Goal: Task Accomplishment & Management: Manage account settings

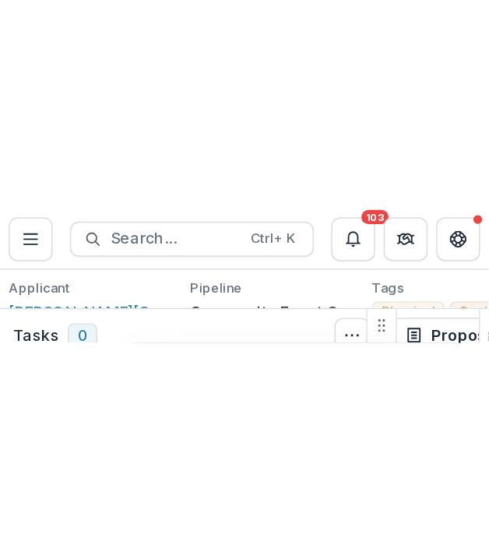
scroll to position [5805, 0]
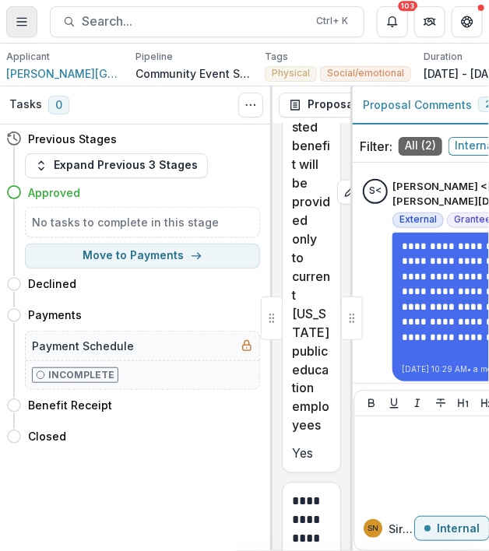
click at [26, 24] on icon "Toggle Menu" at bounding box center [22, 22] width 12 height 12
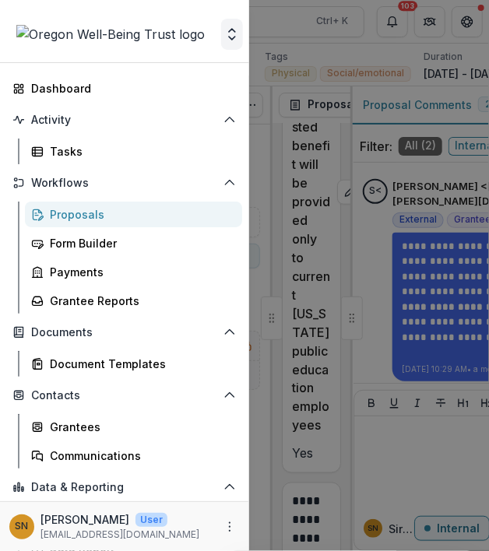
click at [228, 43] on button "Open entity switcher" at bounding box center [232, 34] width 22 height 31
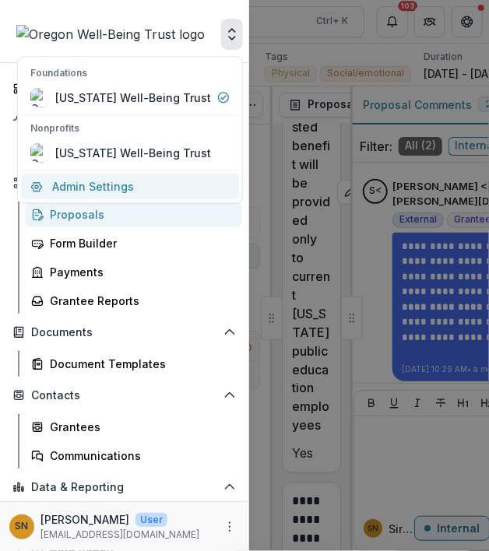
click at [144, 182] on link "Admin Settings" at bounding box center [130, 187] width 218 height 26
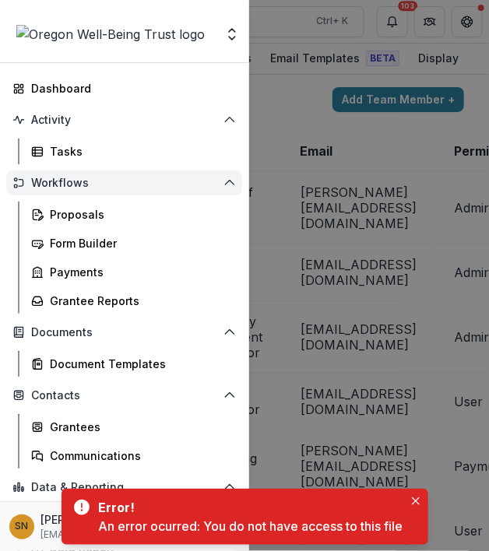
click at [142, 180] on span "Workflows" at bounding box center [124, 183] width 186 height 13
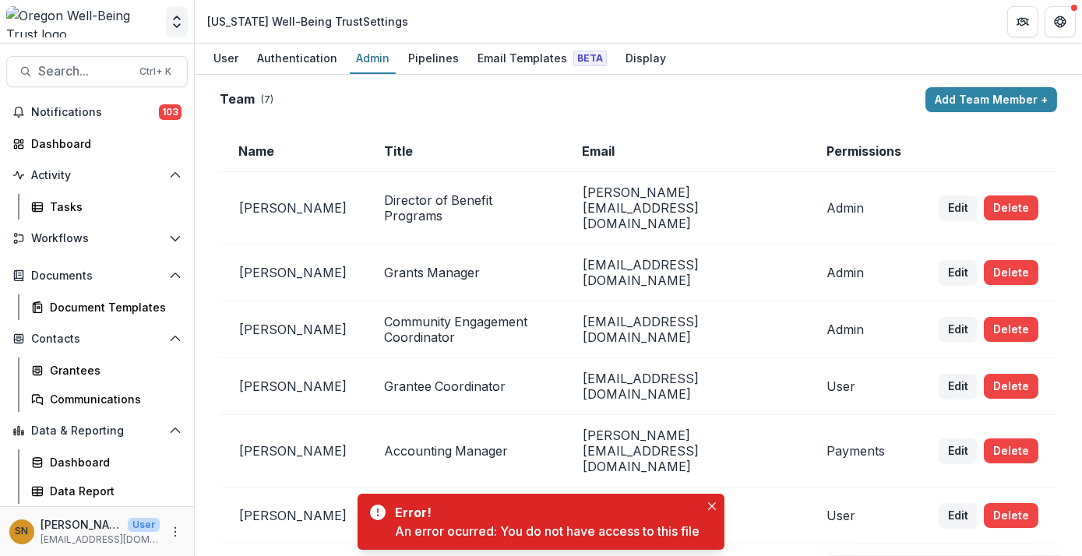
click at [174, 19] on icon "Open entity switcher" at bounding box center [177, 22] width 16 height 16
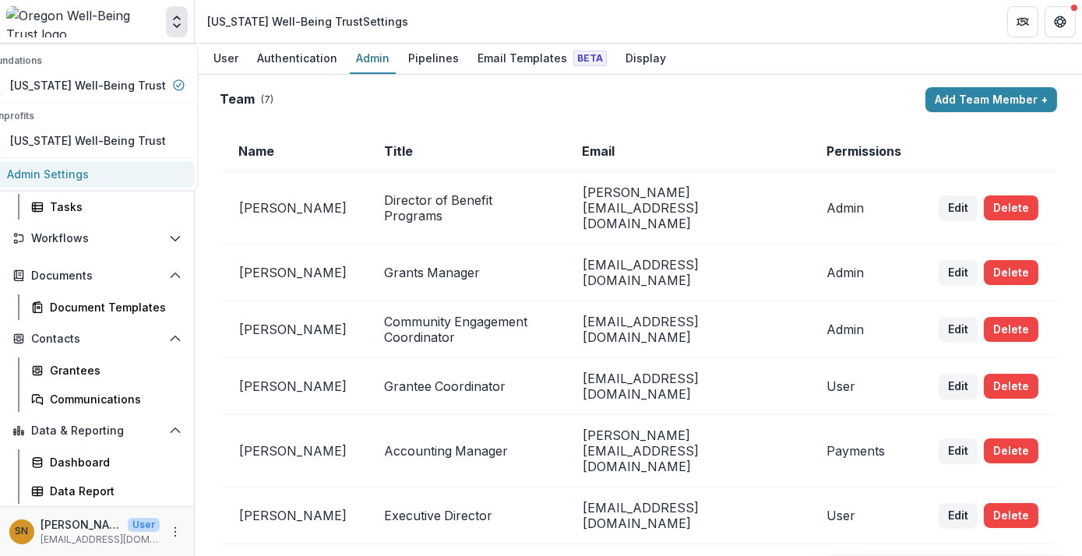
click at [95, 164] on link "Admin Settings" at bounding box center [85, 174] width 218 height 26
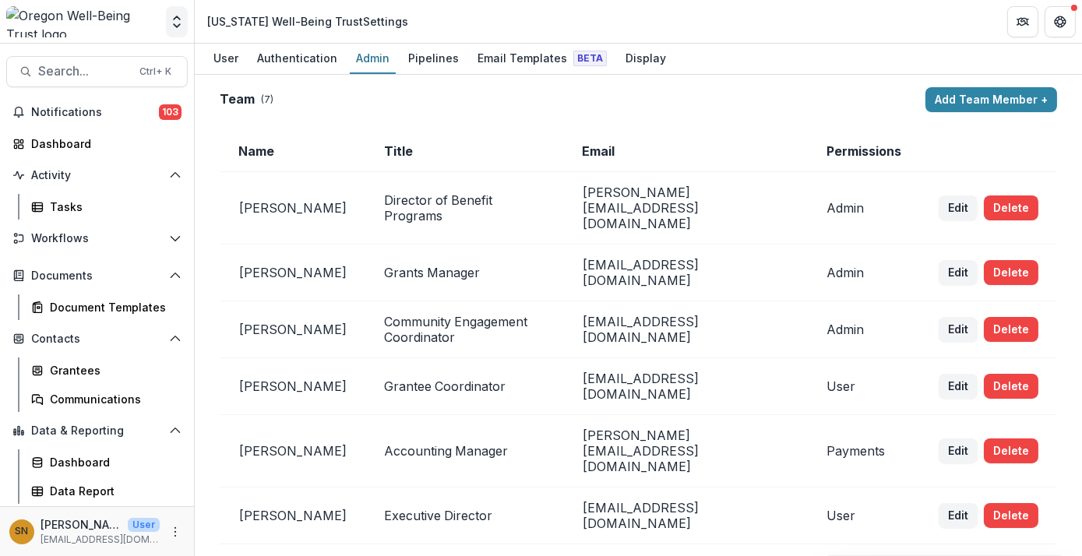
click at [176, 25] on icon "Open entity switcher" at bounding box center [177, 22] width 16 height 16
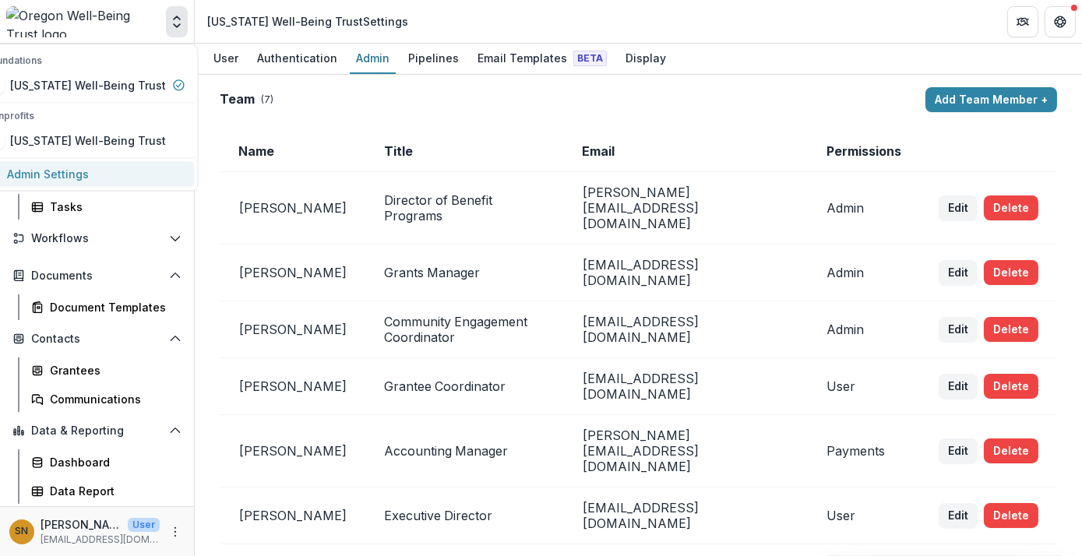
click at [36, 178] on link "Admin Settings" at bounding box center [85, 174] width 218 height 26
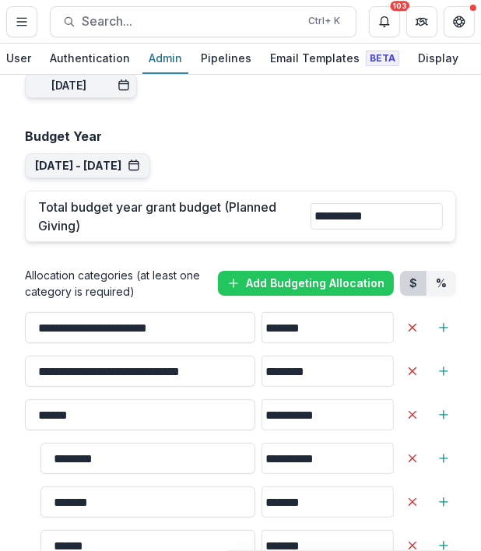
scroll to position [1593, 0]
click at [280, 312] on input "*******" at bounding box center [328, 327] width 132 height 31
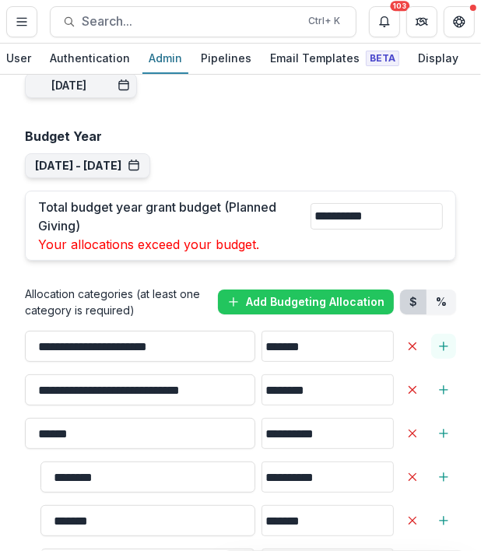
type input "*******"
click at [440, 340] on icon "Add Sub-Category" at bounding box center [444, 346] width 12 height 12
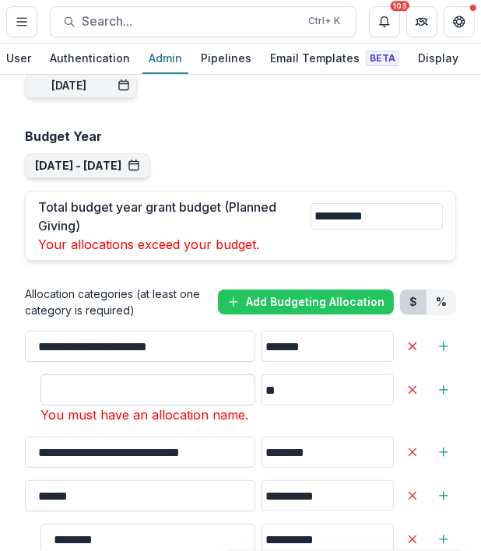
click at [79, 375] on input "**" at bounding box center [148, 390] width 215 height 31
type input "*"
type input "**********"
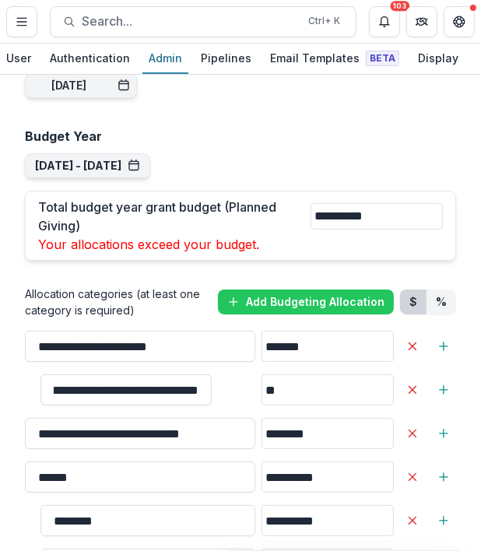
scroll to position [0, 0]
click at [289, 375] on input "**" at bounding box center [328, 390] width 132 height 31
type input "*******"
click at [443, 384] on icon "Add Sub-Category" at bounding box center [444, 390] width 12 height 12
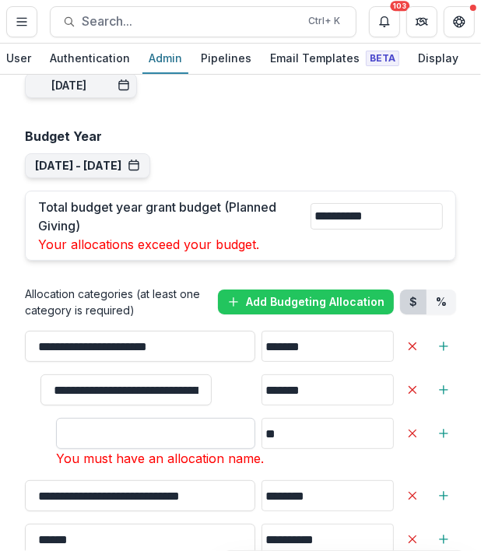
click at [159, 418] on input "**" at bounding box center [155, 433] width 199 height 31
type input "**********"
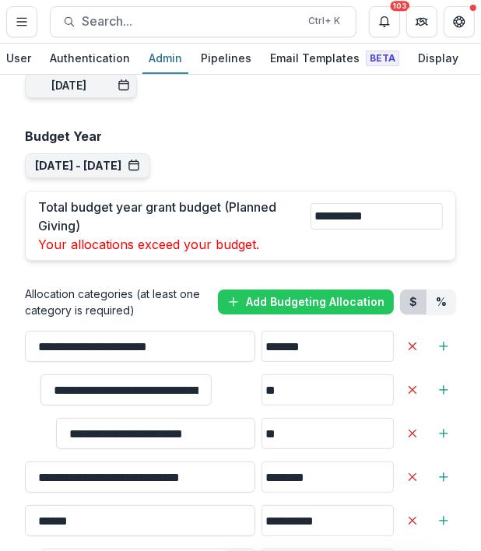
type input "*******"
type input "****"
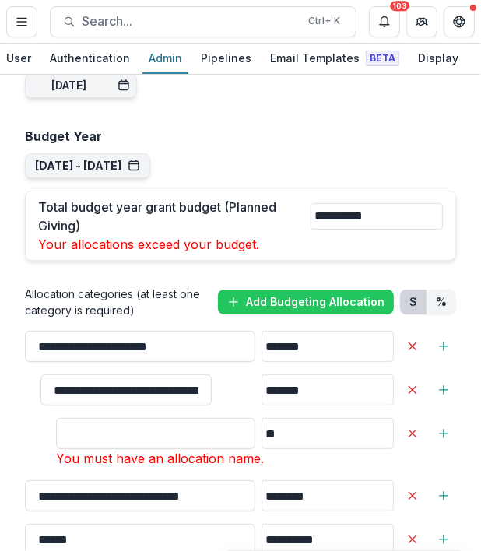
type input "**********"
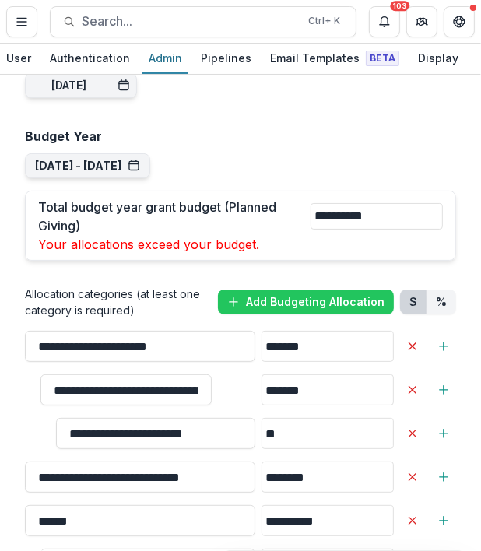
click at [262, 418] on input "**" at bounding box center [328, 433] width 132 height 31
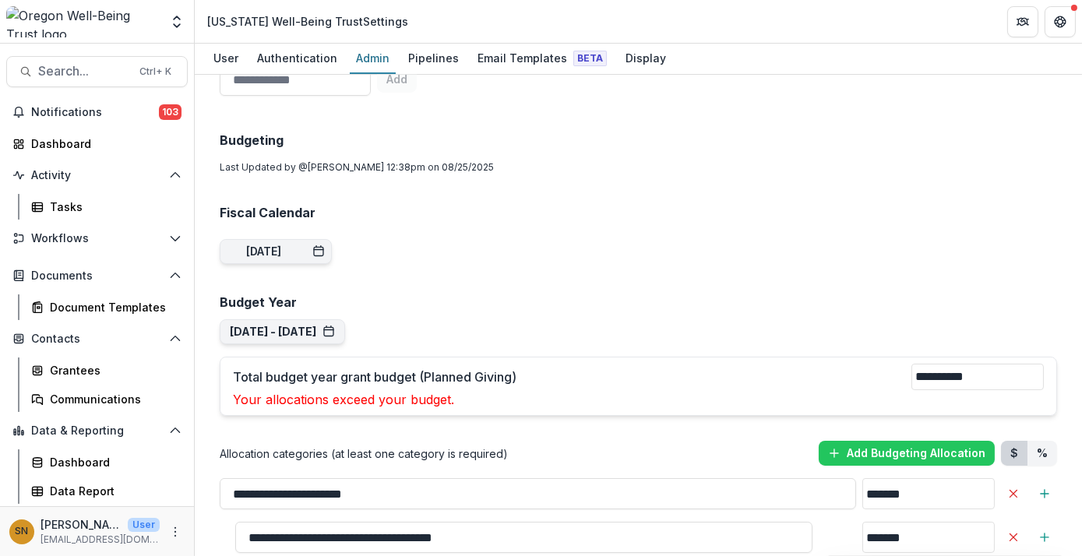
scroll to position [1228, 0]
type input "*******"
click at [488, 127] on div "**********" at bounding box center [638, 479] width 862 height 3238
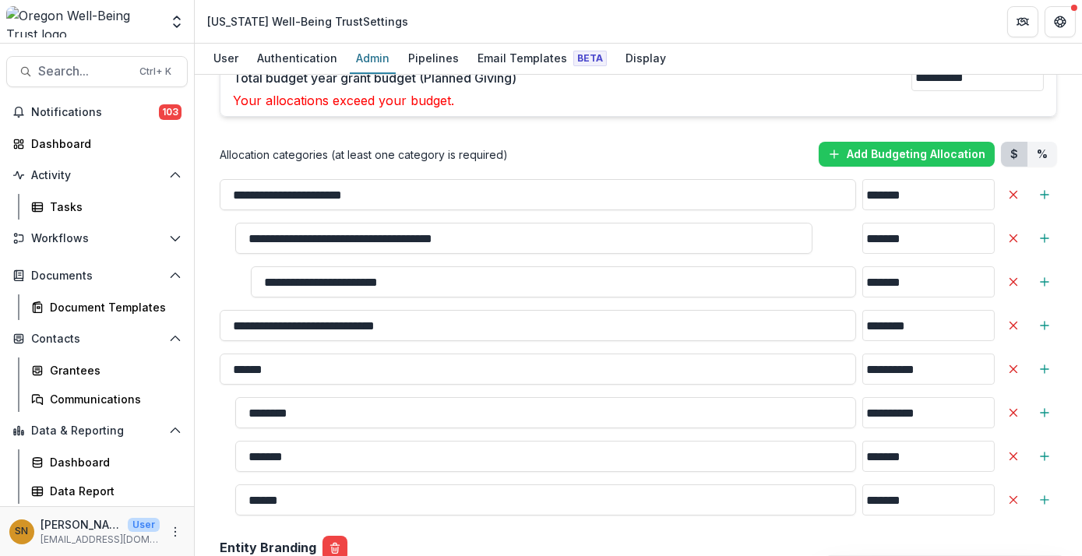
scroll to position [1527, 0]
click at [488, 276] on icon "Delete Allocation" at bounding box center [1013, 282] width 12 height 12
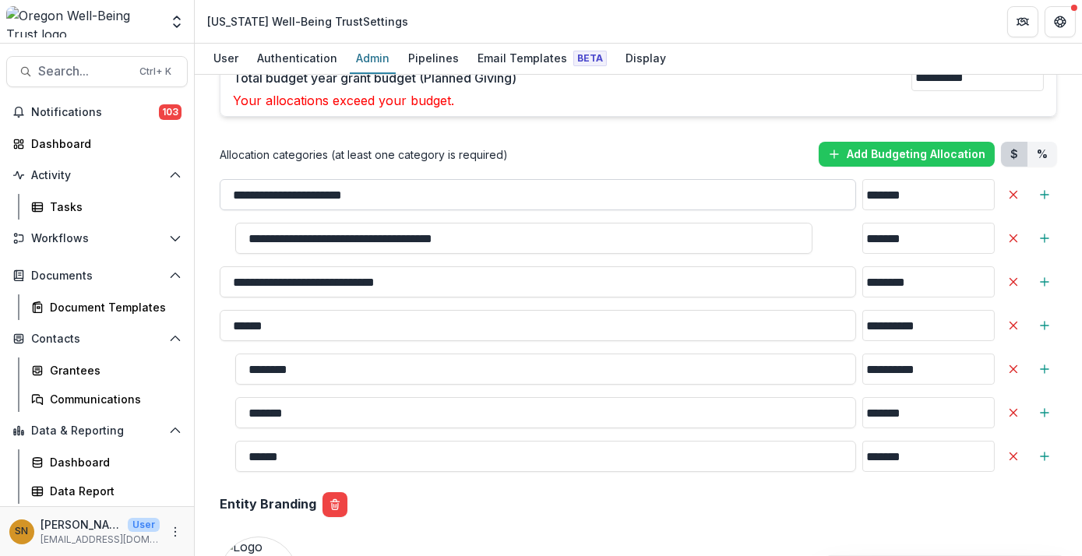
click at [488, 179] on input "**********" at bounding box center [538, 194] width 636 height 31
click at [488, 182] on button "**********" at bounding box center [1044, 194] width 25 height 25
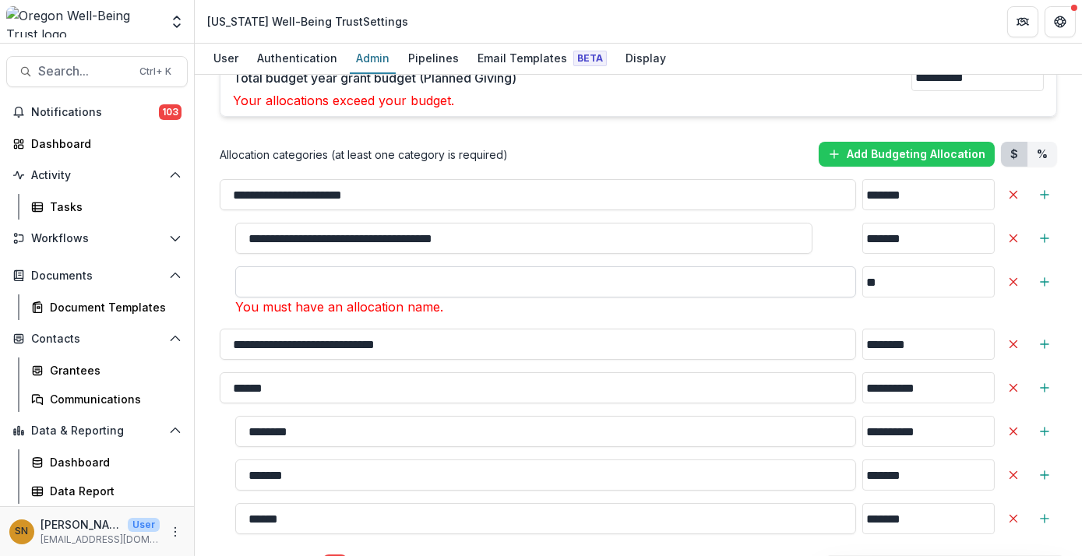
click at [488, 266] on input "**" at bounding box center [545, 281] width 621 height 31
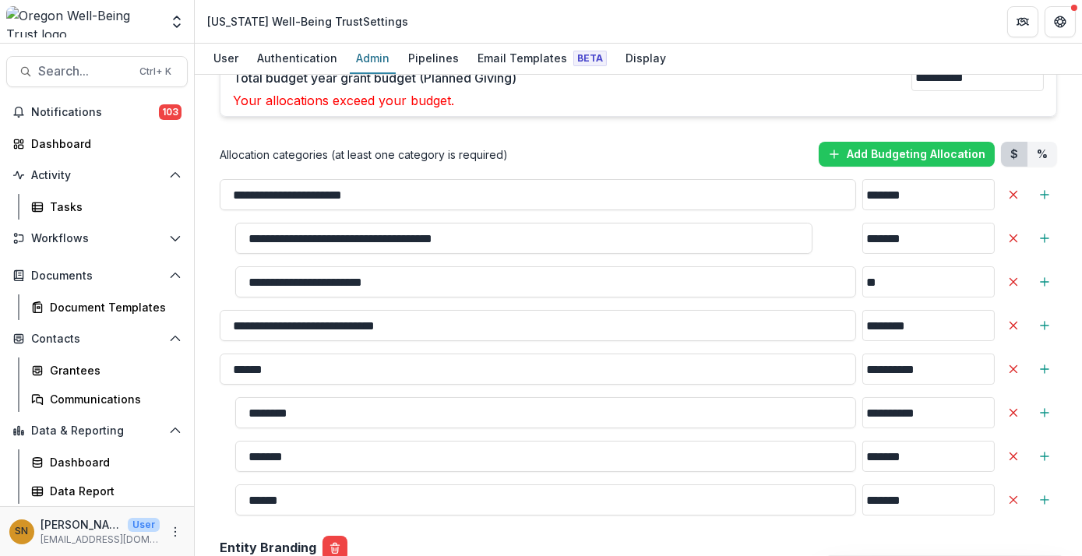
type input "**********"
drag, startPoint x: 843, startPoint y: 218, endPoint x: 829, endPoint y: 221, distance: 14.4
click at [488, 266] on input "**" at bounding box center [928, 281] width 132 height 31
type input "*******"
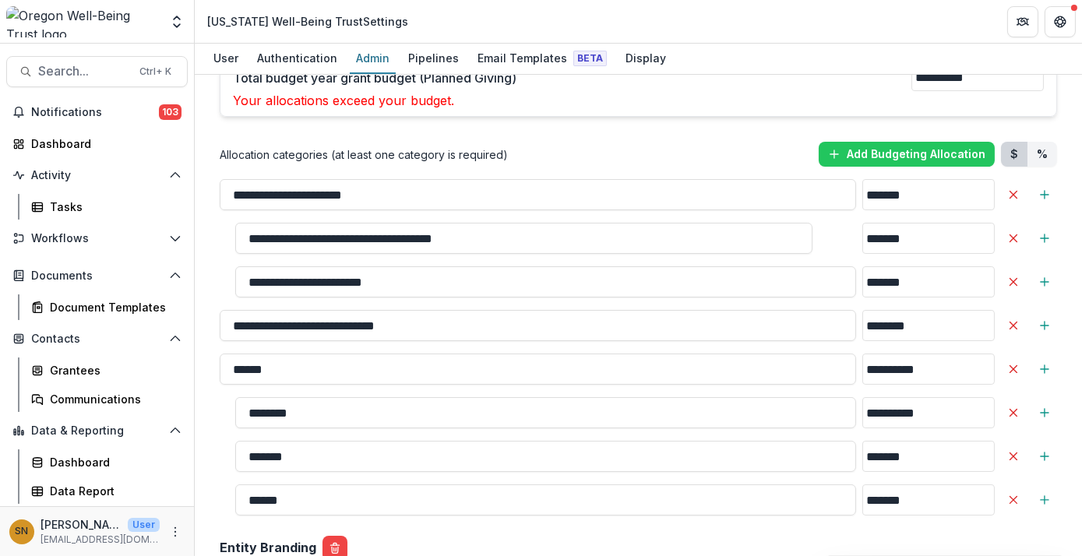
click at [488, 528] on div "Entity Branding" at bounding box center [638, 548] width 837 height 40
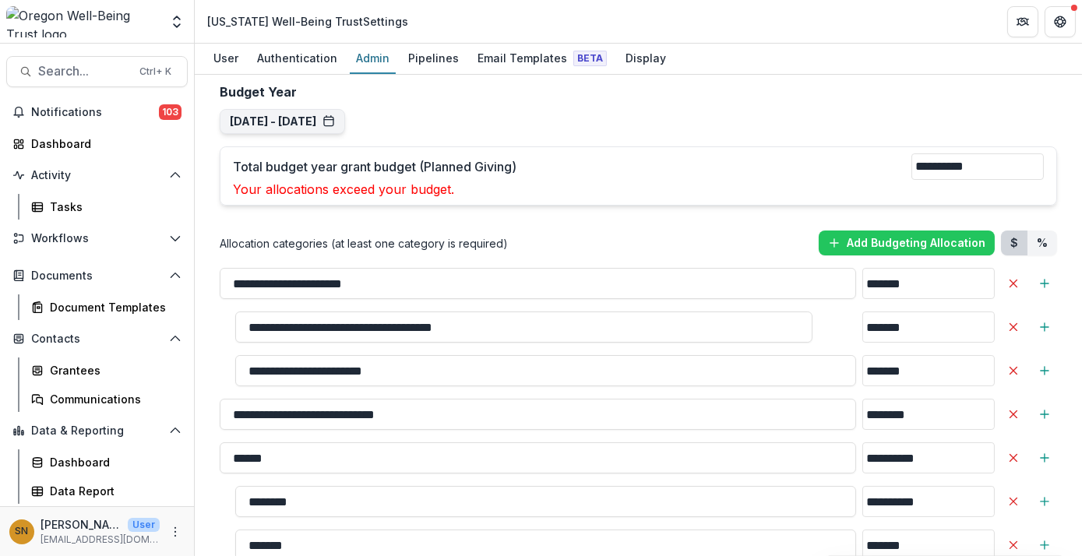
scroll to position [1437, 0]
click at [280, 168] on div "**********" at bounding box center [638, 269] width 862 height 3238
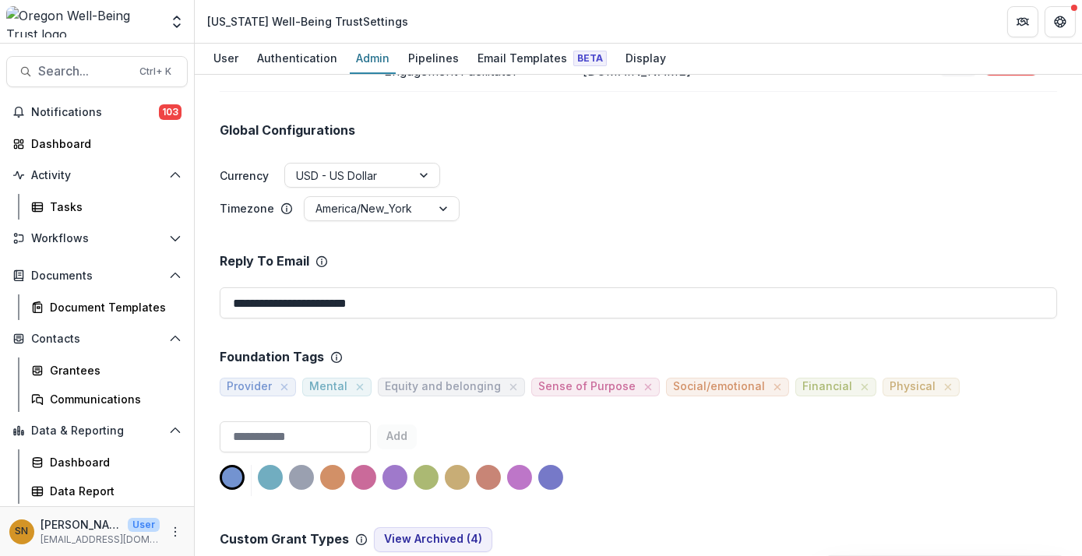
scroll to position [509, 0]
click at [488, 381] on icon "close" at bounding box center [948, 387] width 12 height 12
click at [488, 381] on icon "close" at bounding box center [864, 387] width 12 height 12
click at [488, 381] on icon "close" at bounding box center [777, 387] width 12 height 12
click at [488, 381] on icon "close" at bounding box center [648, 387] width 12 height 12
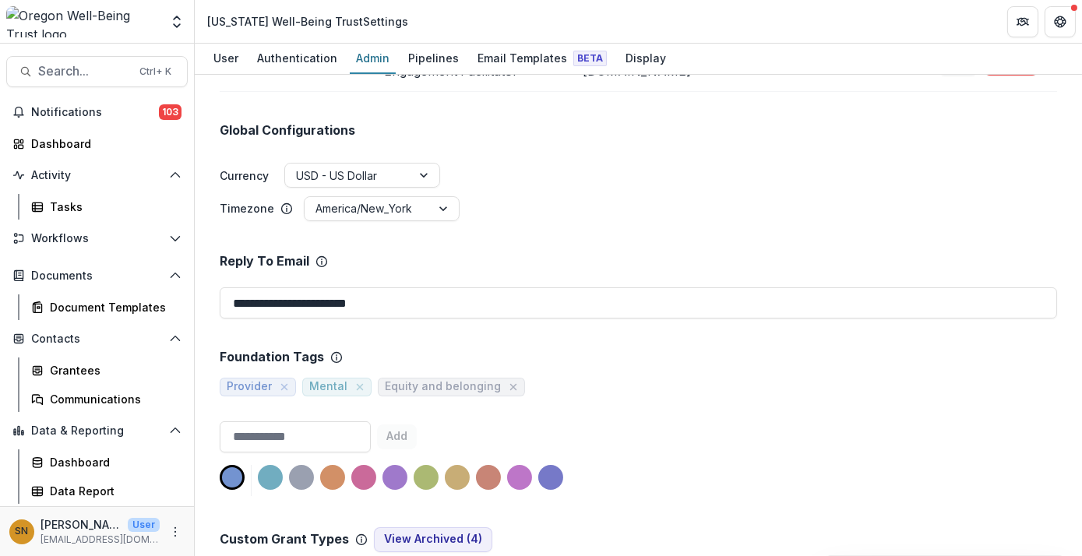
click at [488, 381] on icon "close" at bounding box center [513, 387] width 12 height 12
click at [359, 381] on icon "close" at bounding box center [360, 387] width 12 height 12
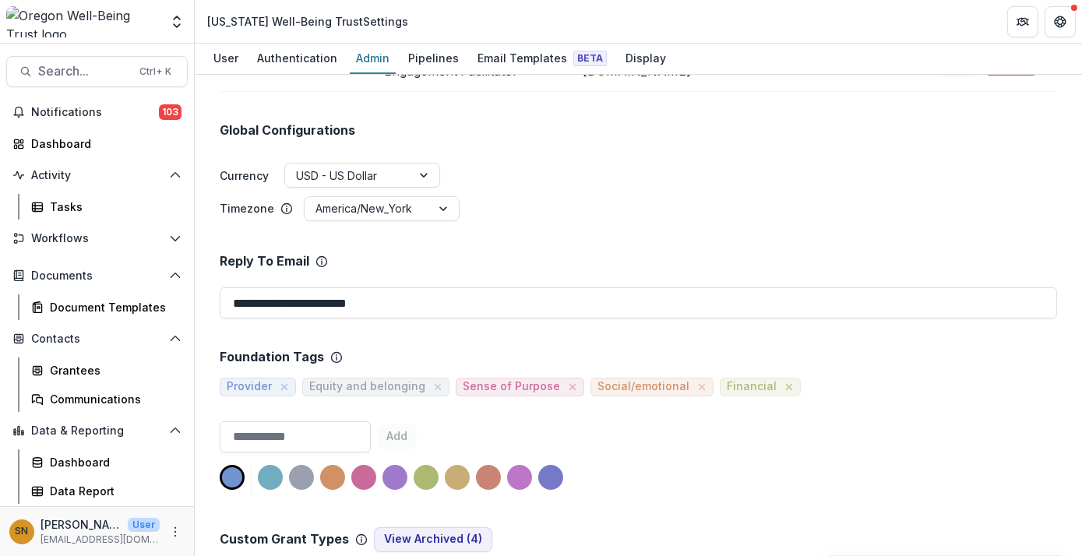
click at [488, 381] on icon "close" at bounding box center [789, 387] width 12 height 12
click at [488, 380] on span "Social/emotional" at bounding box center [643, 386] width 92 height 13
click at [488, 421] on div "Add" at bounding box center [638, 458] width 837 height 75
click at [488, 381] on icon "close" at bounding box center [702, 387] width 12 height 12
click at [488, 381] on icon "close" at bounding box center [572, 387] width 12 height 12
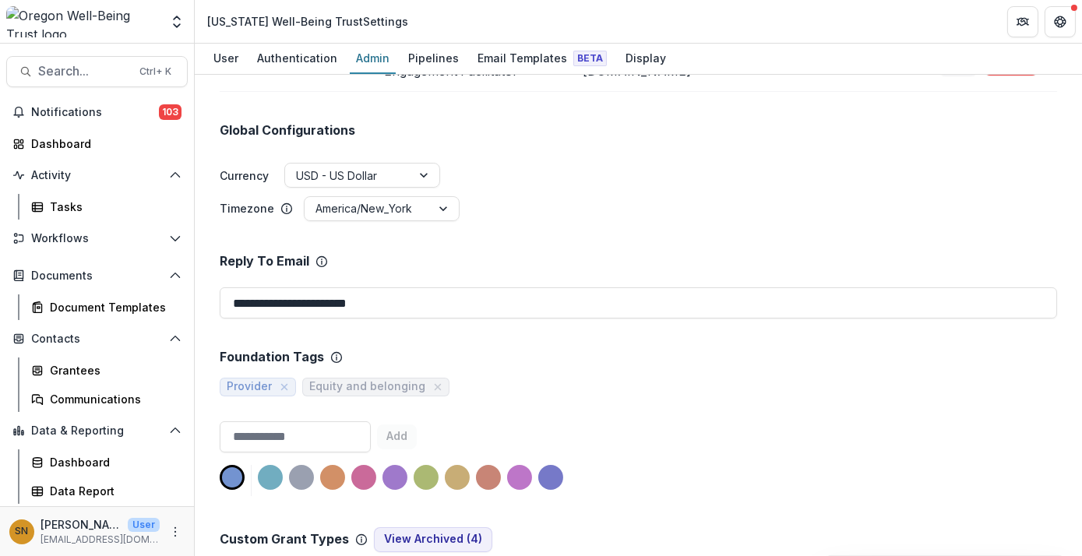
click at [432, 381] on icon "close" at bounding box center [438, 387] width 12 height 12
click at [284, 381] on icon "close" at bounding box center [284, 387] width 12 height 12
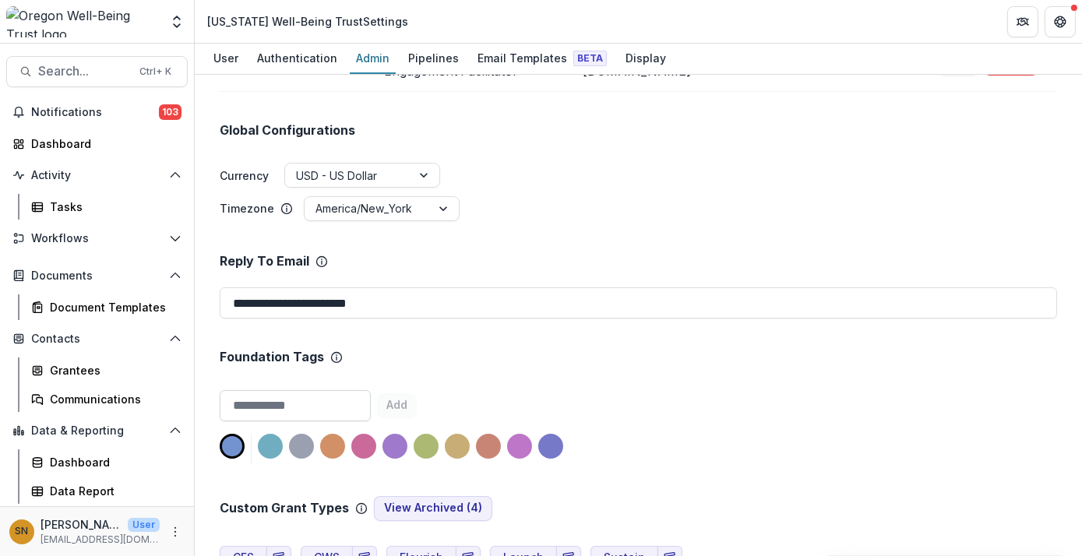
click at [272, 390] on input at bounding box center [295, 405] width 151 height 31
type input "**********"
click at [429, 393] on button "Add" at bounding box center [436, 405] width 40 height 25
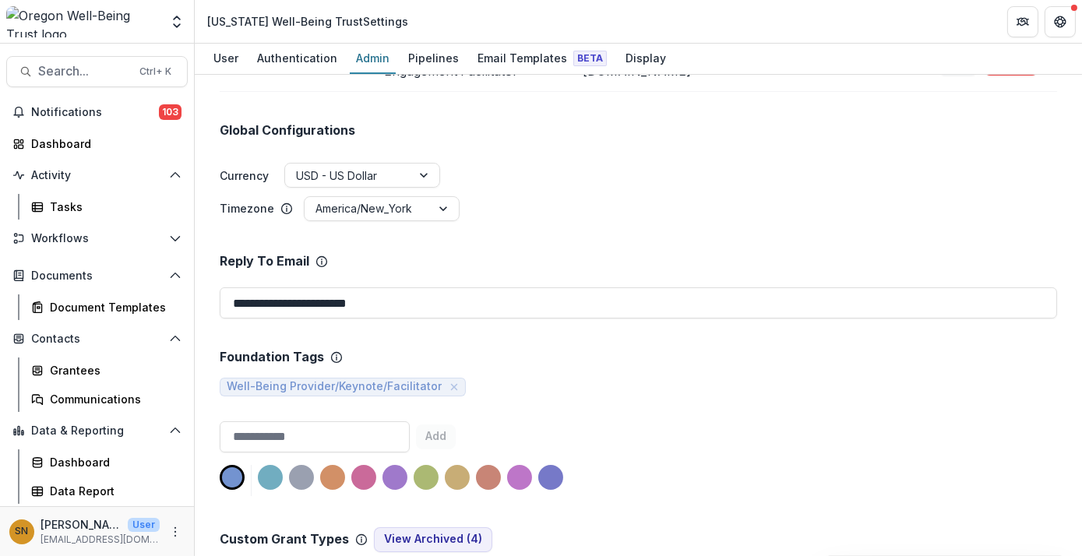
scroll to position [0, 0]
click at [340, 421] on input at bounding box center [315, 436] width 190 height 31
type input "**********"
click at [361, 465] on div at bounding box center [363, 477] width 25 height 25
click at [438, 425] on button "Add" at bounding box center [436, 437] width 40 height 25
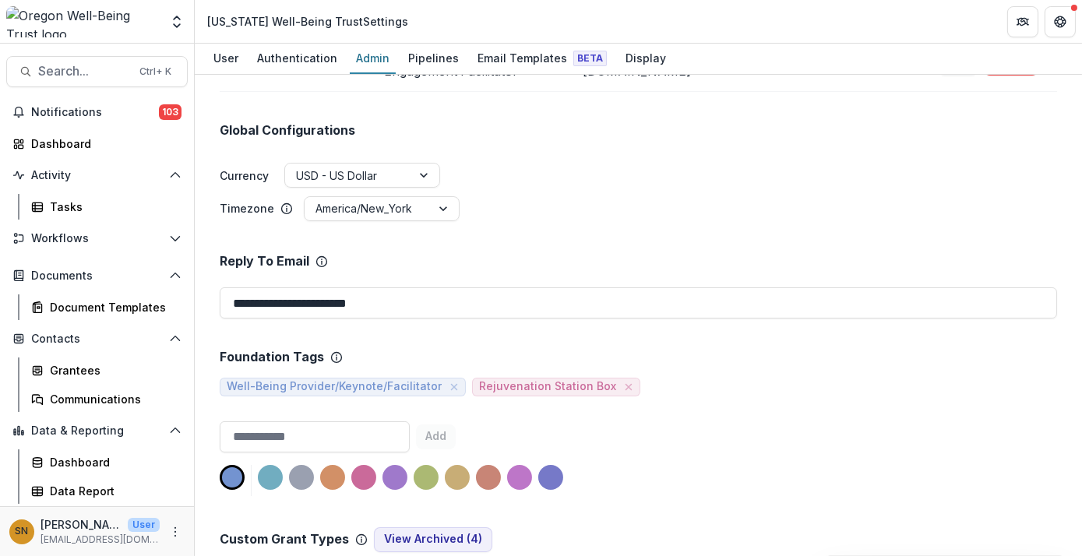
click at [488, 421] on div "Add" at bounding box center [638, 458] width 837 height 75
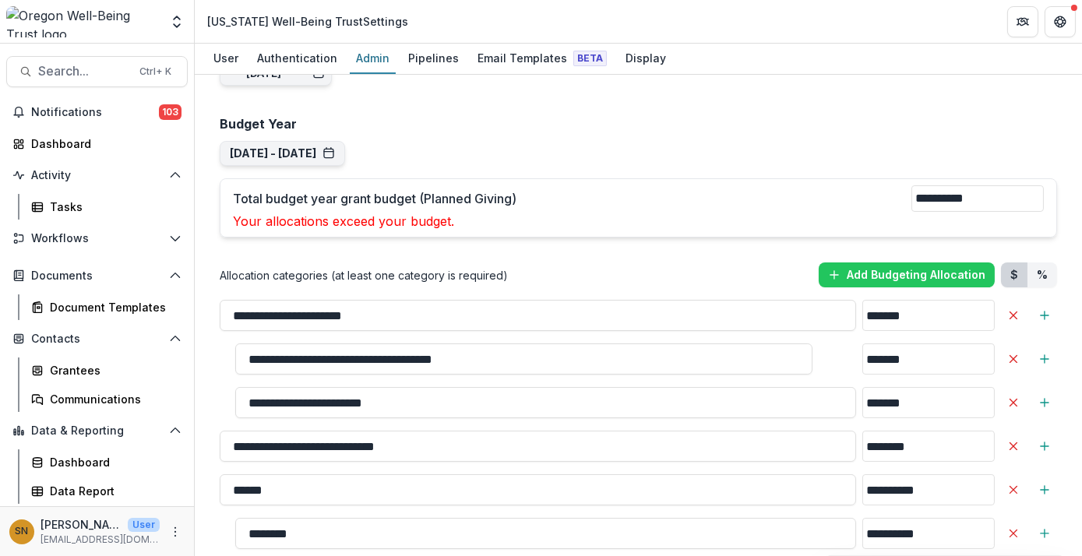
scroll to position [1407, 0]
click at [81, 30] on img at bounding box center [82, 21] width 153 height 31
click at [0, 148] on html "Skip to content Foundations Oregon Well-Being Trust Nonprofits Oregon Well-Bein…" at bounding box center [541, 278] width 1082 height 556
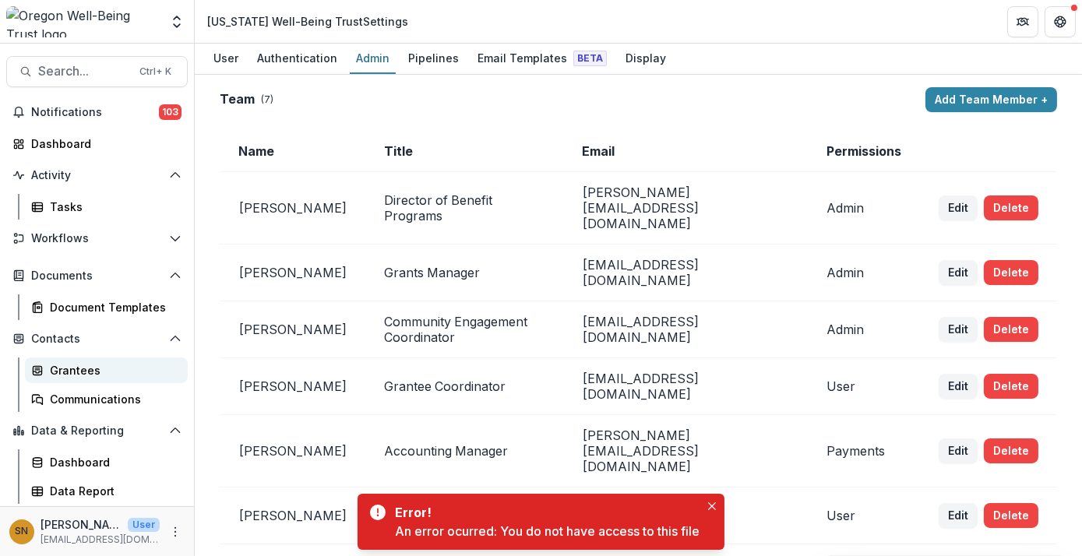
click at [83, 368] on div "Grantees" at bounding box center [112, 370] width 125 height 16
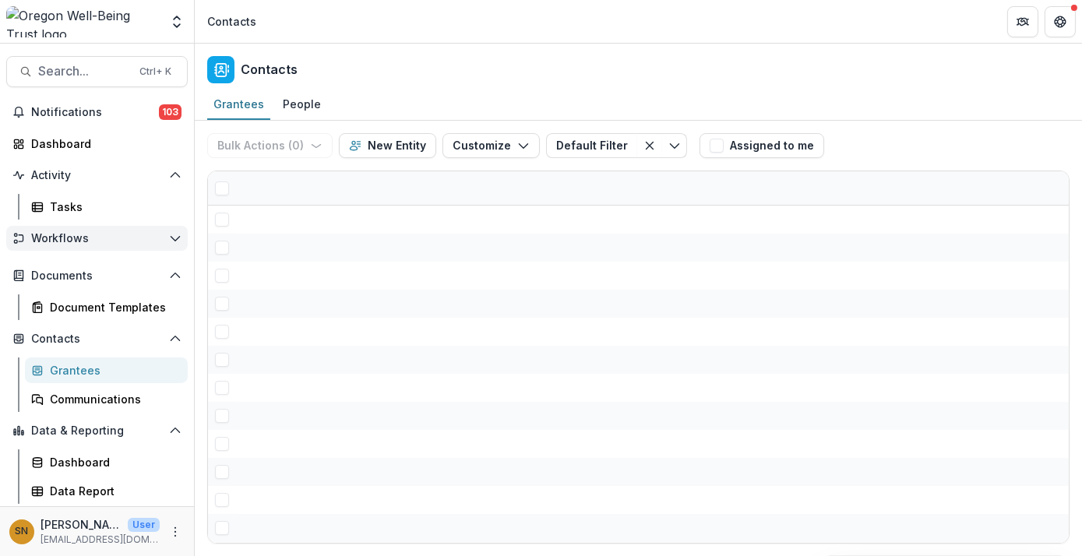
click at [174, 239] on polyline "Open Workflows" at bounding box center [175, 239] width 9 height 5
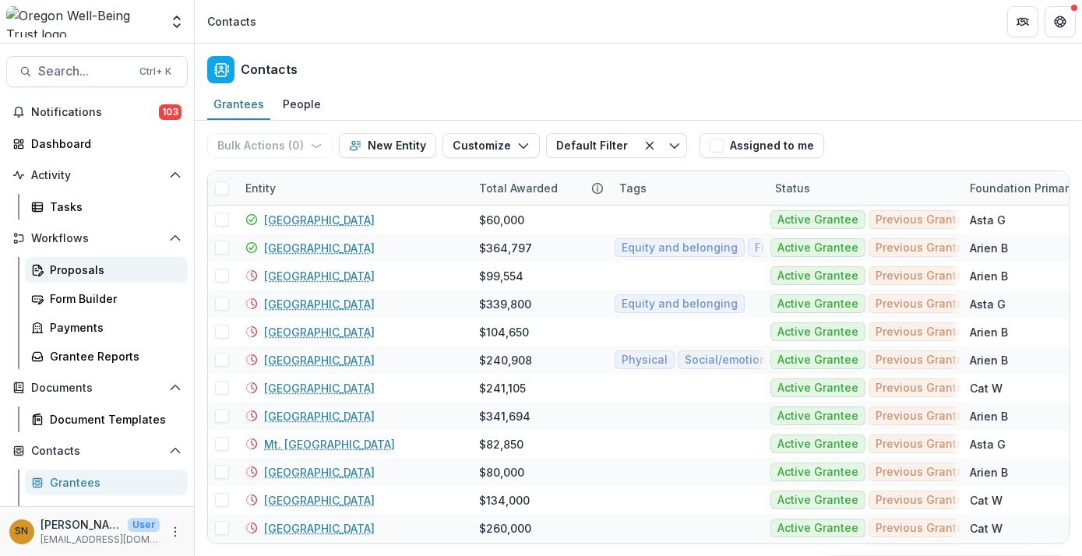
click at [118, 275] on div "Proposals" at bounding box center [112, 270] width 125 height 16
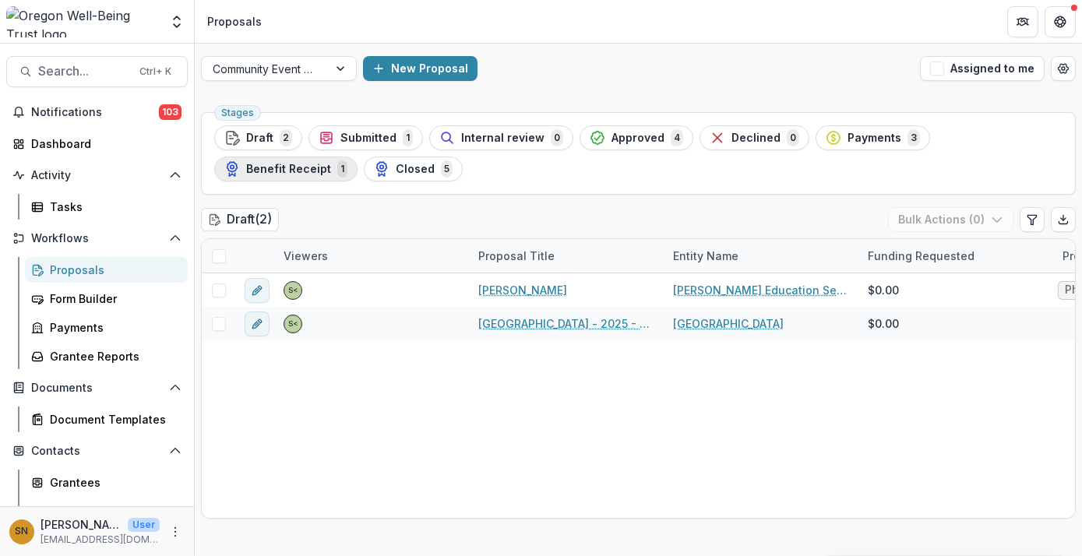
click at [347, 160] on div "Benefit Receipt 1" at bounding box center [285, 168] width 123 height 17
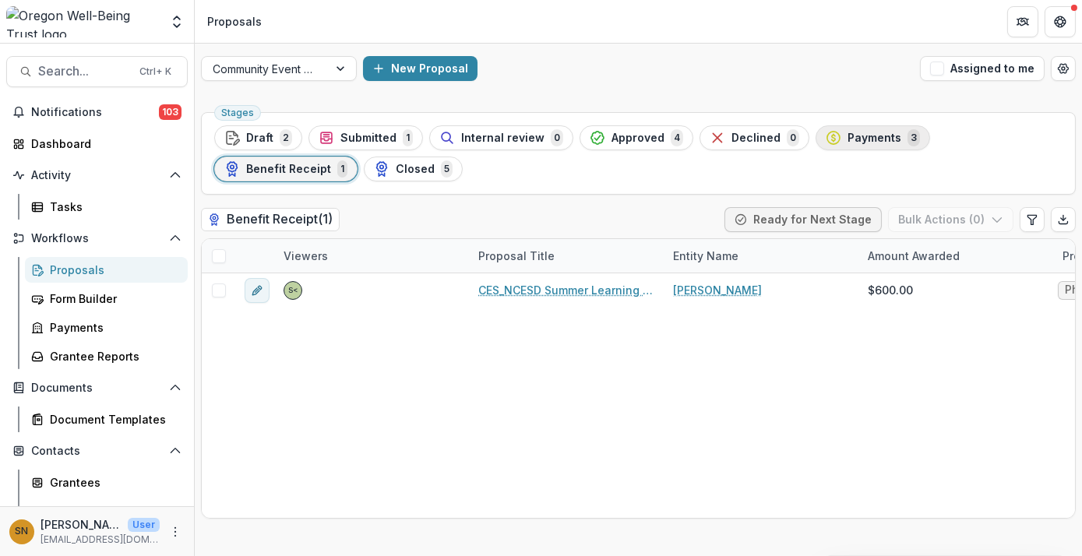
click at [847, 140] on span "Payments" at bounding box center [874, 138] width 54 height 13
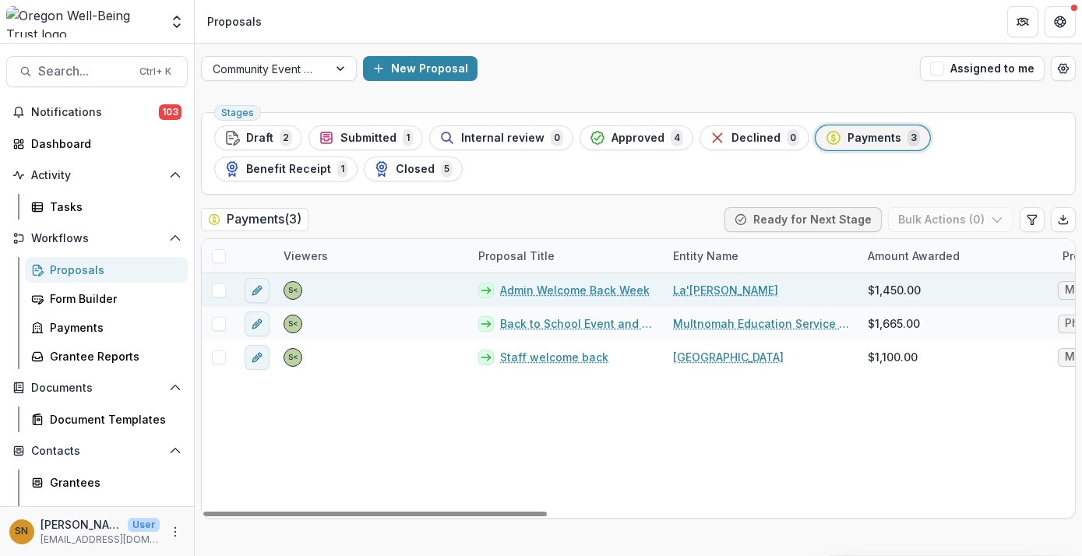
click at [603, 287] on link "Admin Welcome Back Week" at bounding box center [575, 290] width 150 height 16
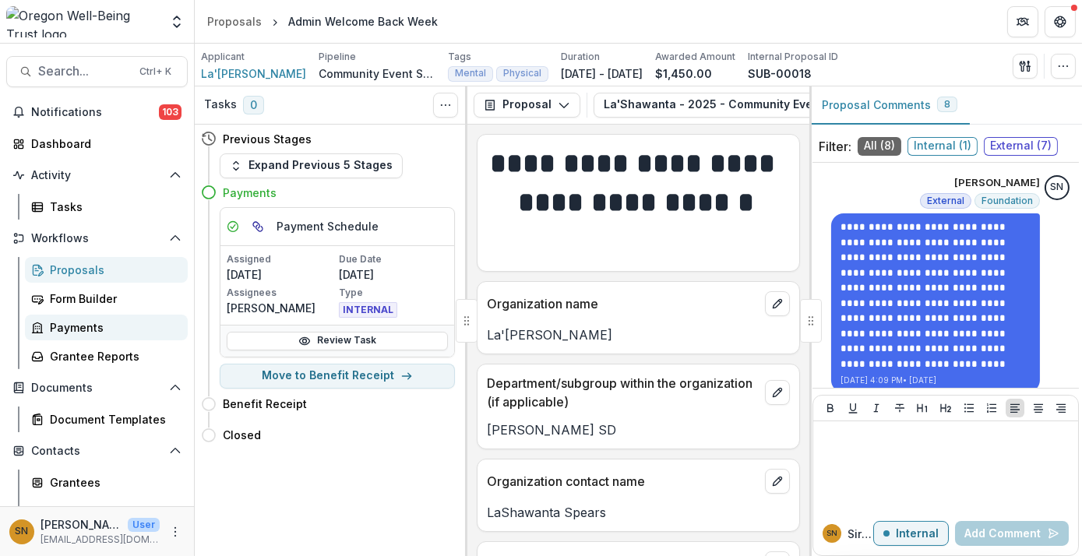
click at [89, 334] on div "Payments" at bounding box center [112, 327] width 125 height 16
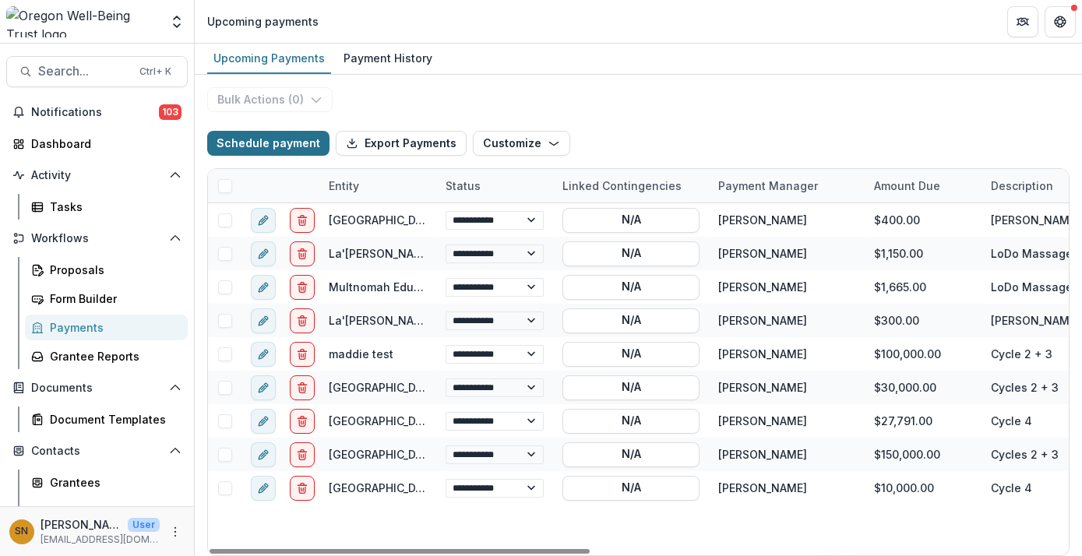
click at [306, 152] on button "Schedule payment" at bounding box center [268, 143] width 122 height 25
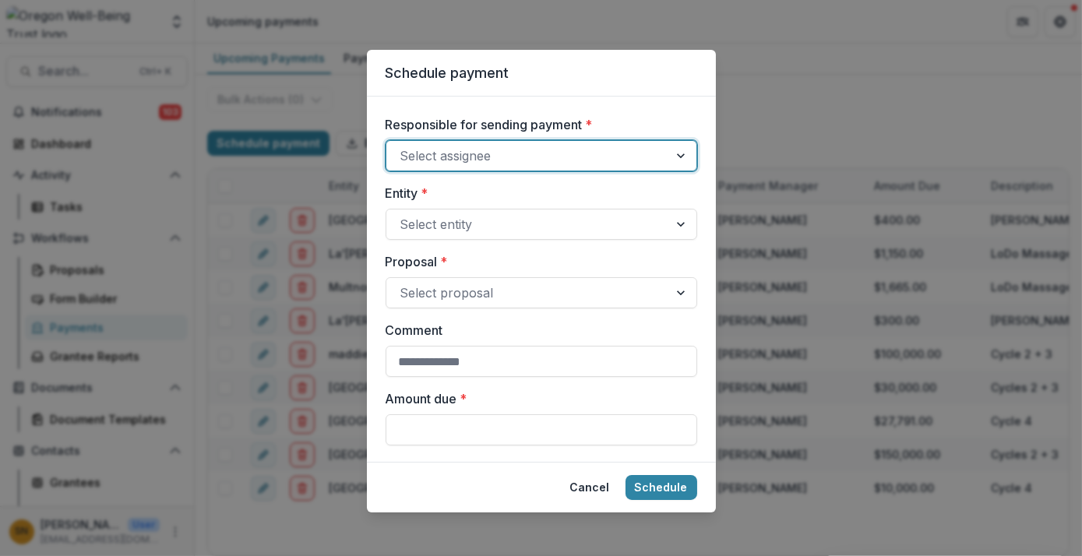
click at [597, 167] on div "Select assignee" at bounding box center [527, 155] width 282 height 25
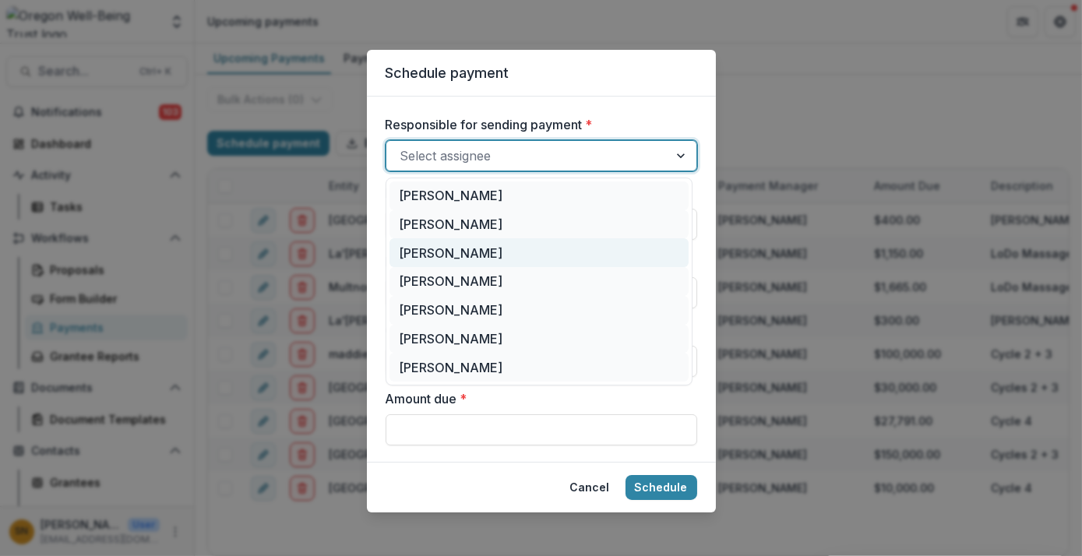
click at [516, 256] on div "[PERSON_NAME]" at bounding box center [538, 252] width 299 height 29
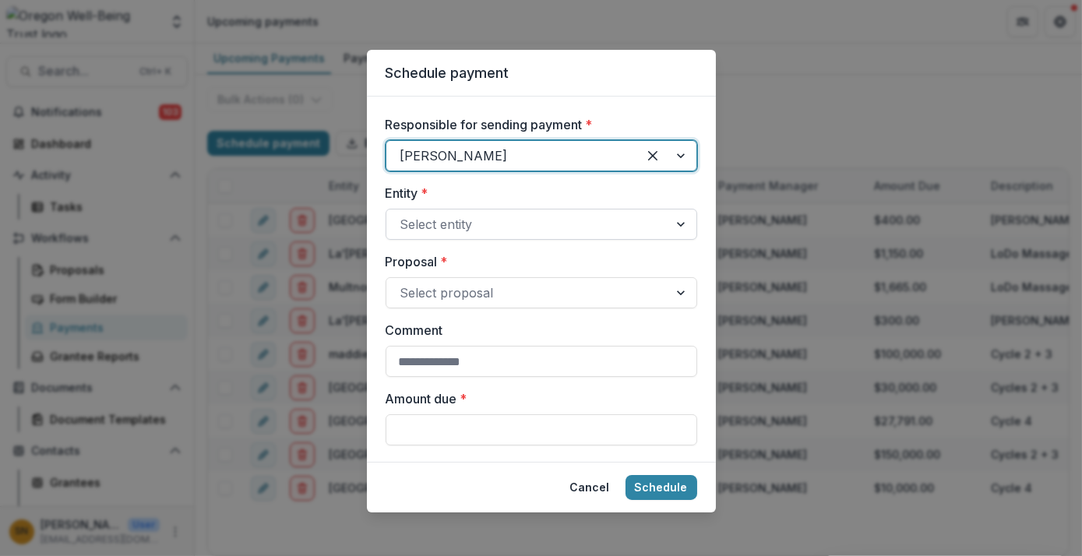
click at [542, 227] on div at bounding box center [527, 224] width 254 height 22
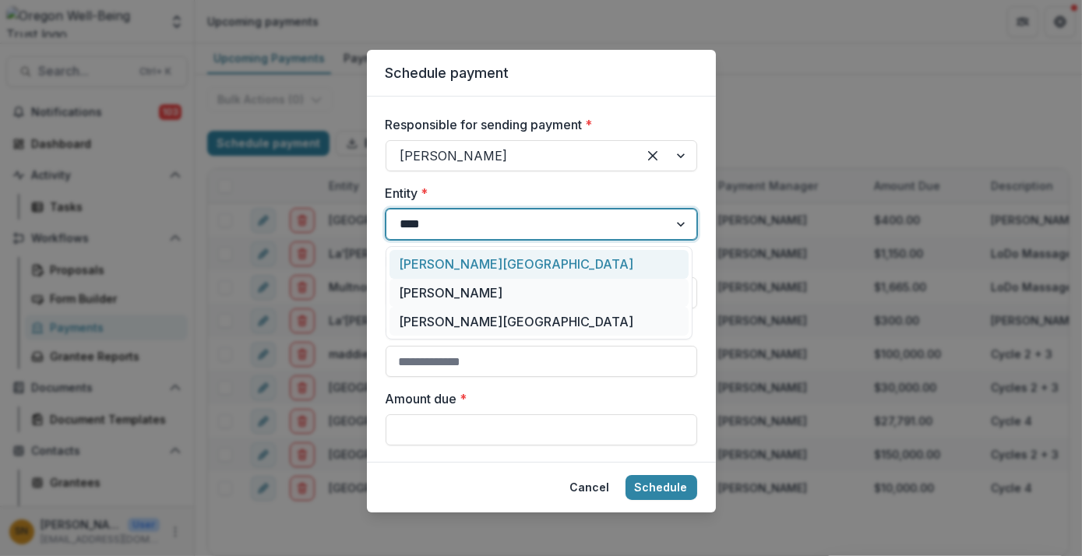
type input "*****"
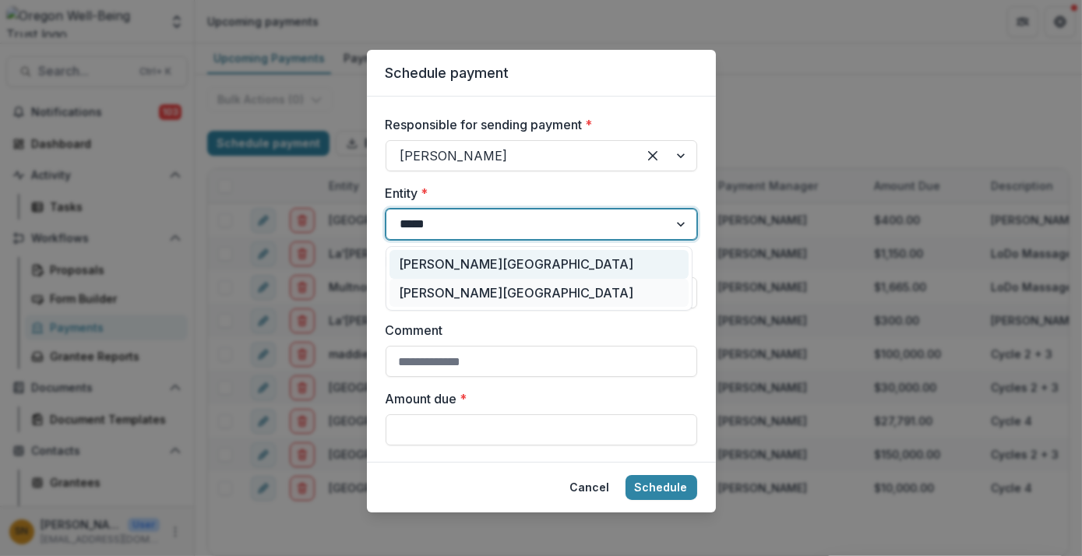
click at [509, 261] on div "David Douglas School District" at bounding box center [538, 264] width 299 height 29
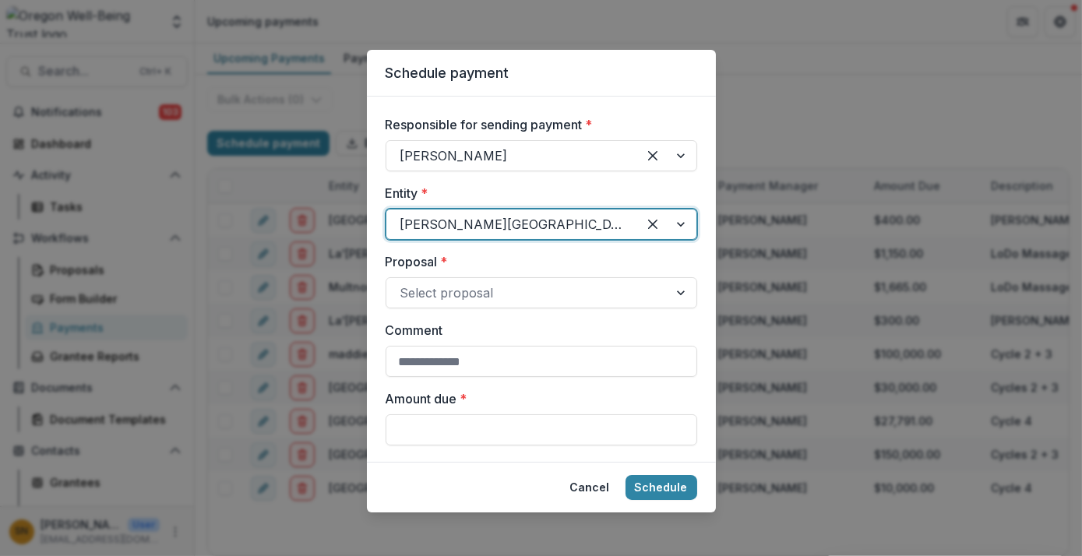
drag, startPoint x: 496, startPoint y: 273, endPoint x: 509, endPoint y: 261, distance: 17.1
click at [509, 261] on label "Proposal *" at bounding box center [537, 261] width 302 height 19
click at [404, 284] on input "Proposal *" at bounding box center [402, 293] width 4 height 19
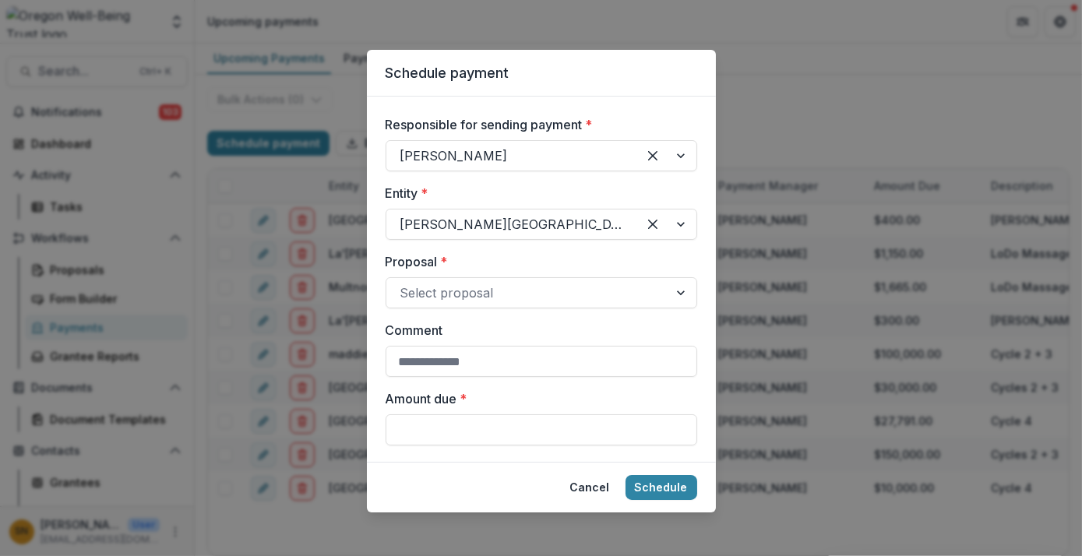
click at [509, 261] on label "Proposal *" at bounding box center [537, 261] width 302 height 19
click at [404, 284] on input "Proposal *" at bounding box center [402, 293] width 4 height 19
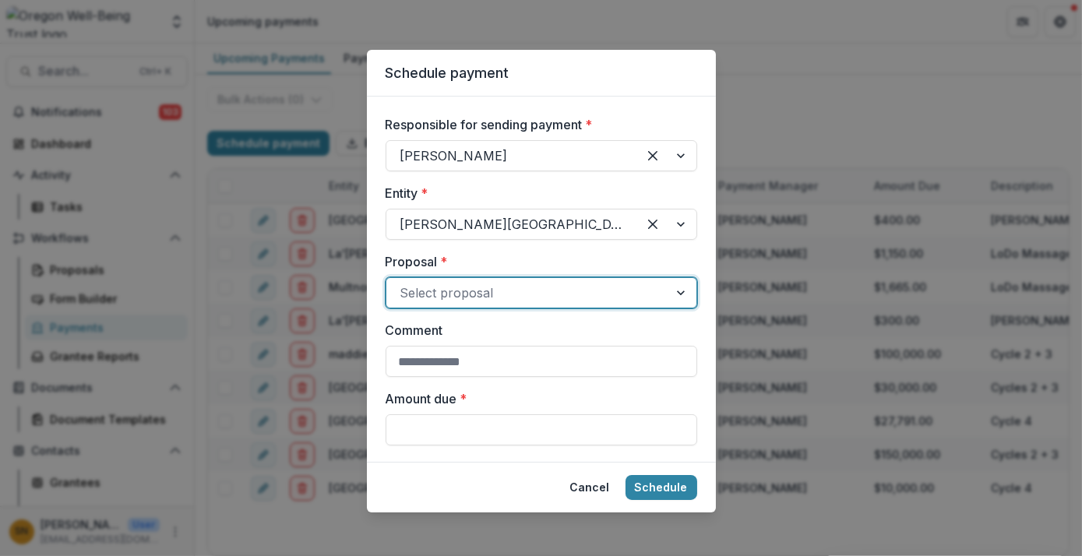
click at [537, 304] on div "Select proposal" at bounding box center [527, 292] width 282 height 25
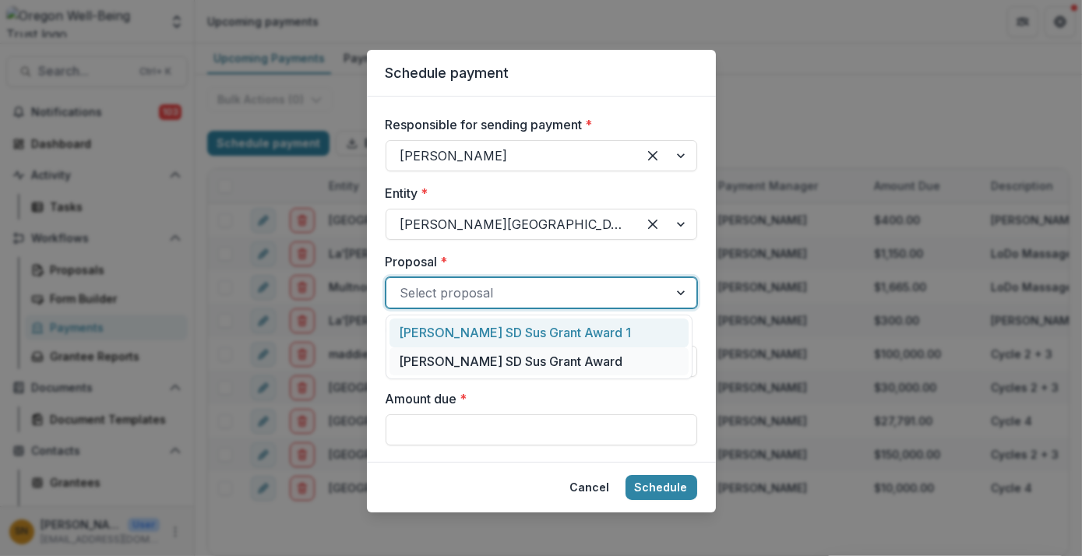
click at [534, 231] on div at bounding box center [511, 224] width 223 height 22
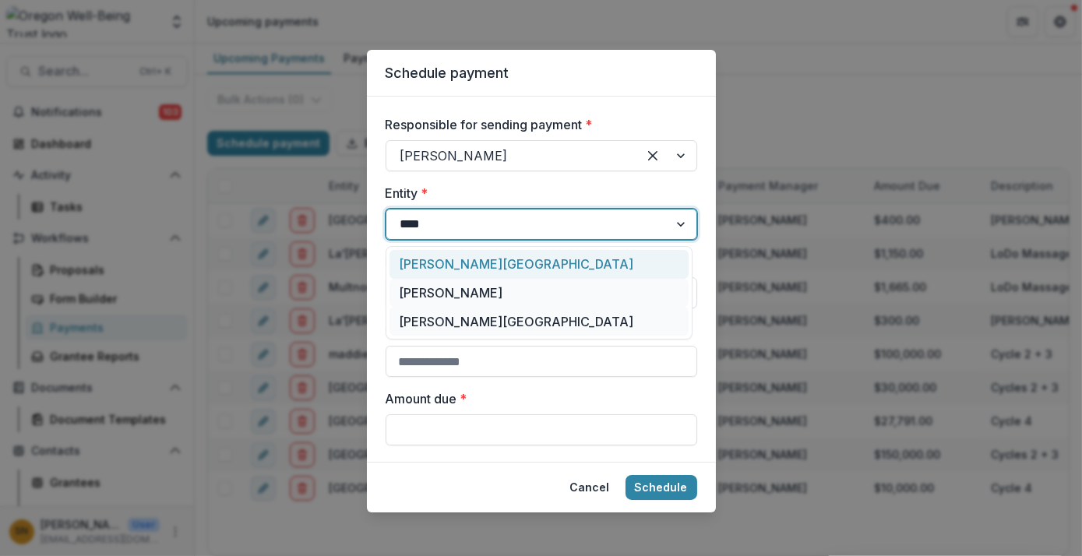
type input "*****"
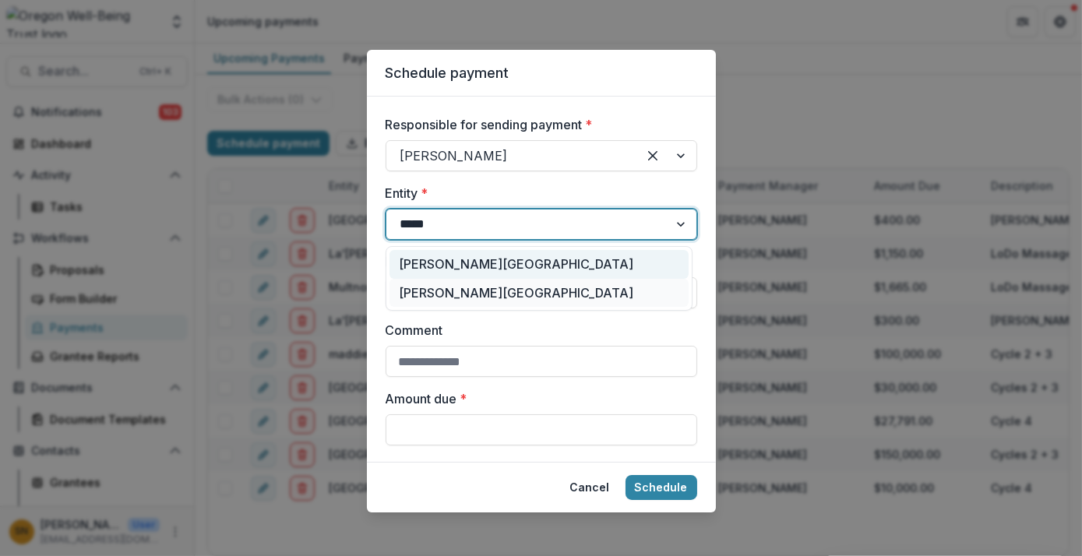
click at [557, 275] on div "David Douglas School District" at bounding box center [538, 264] width 299 height 29
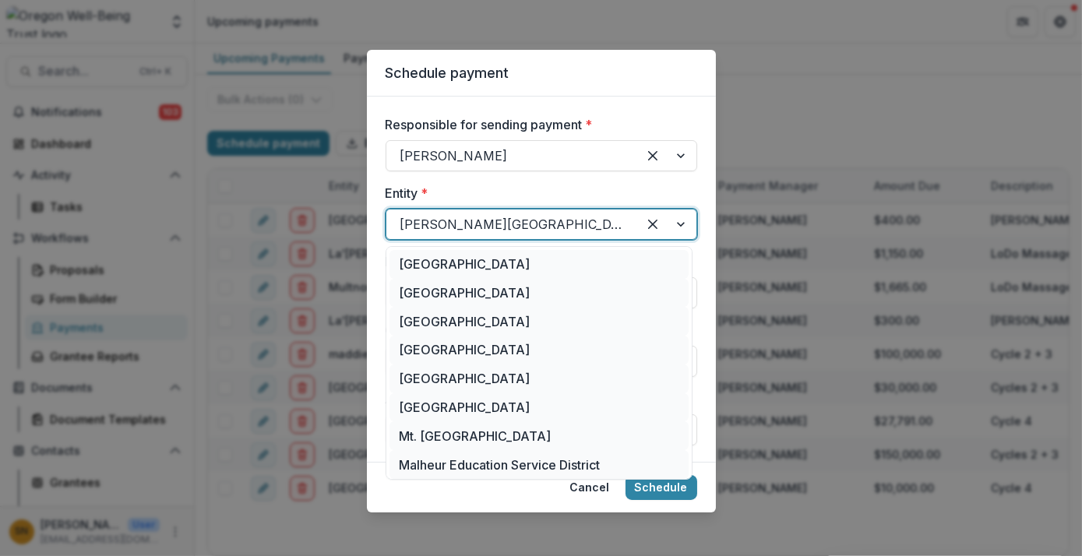
click at [561, 232] on div at bounding box center [511, 224] width 223 height 22
click at [594, 217] on div at bounding box center [511, 224] width 223 height 22
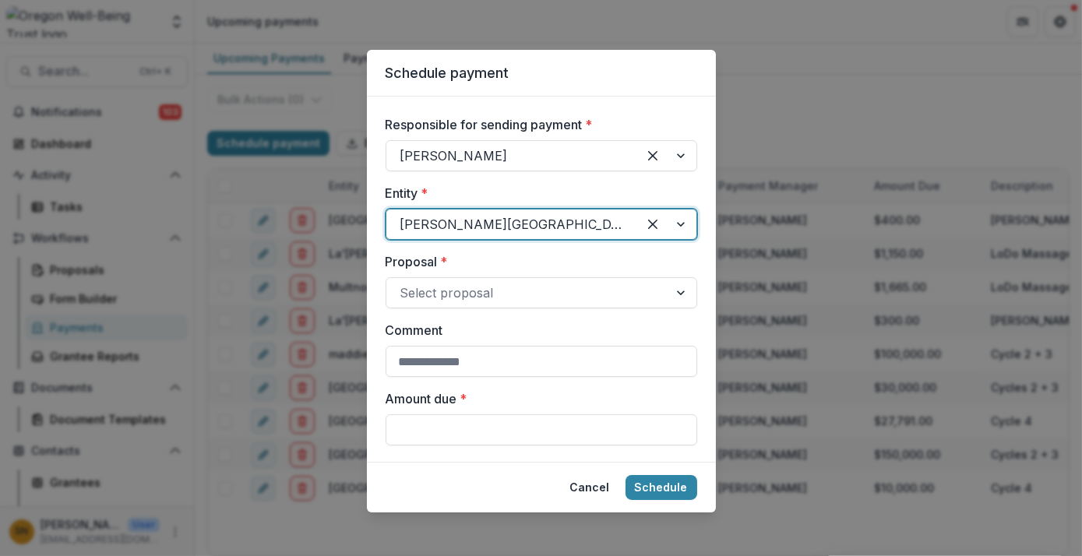
click at [594, 217] on div at bounding box center [511, 224] width 223 height 22
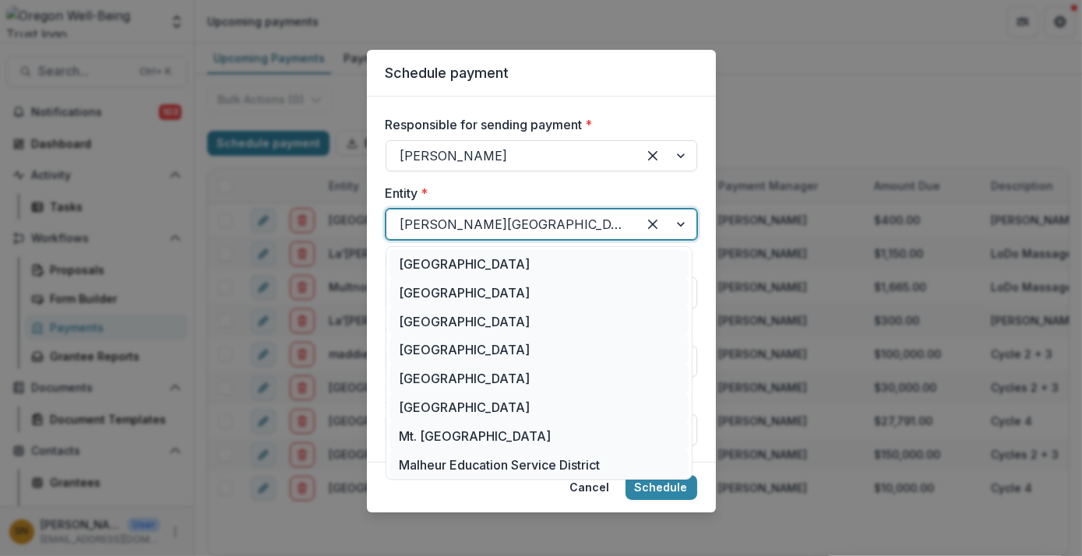
click at [594, 217] on div at bounding box center [511, 224] width 223 height 22
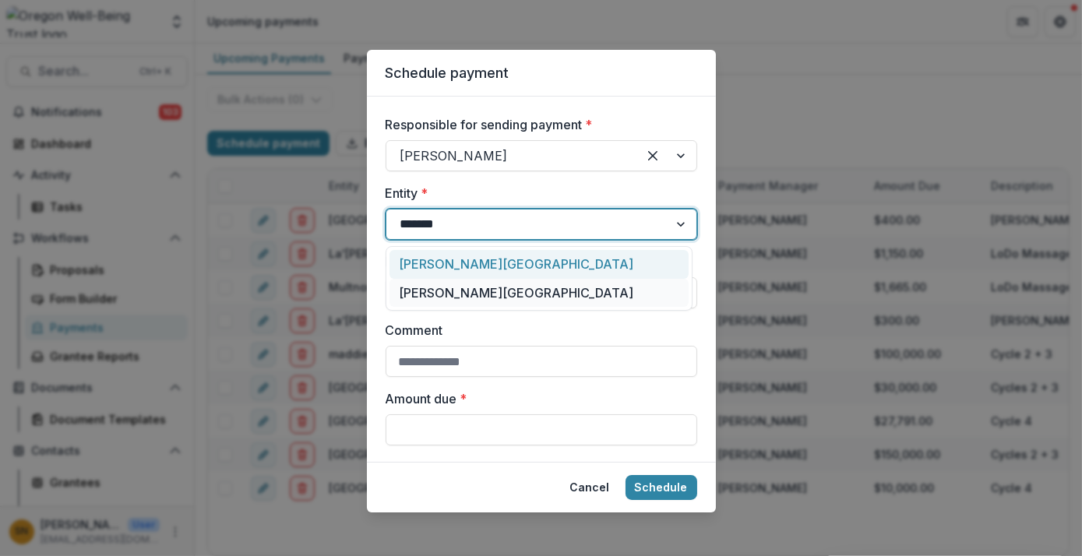
type input "********"
click at [498, 298] on div "David Douglas School District" at bounding box center [538, 293] width 299 height 29
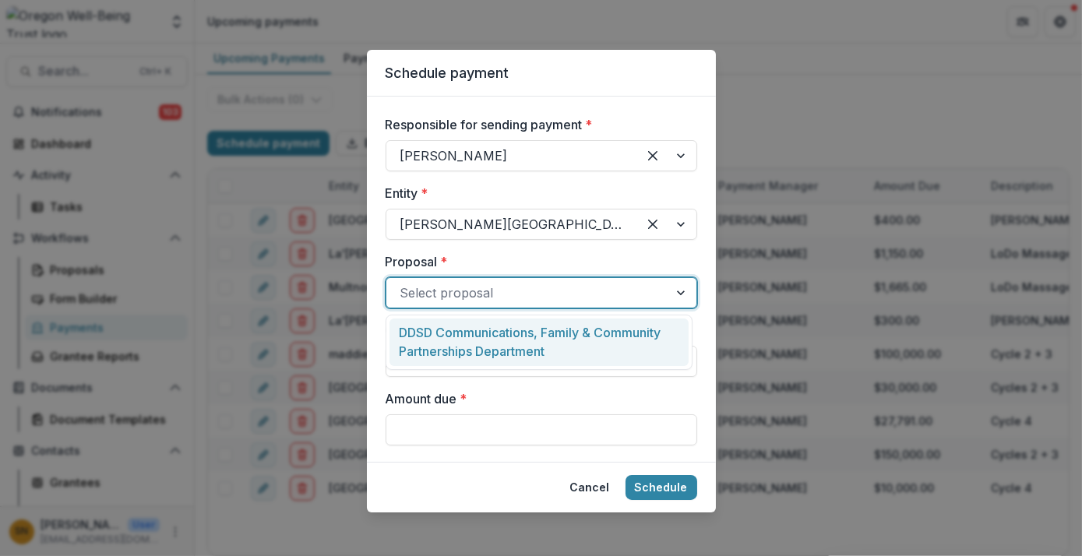
click at [498, 298] on div at bounding box center [527, 293] width 254 height 22
click at [513, 333] on div "DDSD Communications, Family & Community Partnerships Department" at bounding box center [538, 343] width 299 height 48
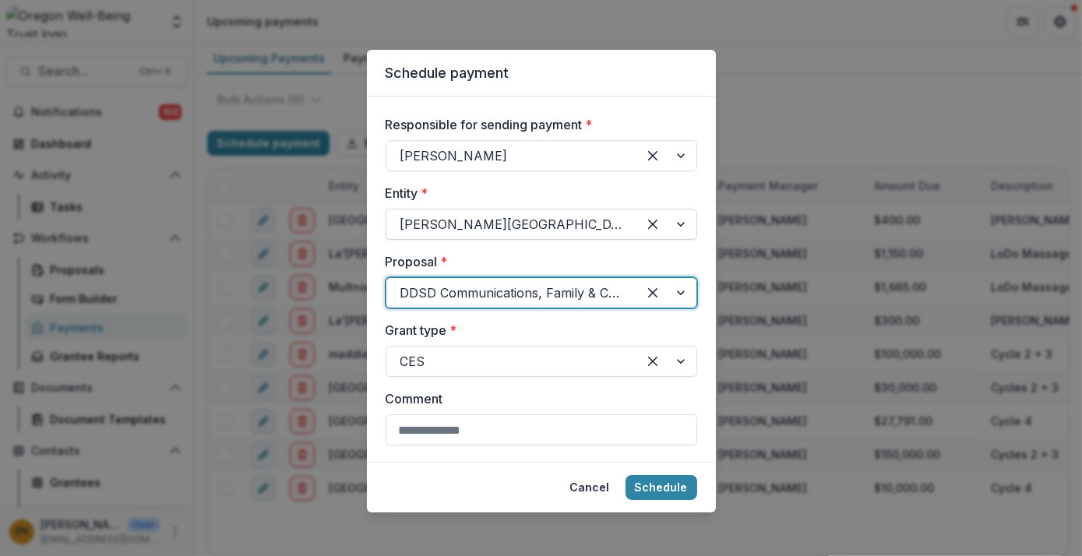
click at [596, 231] on div at bounding box center [511, 224] width 223 height 22
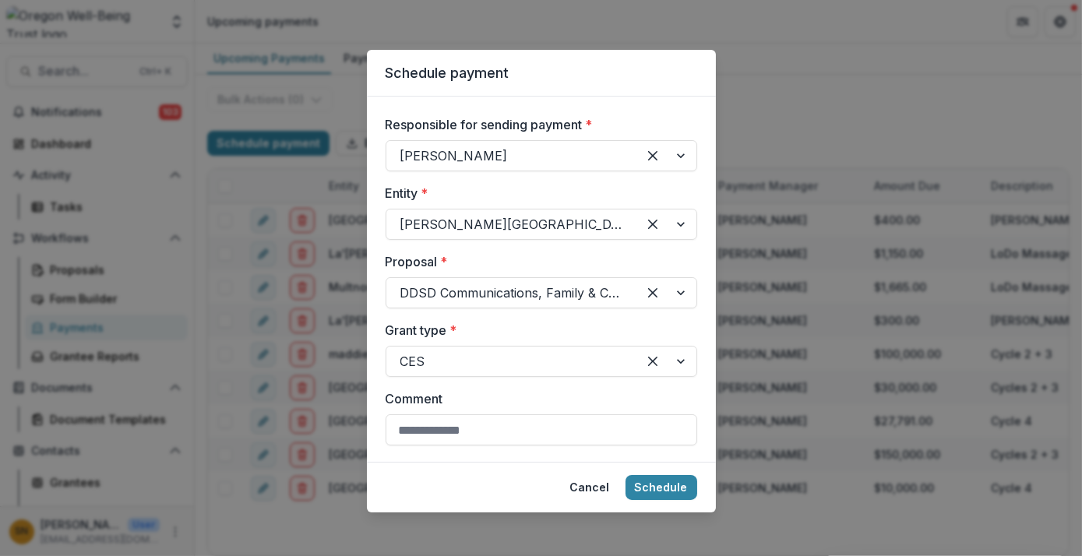
click at [609, 200] on label "Entity *" at bounding box center [537, 193] width 302 height 19
click at [404, 215] on input "Entity *" at bounding box center [402, 224] width 4 height 19
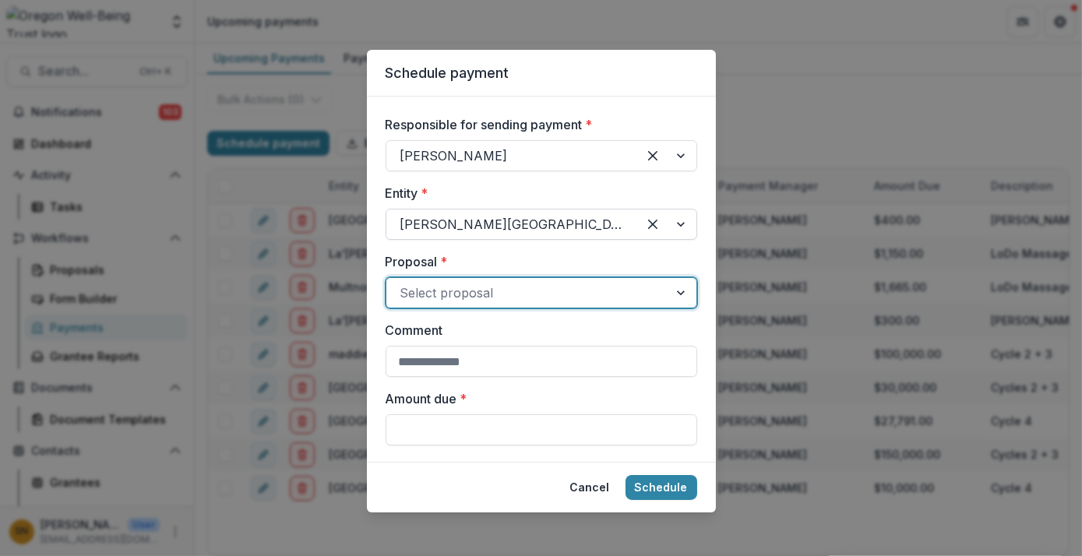
click at [597, 225] on div at bounding box center [511, 224] width 223 height 22
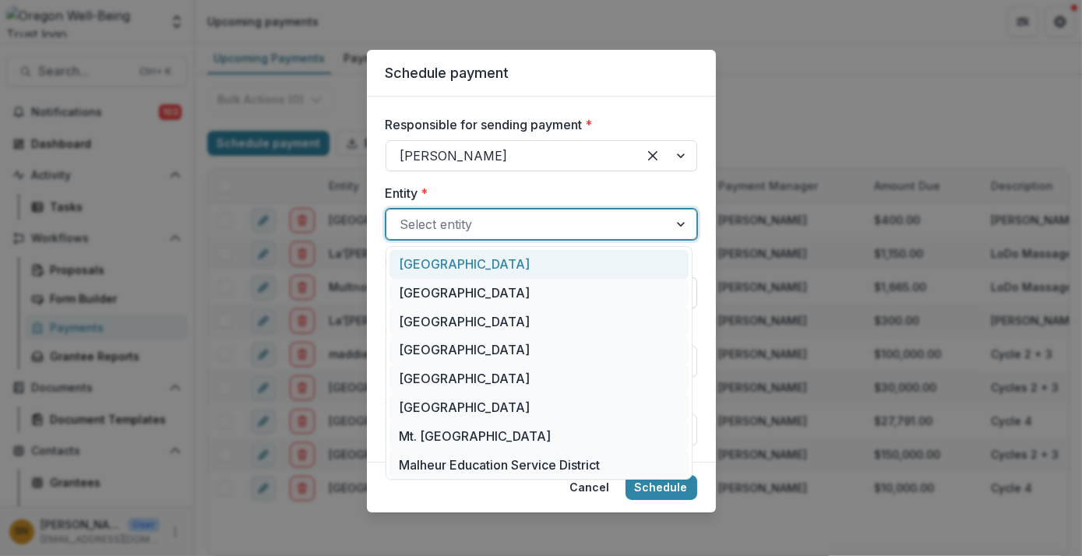
click at [547, 217] on div at bounding box center [527, 224] width 254 height 22
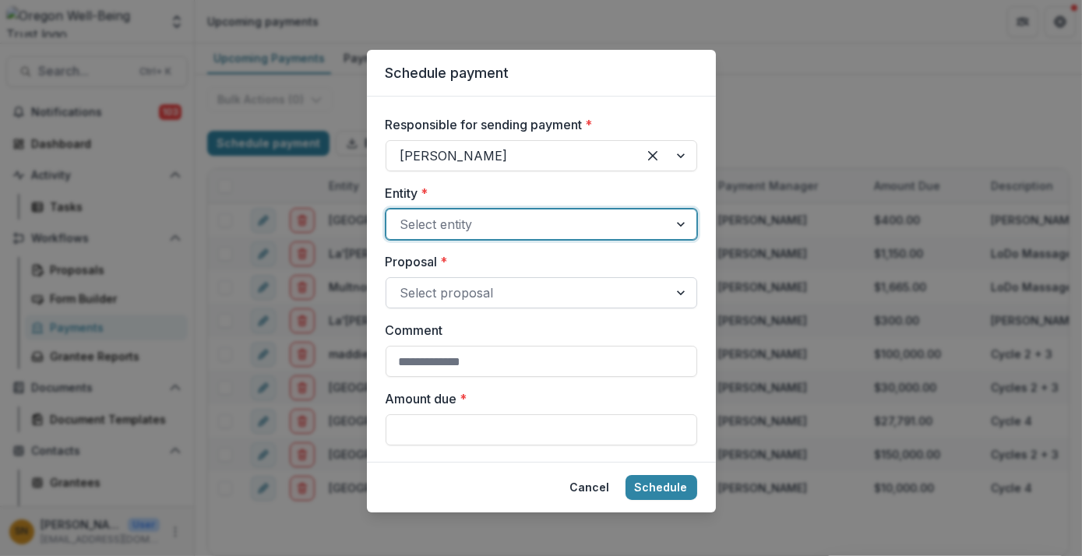
click at [547, 217] on div at bounding box center [527, 224] width 254 height 22
click at [590, 246] on div "No options" at bounding box center [539, 265] width 307 height 39
type input "******"
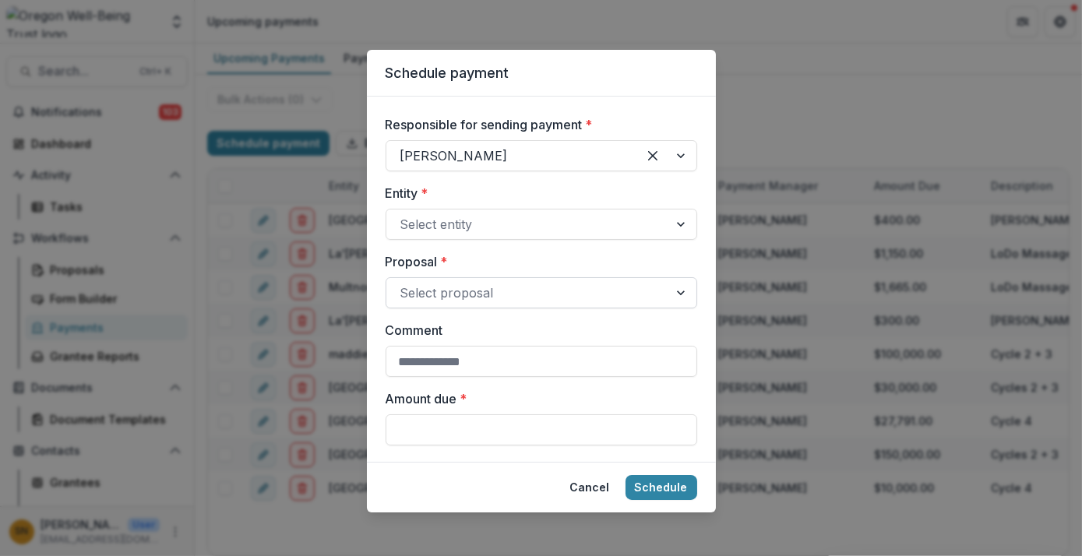
click at [738, 53] on div "Schedule payment Responsible for sending payment * Siri Ngai Entity * Select en…" at bounding box center [541, 278] width 1082 height 556
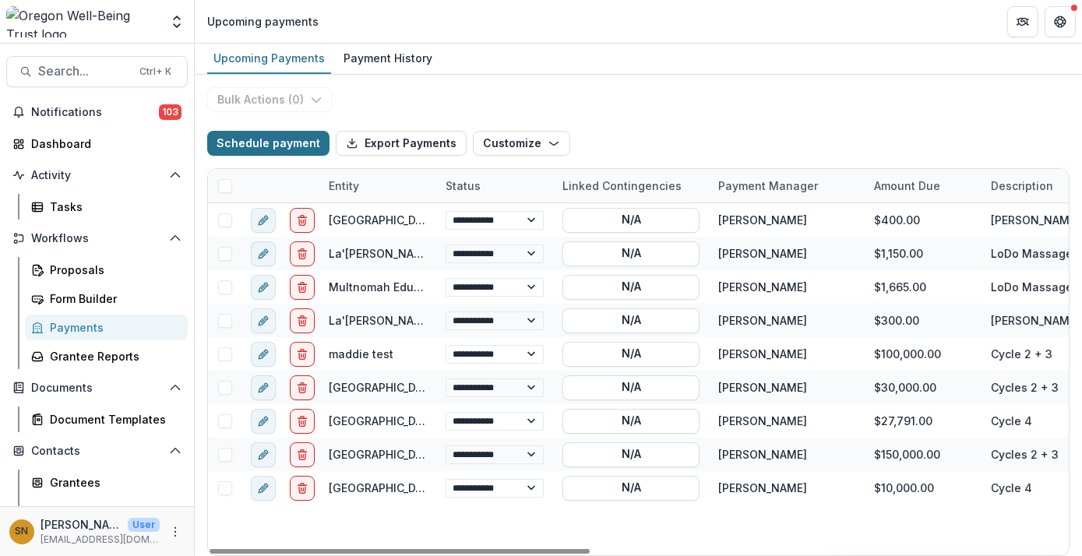
click at [291, 144] on button "Schedule payment" at bounding box center [268, 143] width 122 height 25
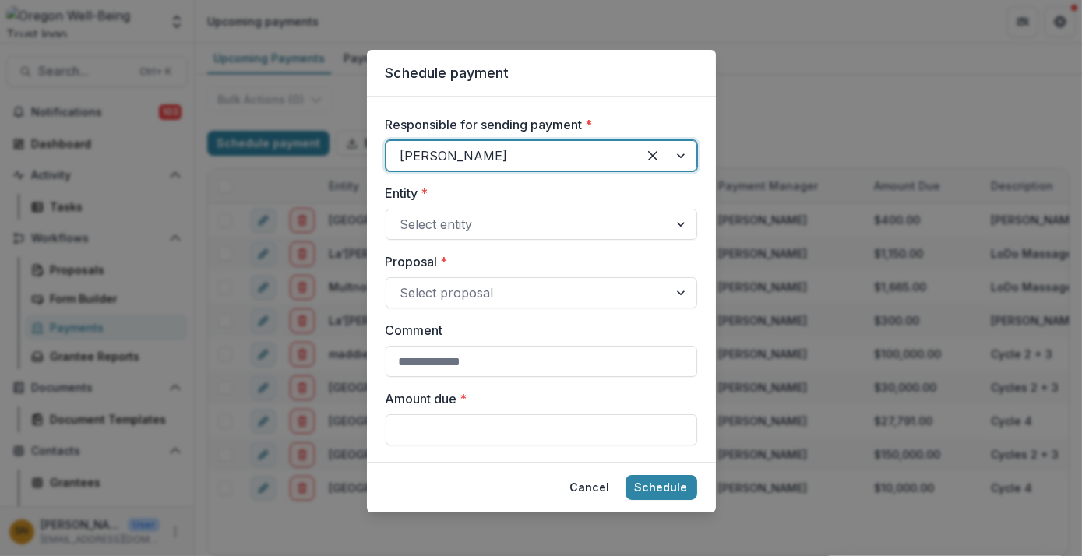
click at [612, 158] on div at bounding box center [511, 156] width 223 height 22
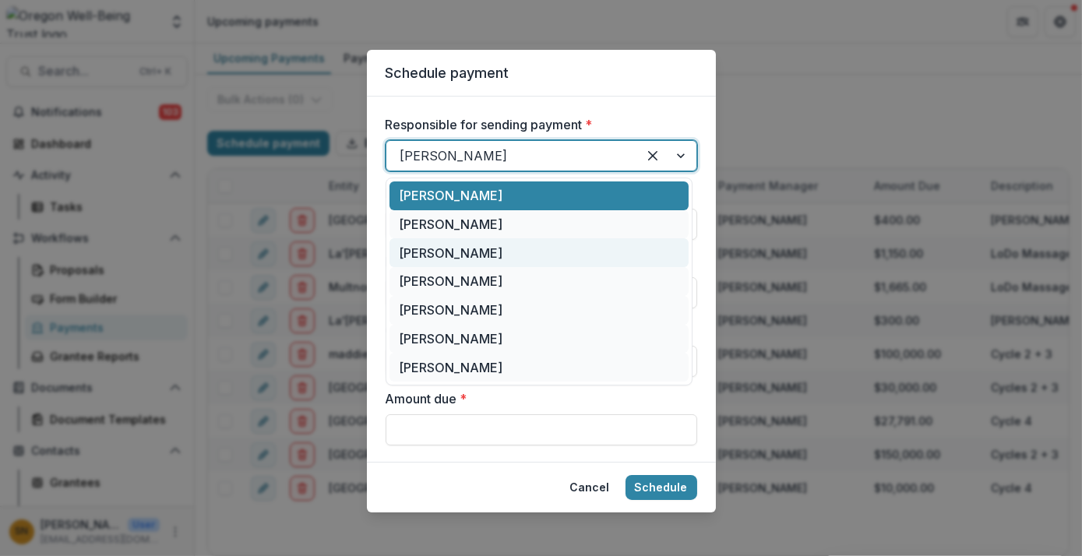
click at [553, 257] on div "[PERSON_NAME]" at bounding box center [538, 252] width 299 height 29
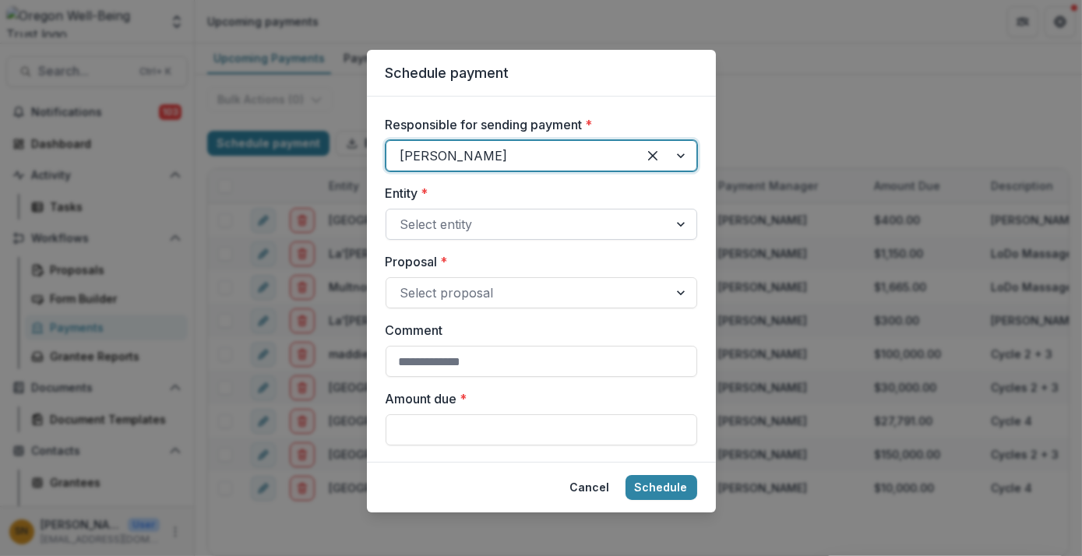
click at [506, 225] on div at bounding box center [527, 224] width 254 height 22
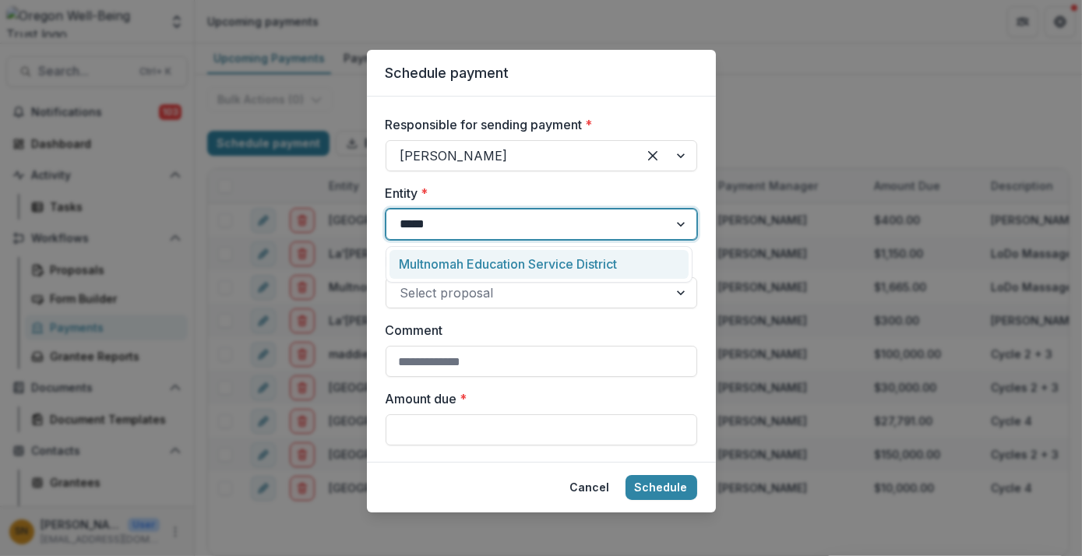
type input "******"
click at [502, 258] on div "Multnomah Education Service District" at bounding box center [538, 264] width 299 height 29
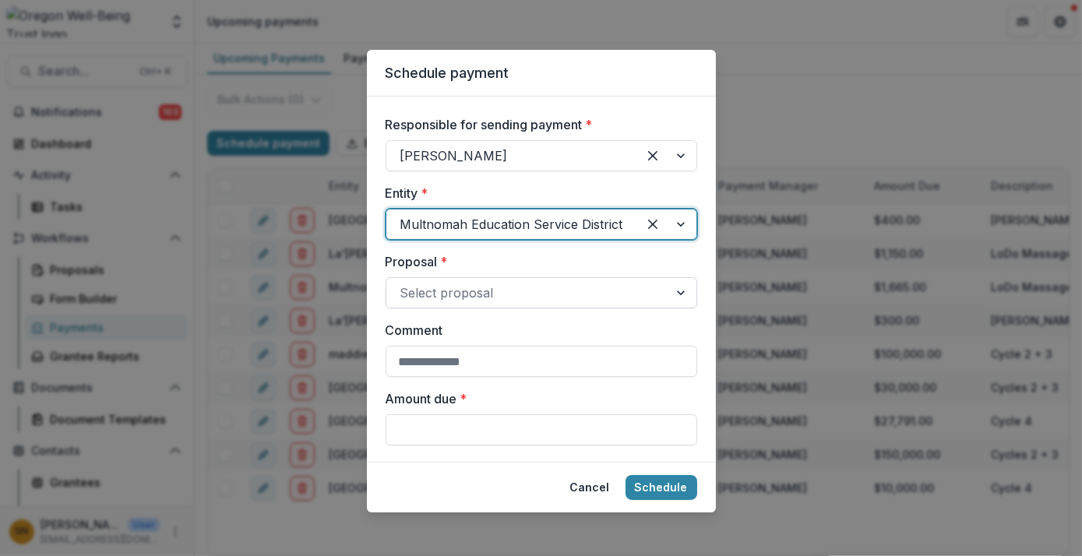
click at [490, 295] on div at bounding box center [527, 293] width 254 height 22
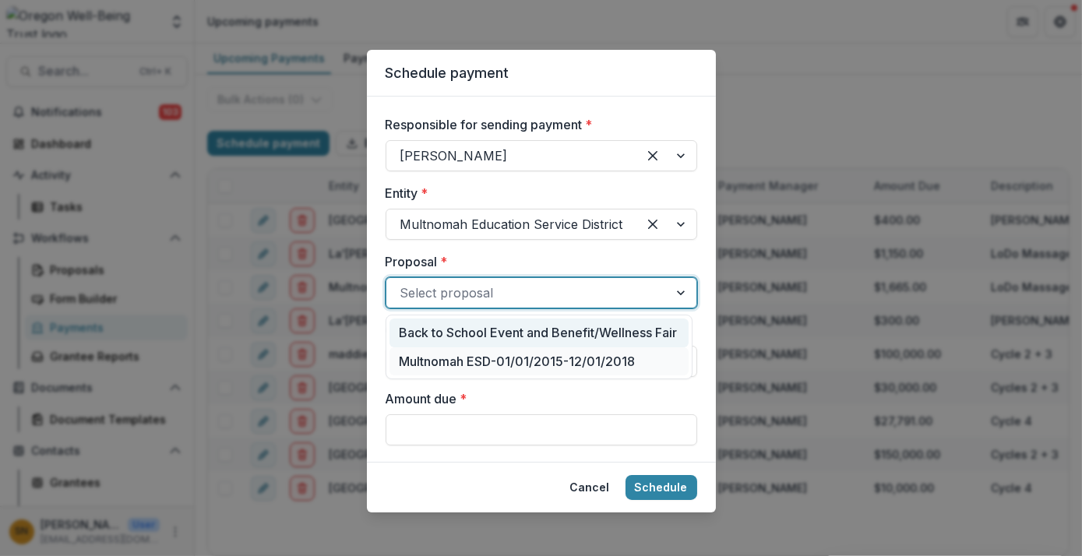
click at [492, 333] on div "Back to School Event and Benefit/Wellness Fair" at bounding box center [538, 333] width 299 height 29
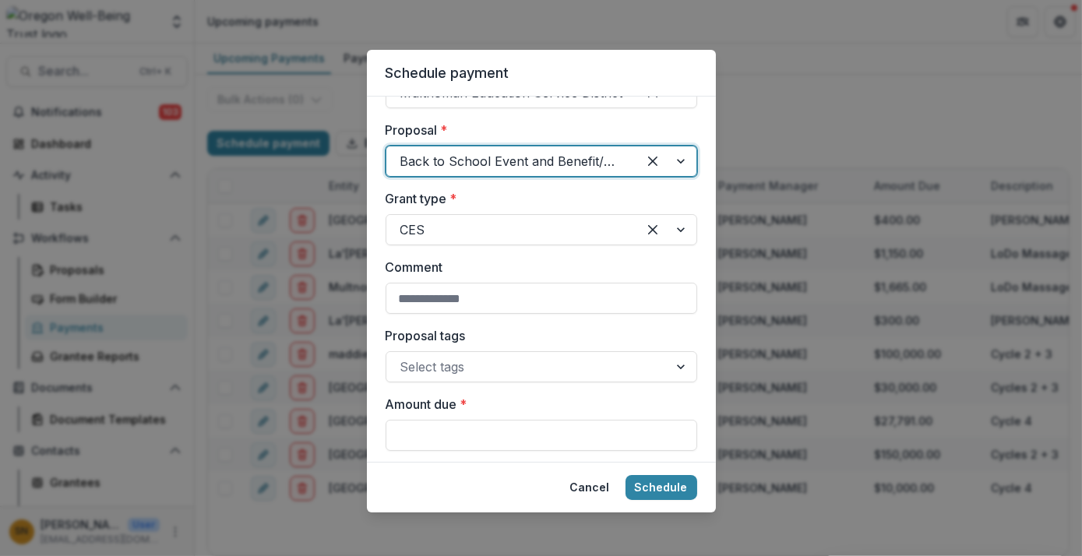
scroll to position [178, 0]
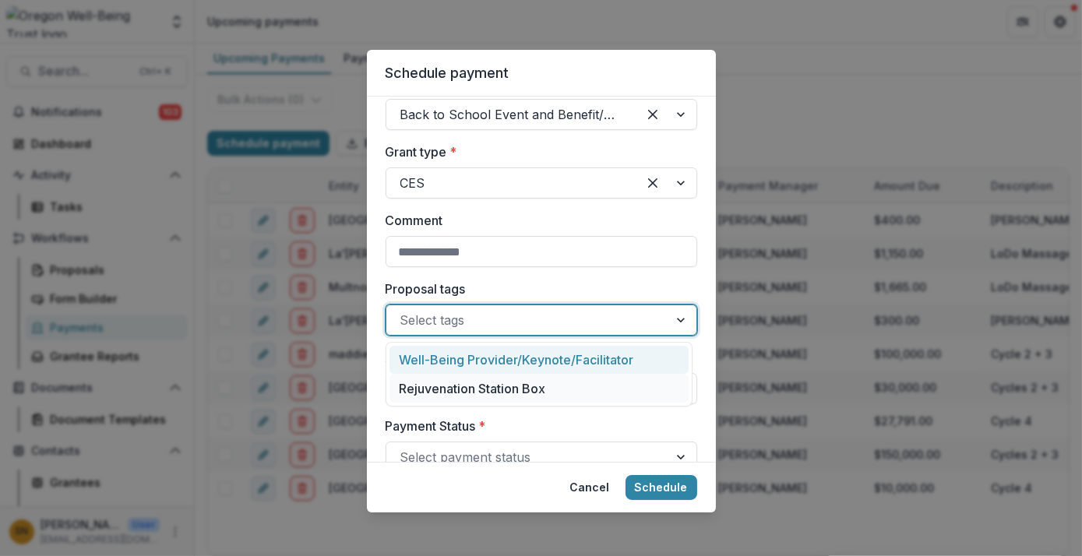
click at [476, 322] on div at bounding box center [527, 320] width 254 height 22
click at [479, 383] on div "Rejuvenation Station Box" at bounding box center [538, 388] width 299 height 29
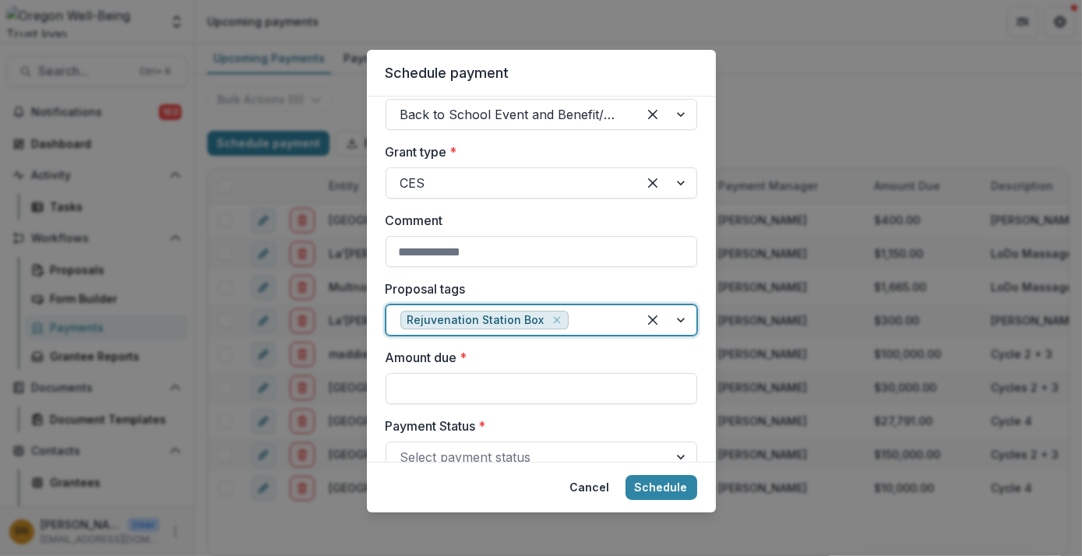
click at [479, 383] on input "Amount due *" at bounding box center [542, 388] width 312 height 31
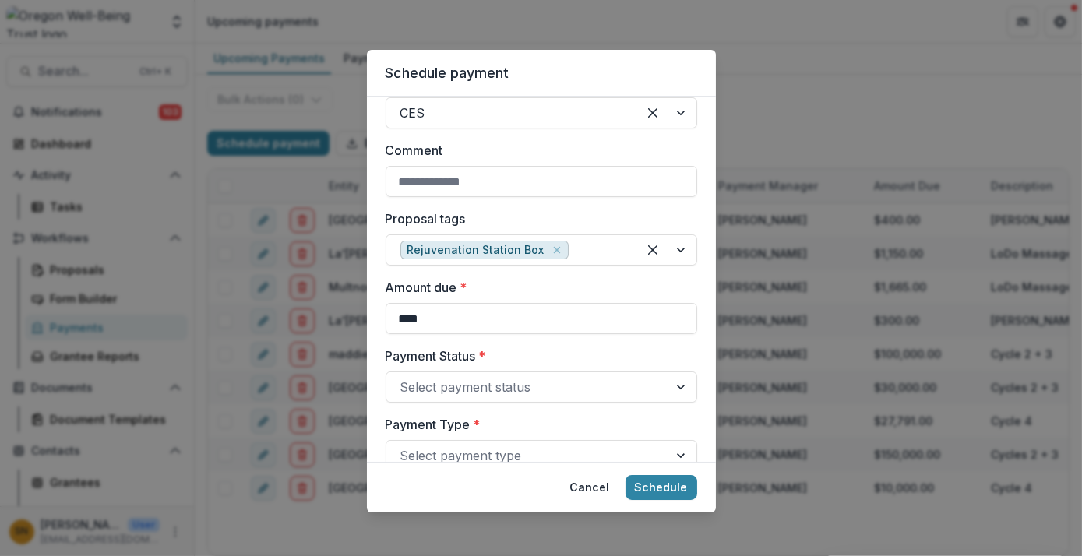
scroll to position [249, 0]
type input "****"
click at [523, 383] on div at bounding box center [527, 386] width 254 height 22
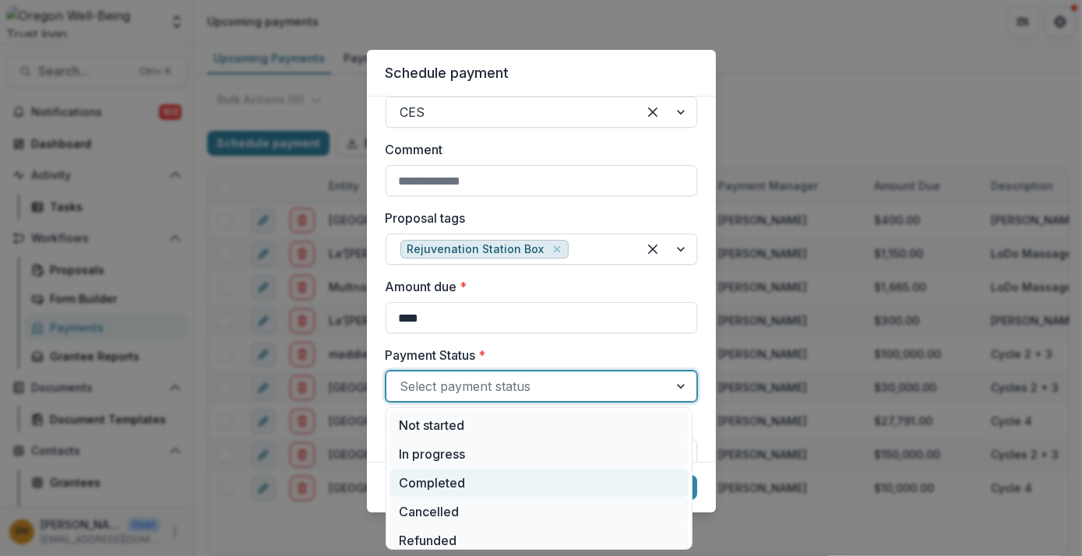
click at [484, 486] on div "Completed" at bounding box center [538, 483] width 299 height 29
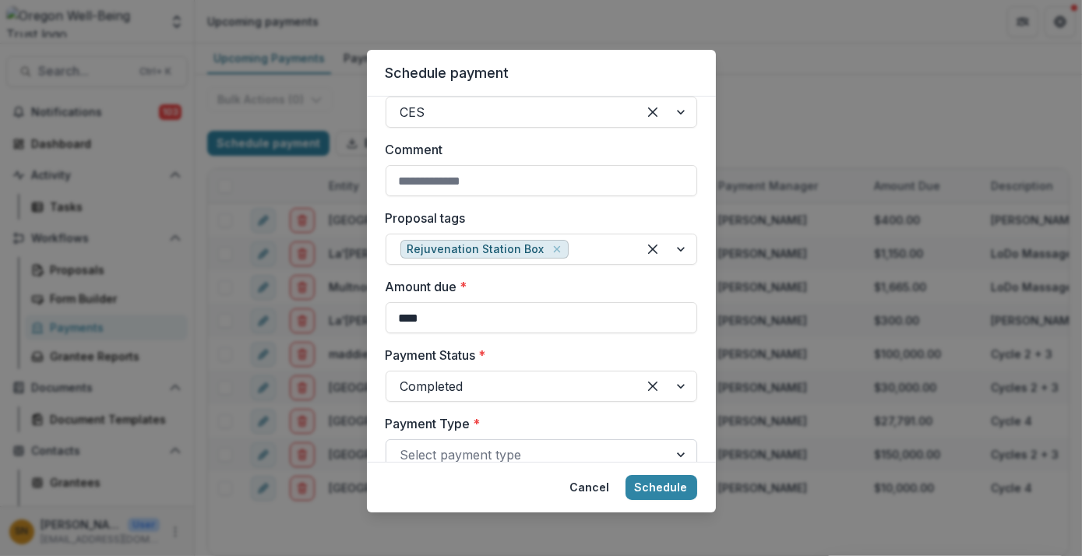
click at [494, 461] on div at bounding box center [527, 455] width 254 height 22
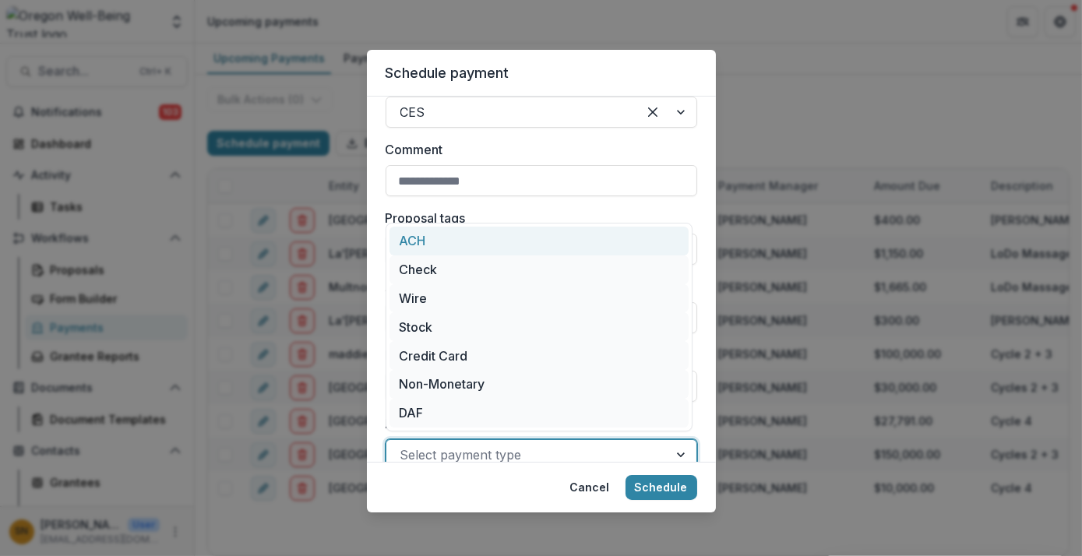
scroll to position [251, 0]
click at [494, 461] on div at bounding box center [527, 453] width 254 height 22
click at [466, 449] on div at bounding box center [527, 453] width 254 height 22
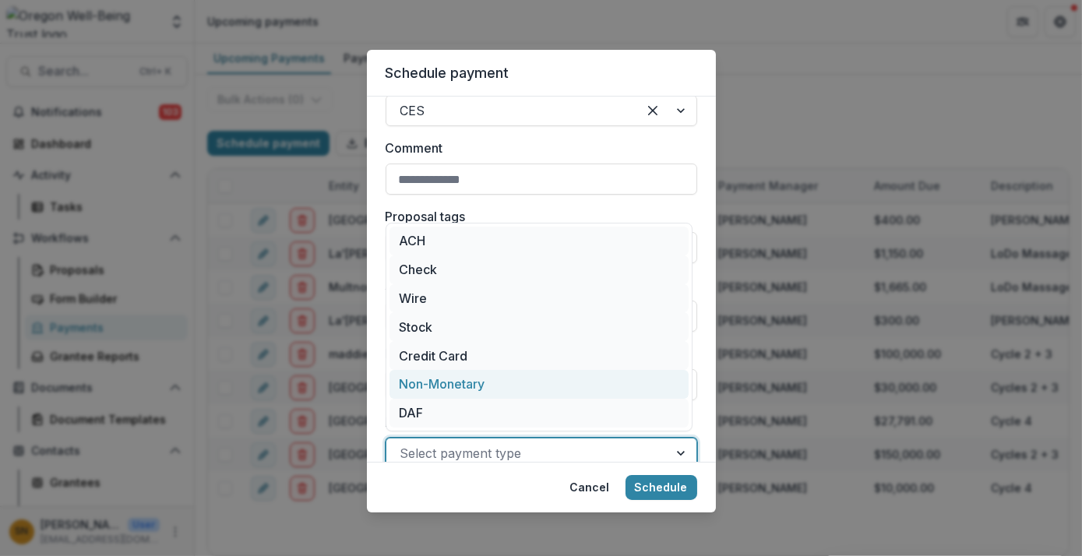
click at [374, 428] on div "Responsible for sending payment * Siri Ngai Entity * Multnomah Education Servic…" at bounding box center [541, 279] width 349 height 365
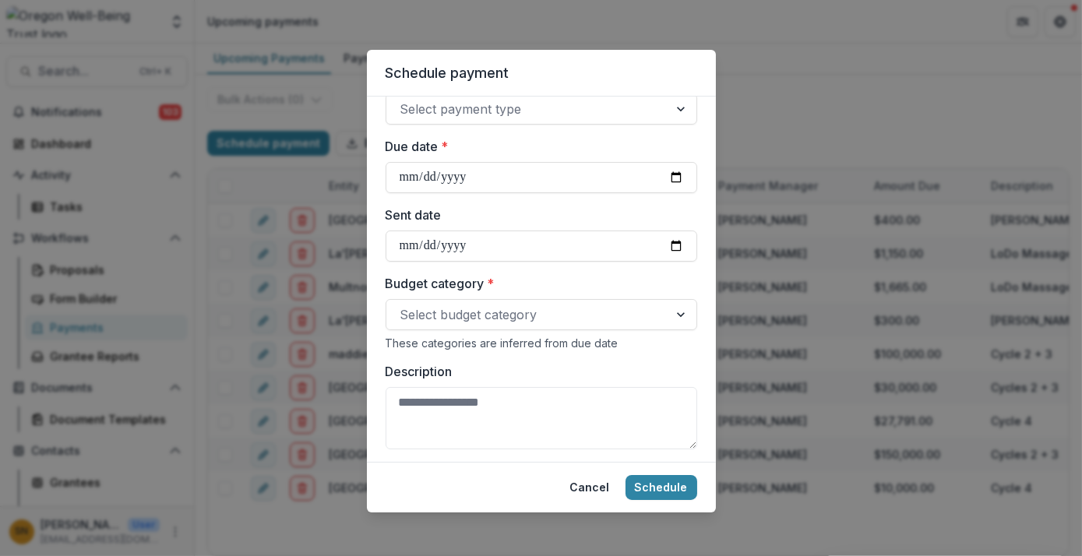
scroll to position [596, 0]
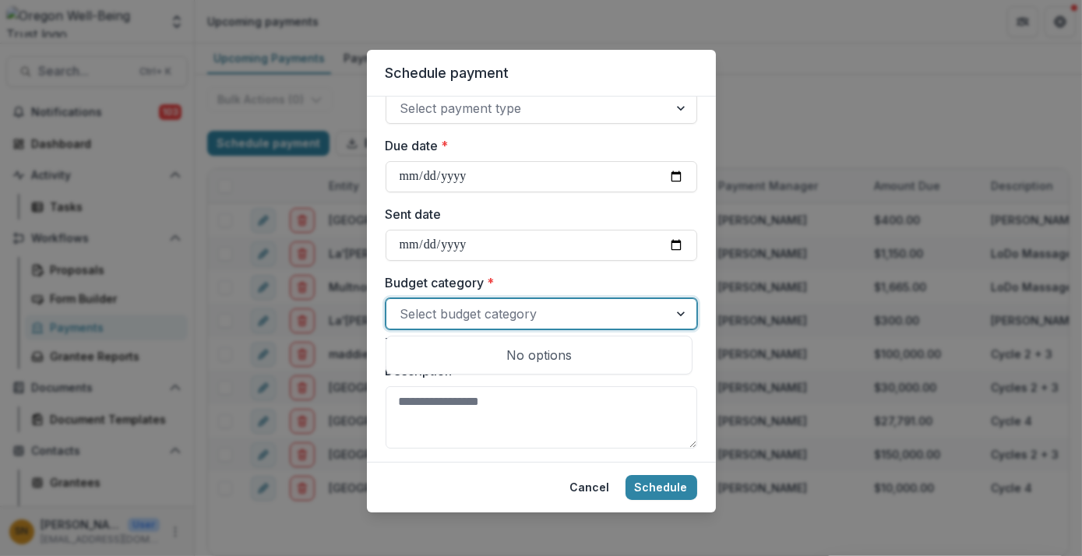
click at [496, 312] on div at bounding box center [527, 314] width 254 height 22
click at [548, 319] on div at bounding box center [527, 314] width 254 height 22
click at [671, 308] on div at bounding box center [682, 314] width 28 height 30
click at [530, 362] on div "No options" at bounding box center [538, 355] width 299 height 31
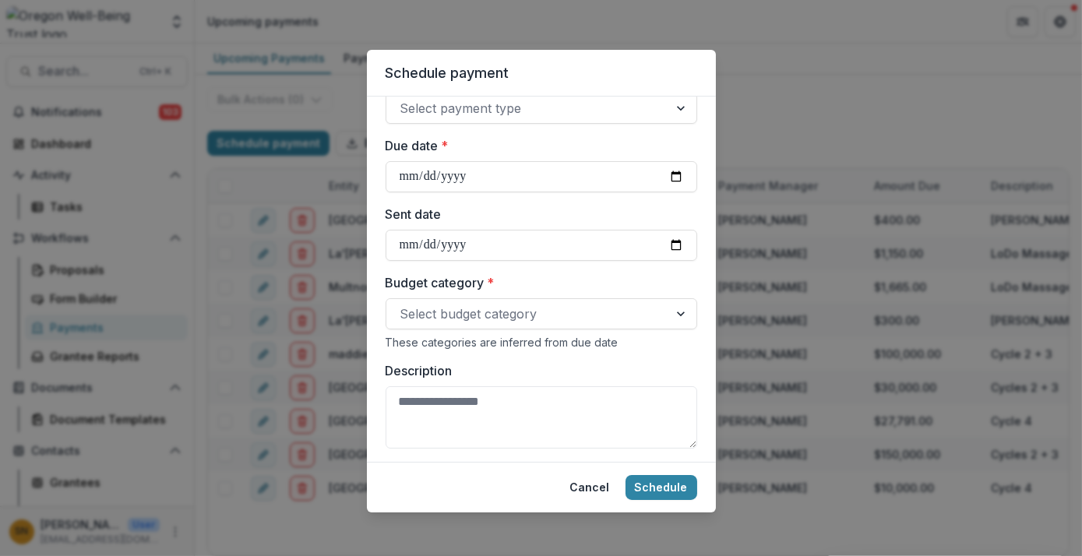
click at [595, 66] on header "Schedule payment" at bounding box center [541, 73] width 349 height 47
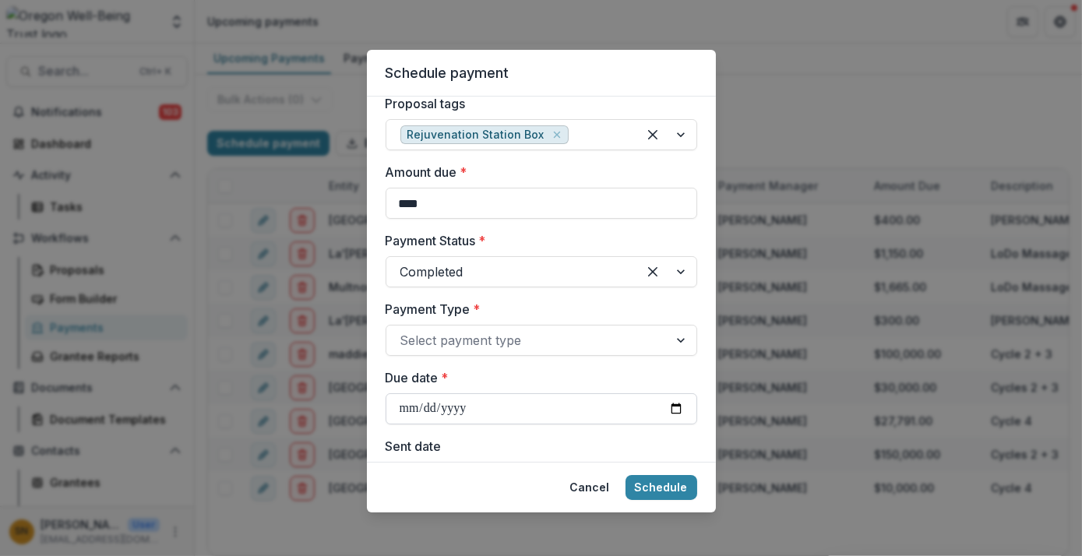
scroll to position [365, 0]
click at [675, 408] on input "Due date *" at bounding box center [542, 407] width 312 height 31
type input "**********"
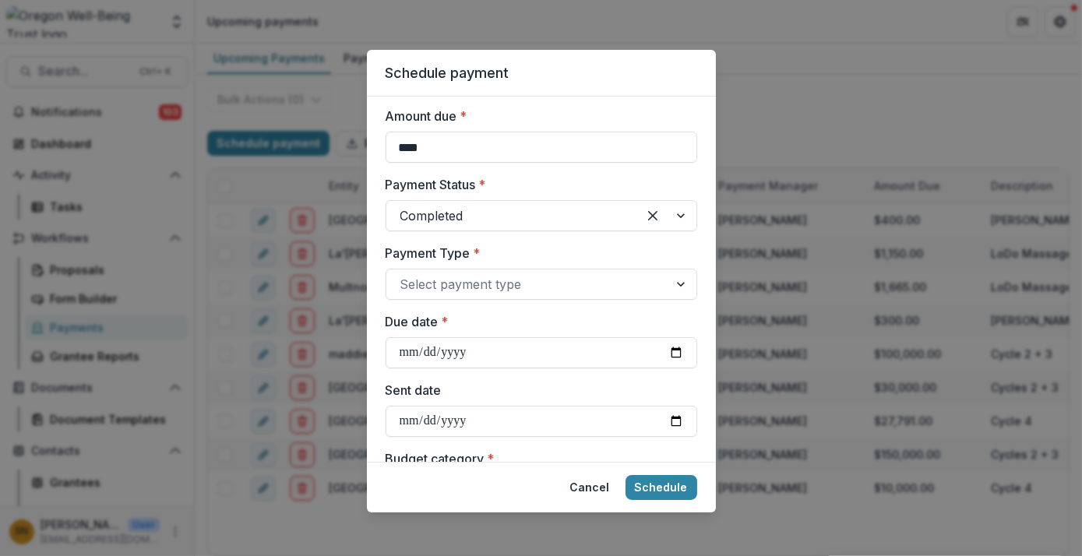
scroll to position [442, 0]
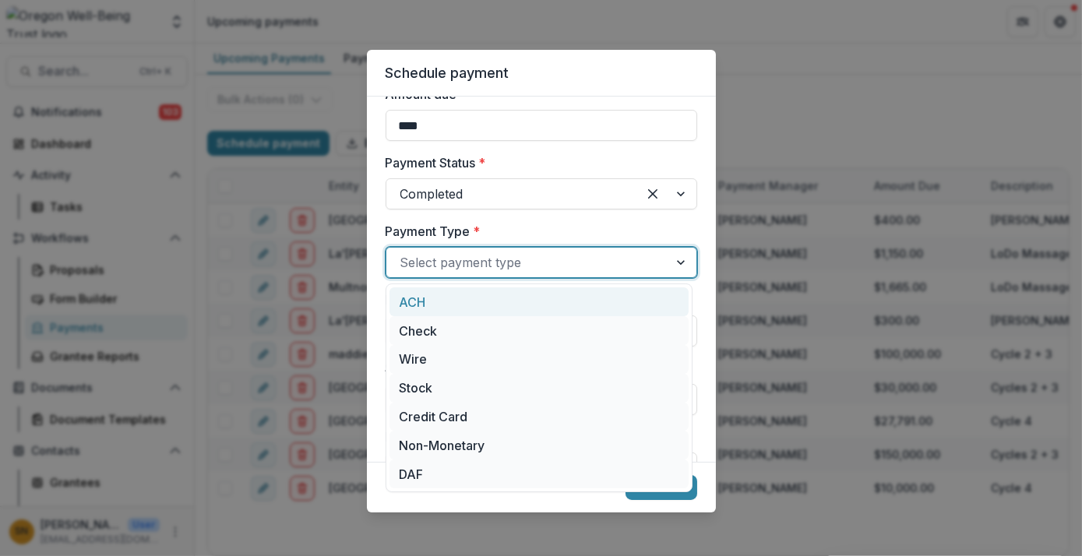
click at [661, 263] on div "Select payment type" at bounding box center [527, 262] width 282 height 25
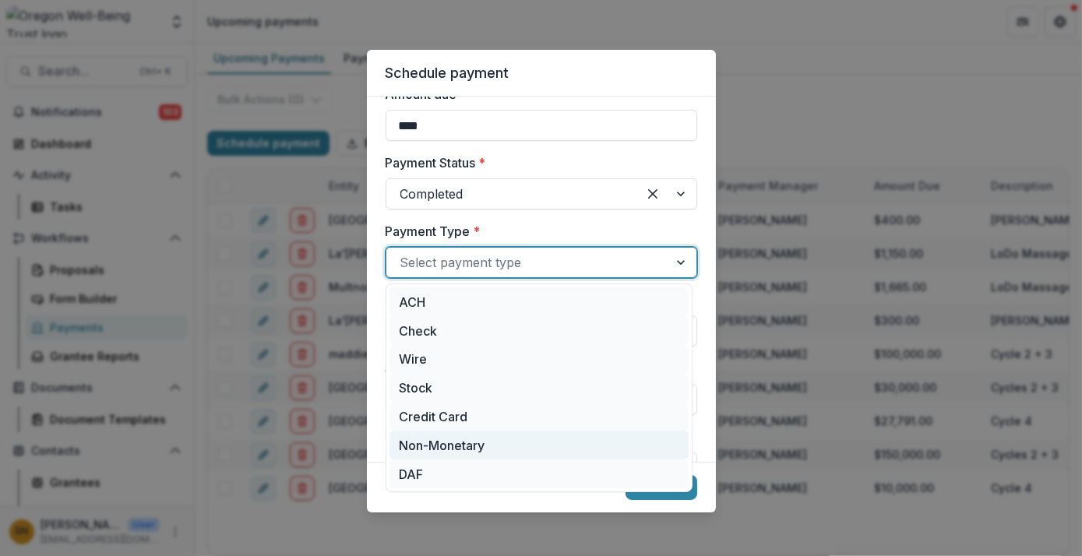
click at [503, 437] on div "Non-Monetary" at bounding box center [538, 445] width 299 height 29
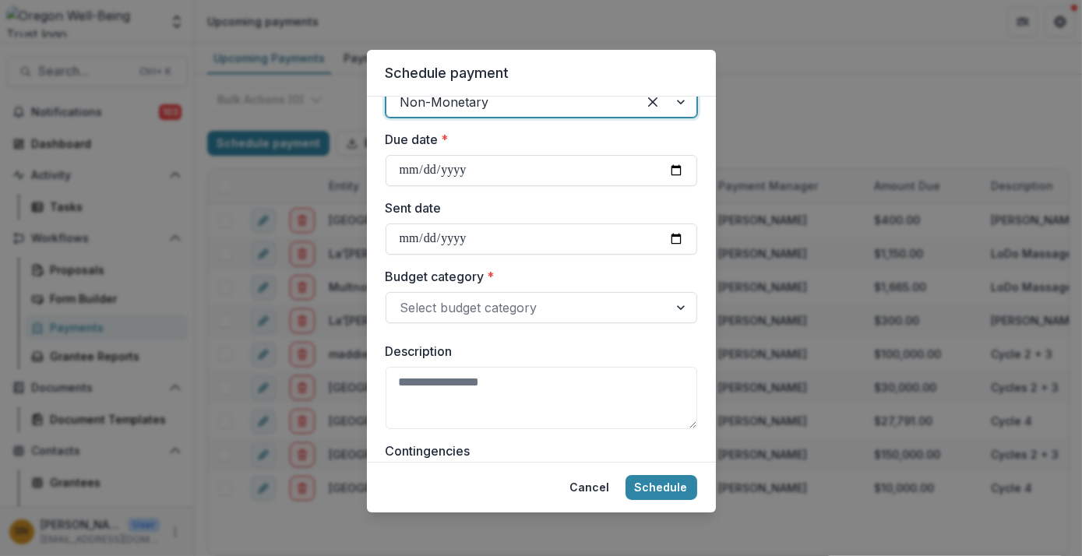
scroll to position [603, 0]
click at [516, 312] on div at bounding box center [527, 307] width 254 height 22
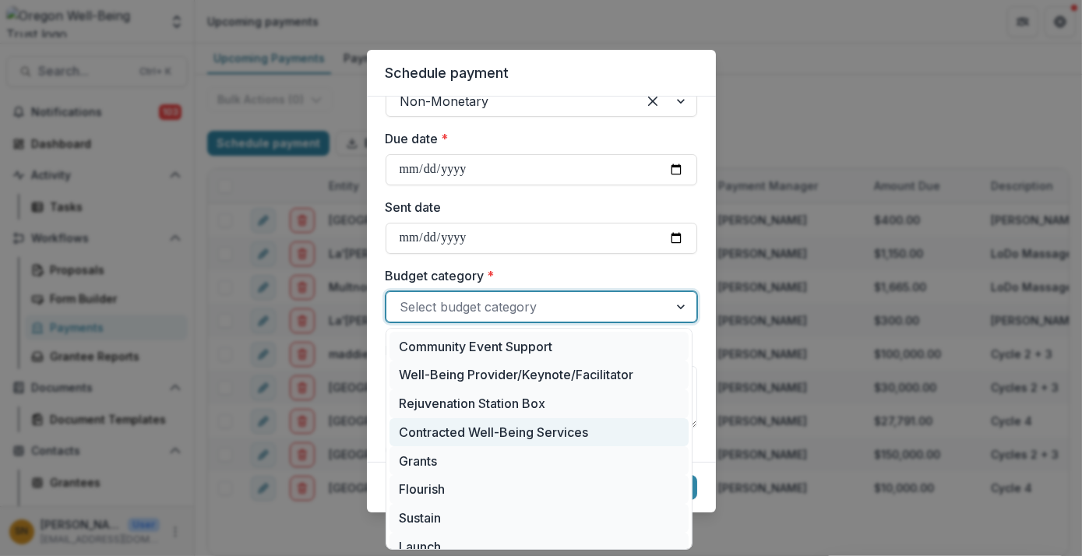
scroll to position [0, 0]
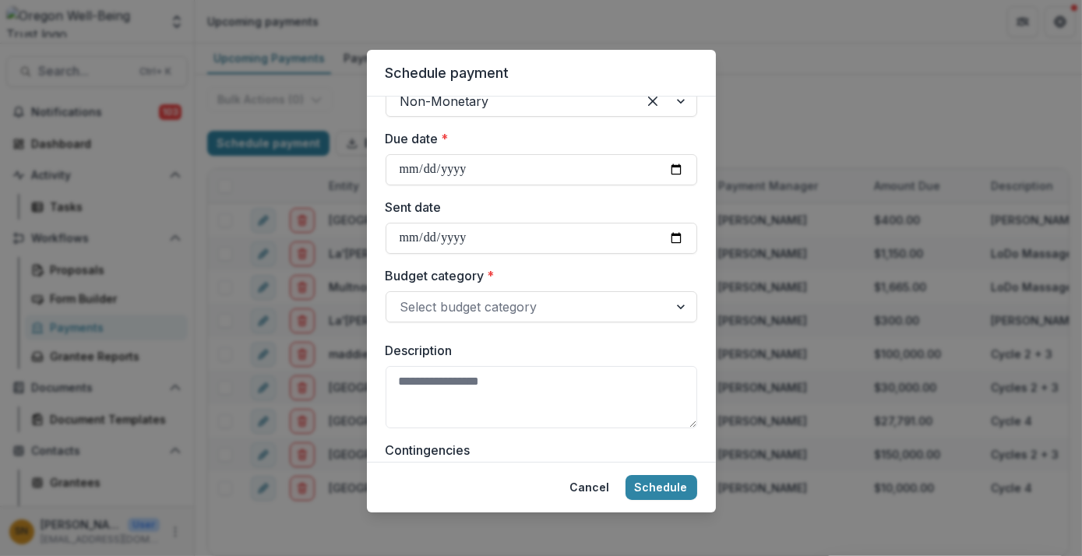
drag, startPoint x: 534, startPoint y: 403, endPoint x: 488, endPoint y: 348, distance: 72.4
click at [488, 348] on label "Description" at bounding box center [537, 350] width 302 height 19
click at [488, 366] on textarea "Description" at bounding box center [542, 397] width 312 height 62
click at [519, 304] on div at bounding box center [527, 307] width 254 height 22
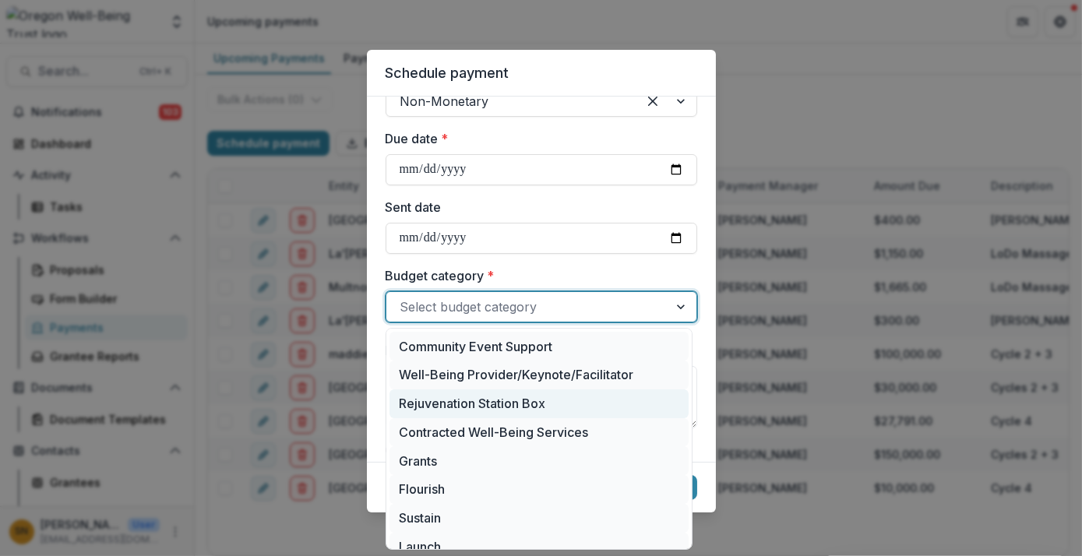
click at [490, 404] on div "Rejuvenation Station Box" at bounding box center [538, 403] width 299 height 29
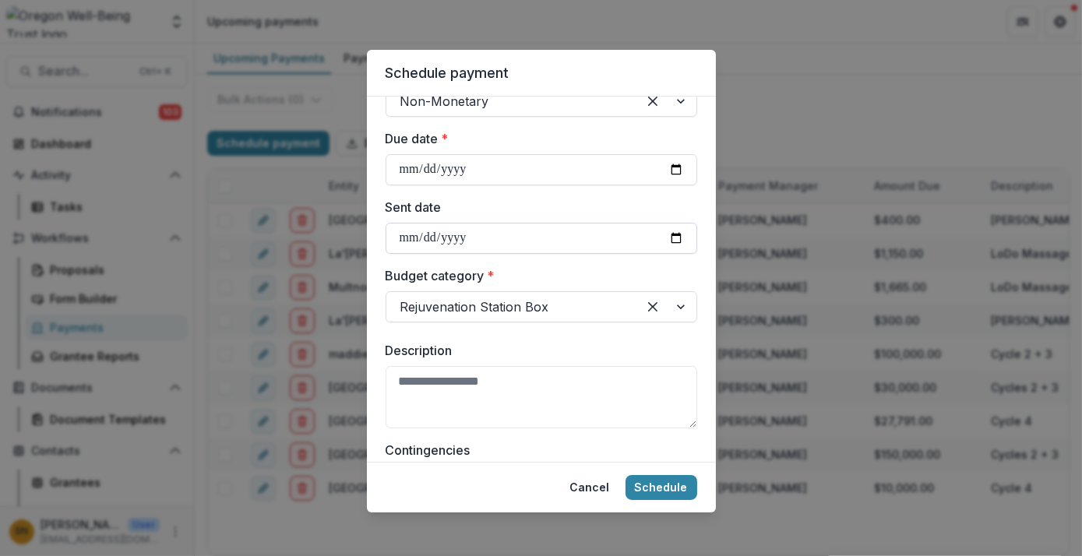
click at [670, 237] on input "Sent date" at bounding box center [542, 238] width 312 height 31
type input "**********"
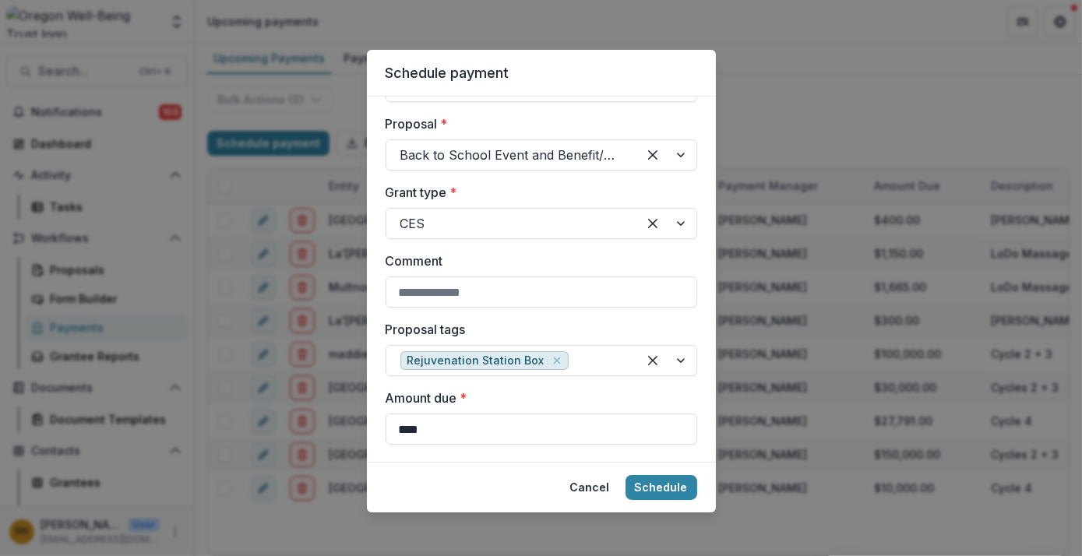
scroll to position [137, 0]
click at [675, 488] on button "Schedule" at bounding box center [661, 487] width 72 height 25
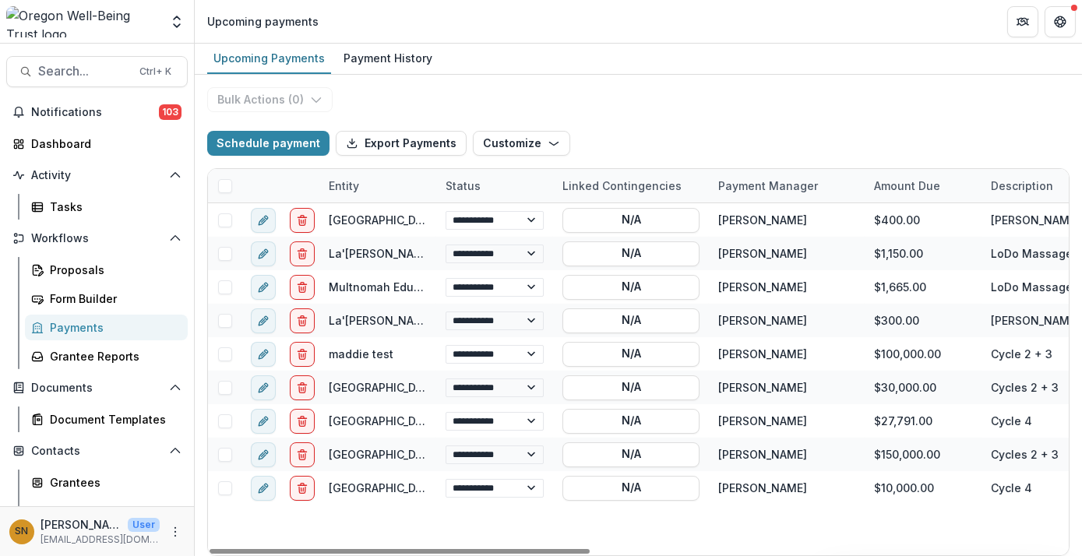
click at [678, 44] on div "Upcoming Payments Payment History" at bounding box center [638, 59] width 887 height 31
click at [392, 63] on div "Payment History" at bounding box center [387, 58] width 101 height 23
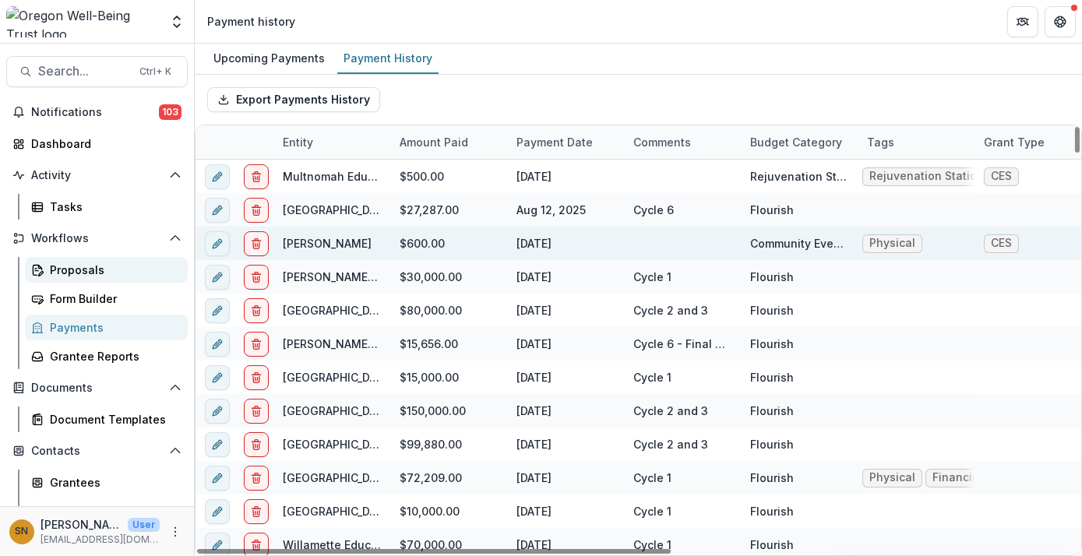
click at [100, 274] on div "Proposals" at bounding box center [112, 270] width 125 height 16
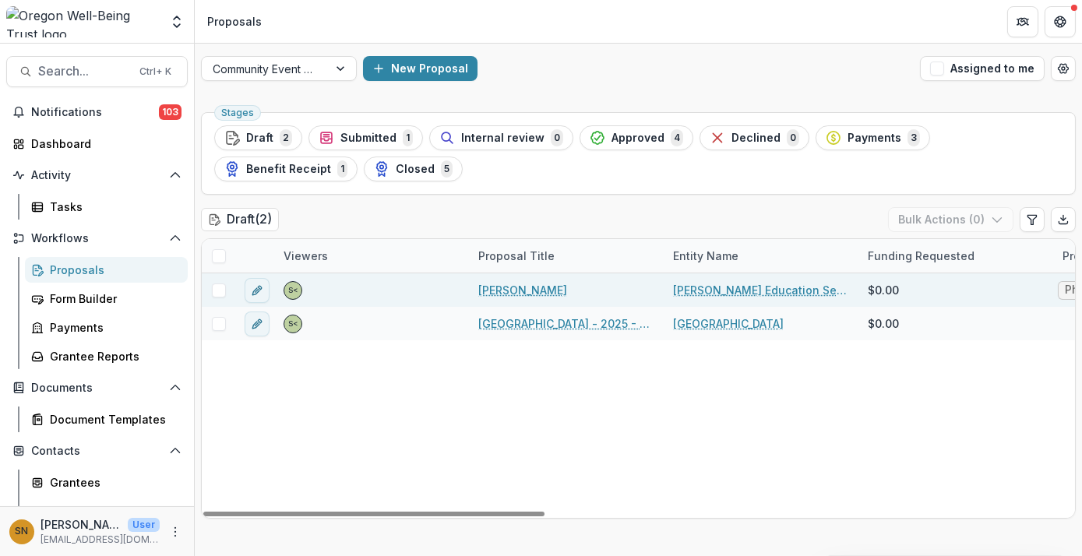
click at [531, 290] on link "[PERSON_NAME]" at bounding box center [522, 290] width 89 height 16
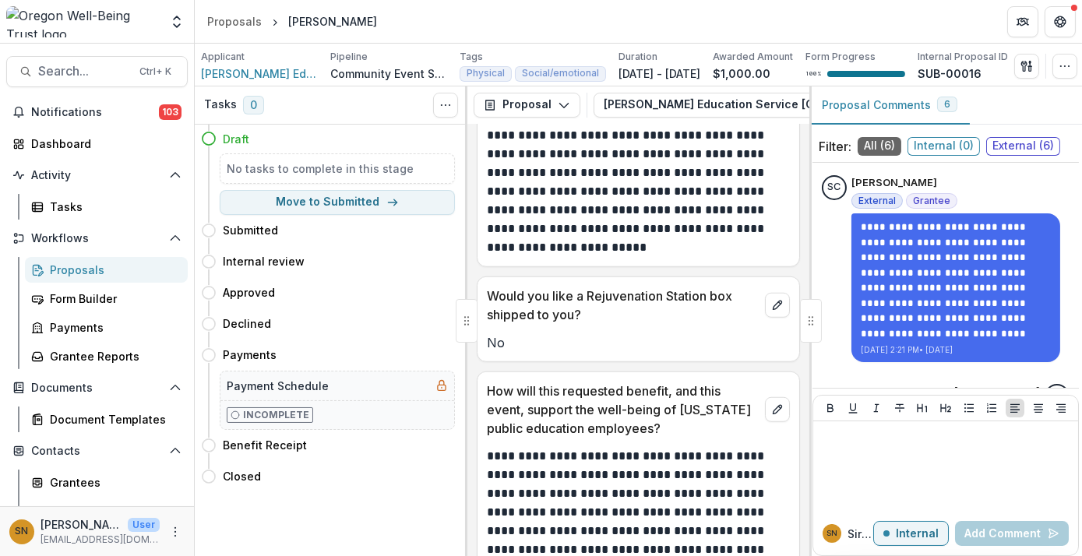
scroll to position [565, 0]
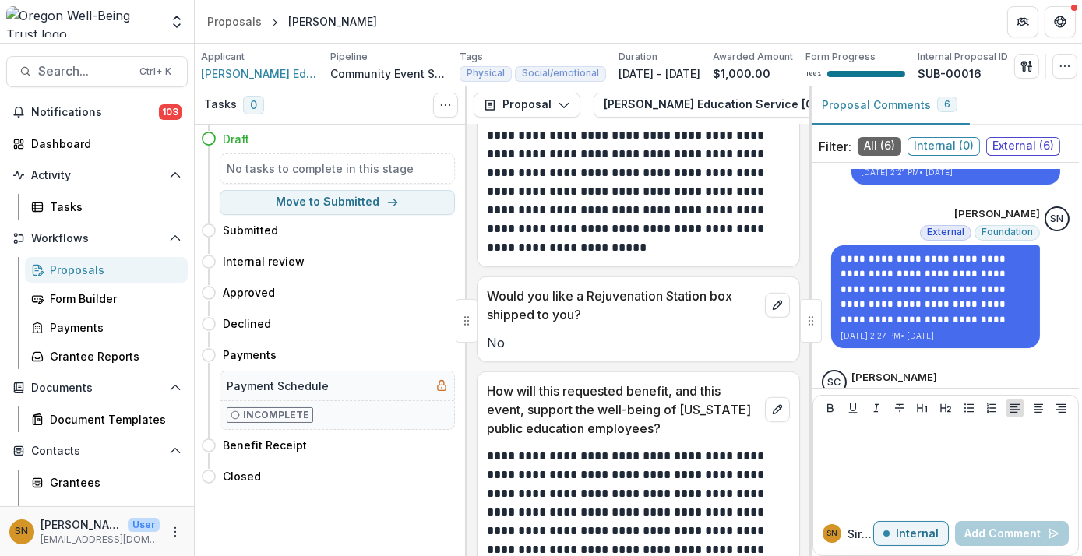
click at [108, 273] on div "Proposals" at bounding box center [112, 270] width 125 height 16
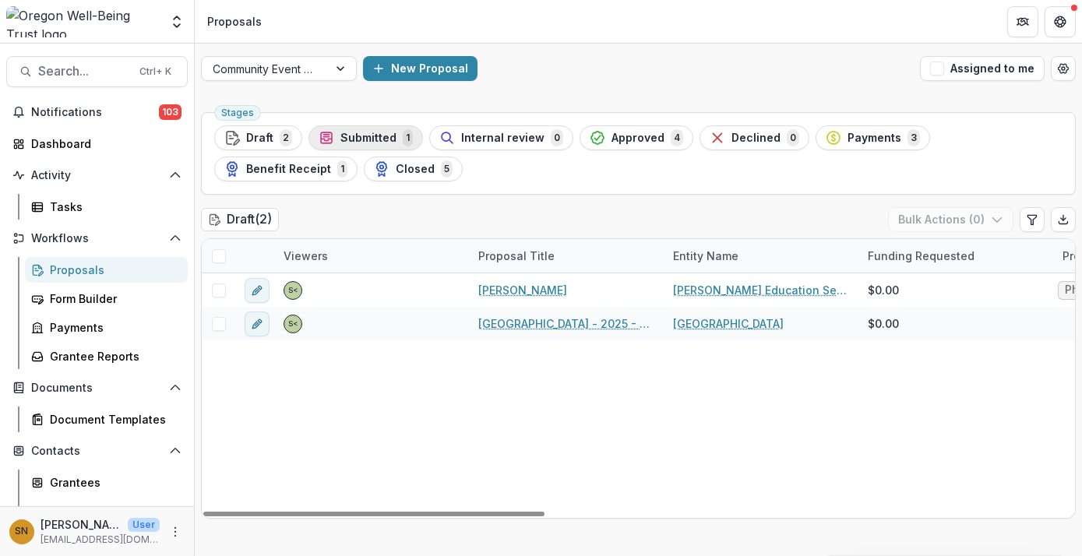
click at [368, 142] on span "Submitted" at bounding box center [368, 138] width 56 height 13
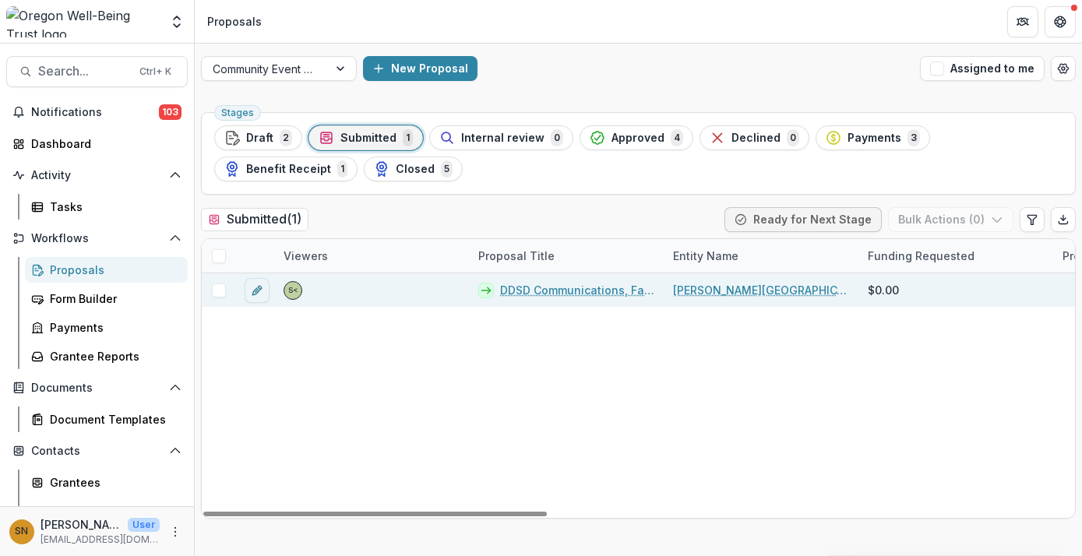
click at [570, 287] on link "DDSD Communications, Family & Community Partnerships Department" at bounding box center [577, 290] width 154 height 16
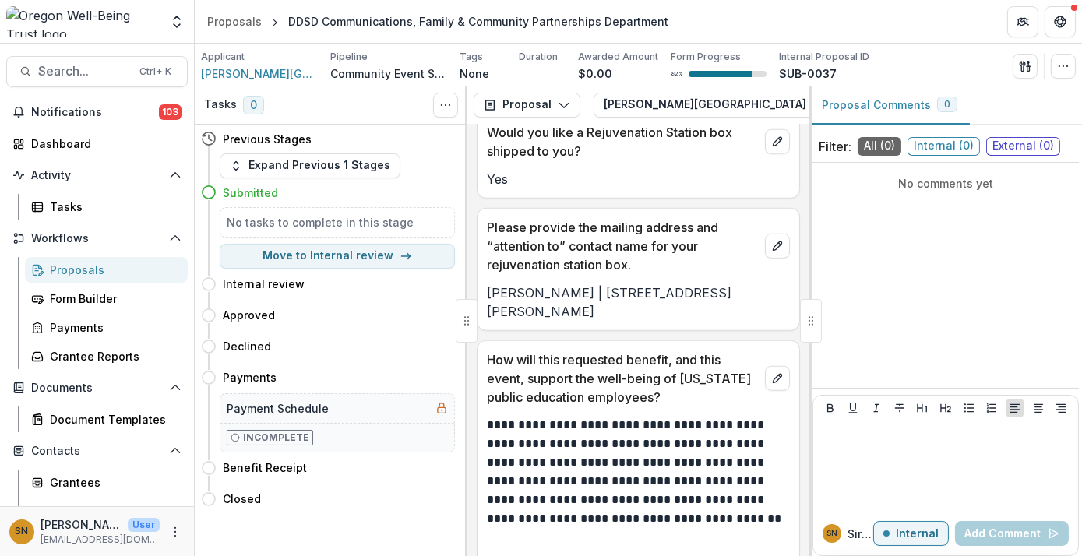
scroll to position [2591, 0]
click at [423, 262] on button "Move to Internal review" at bounding box center [337, 256] width 235 height 25
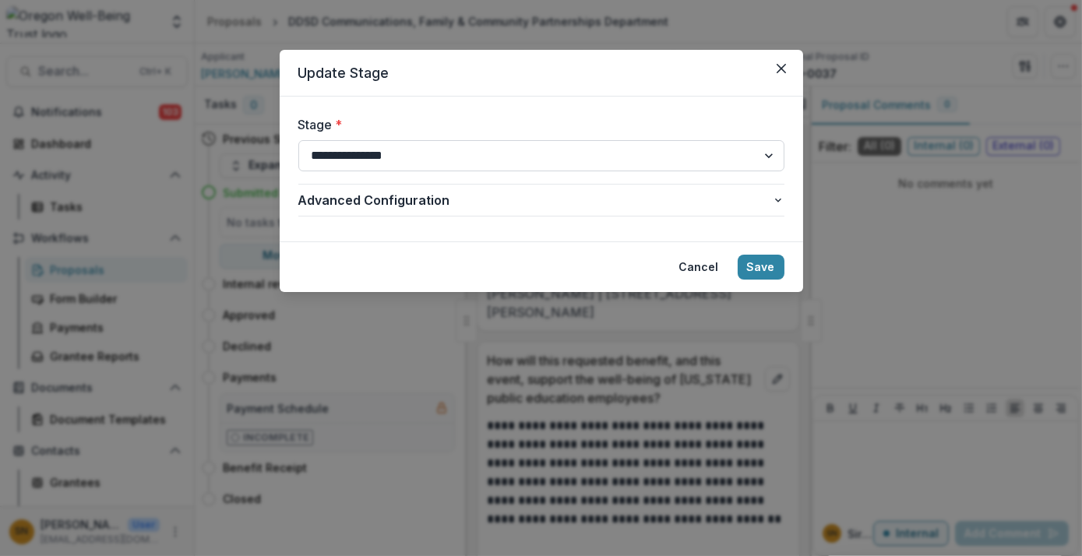
click at [453, 167] on select "**********" at bounding box center [541, 155] width 486 height 31
select select "********"
click at [298, 140] on select "**********" at bounding box center [541, 155] width 486 height 31
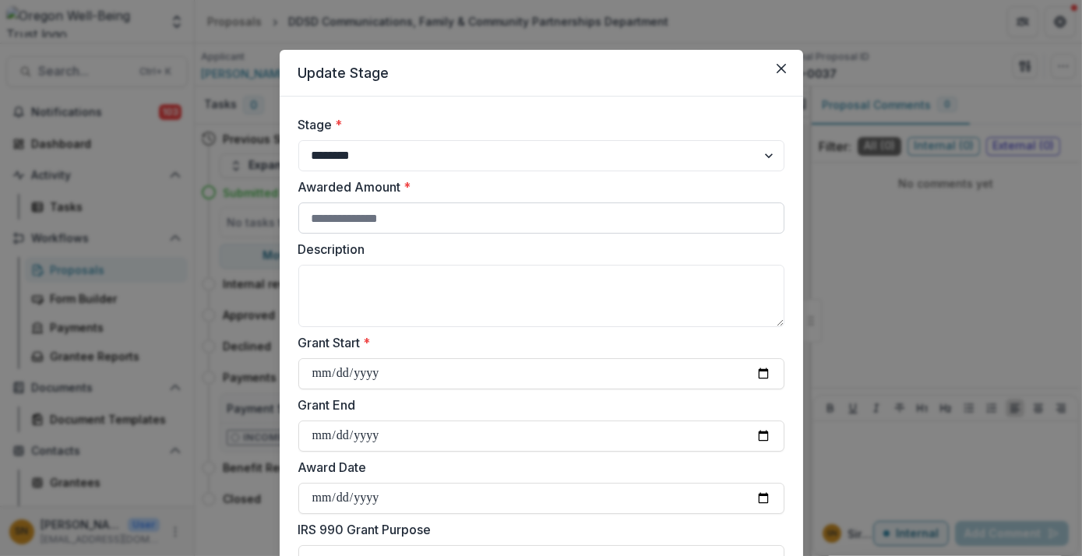
click at [424, 223] on input "Awarded Amount *" at bounding box center [541, 218] width 486 height 31
type input "*"
click at [465, 252] on label "Description" at bounding box center [536, 249] width 477 height 19
click at [465, 265] on textarea "Description" at bounding box center [541, 296] width 486 height 62
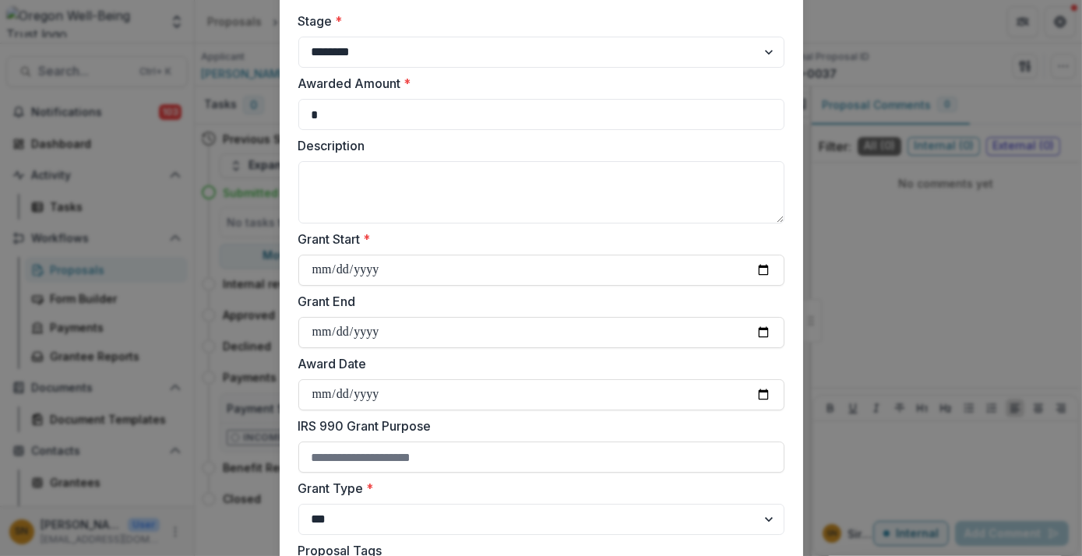
scroll to position [111, 0]
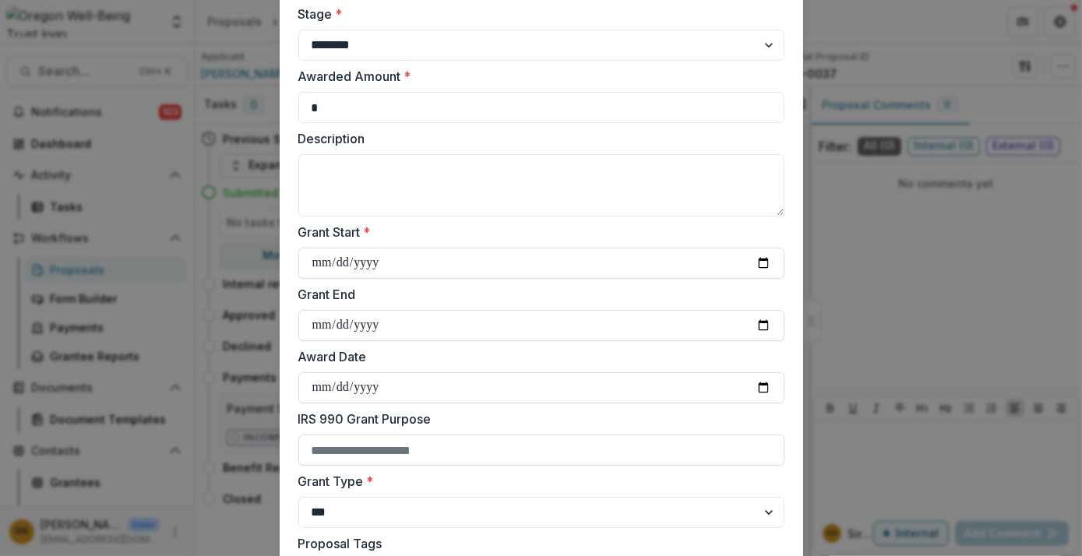
click at [465, 252] on input "Grant Start *" at bounding box center [541, 263] width 486 height 31
click at [767, 267] on input "Grant Start *" at bounding box center [541, 263] width 486 height 31
type input "**********"
click at [461, 331] on input "Grant End" at bounding box center [541, 325] width 486 height 31
click at [762, 326] on input "Grant End" at bounding box center [541, 325] width 486 height 31
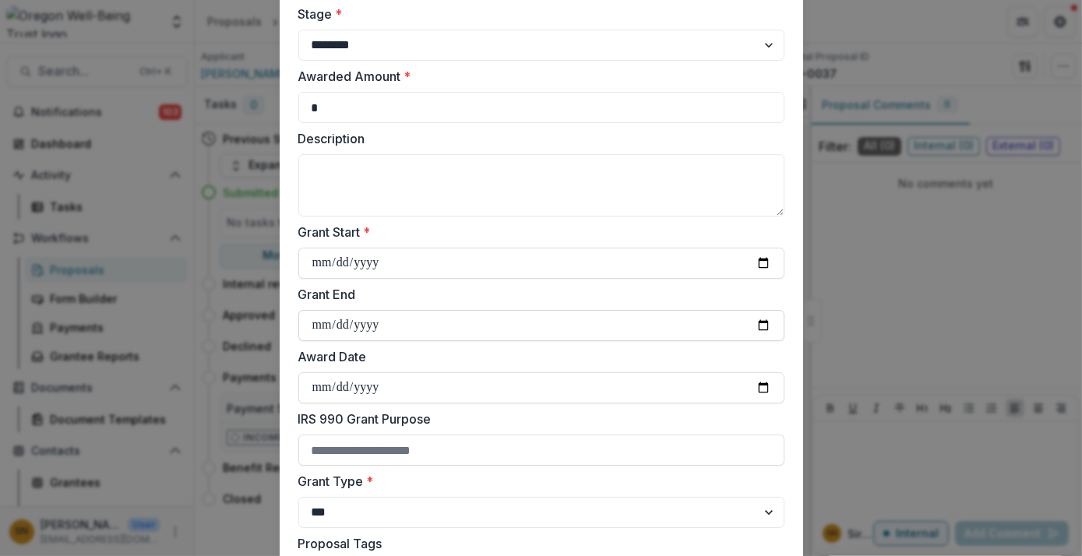
type input "**********"
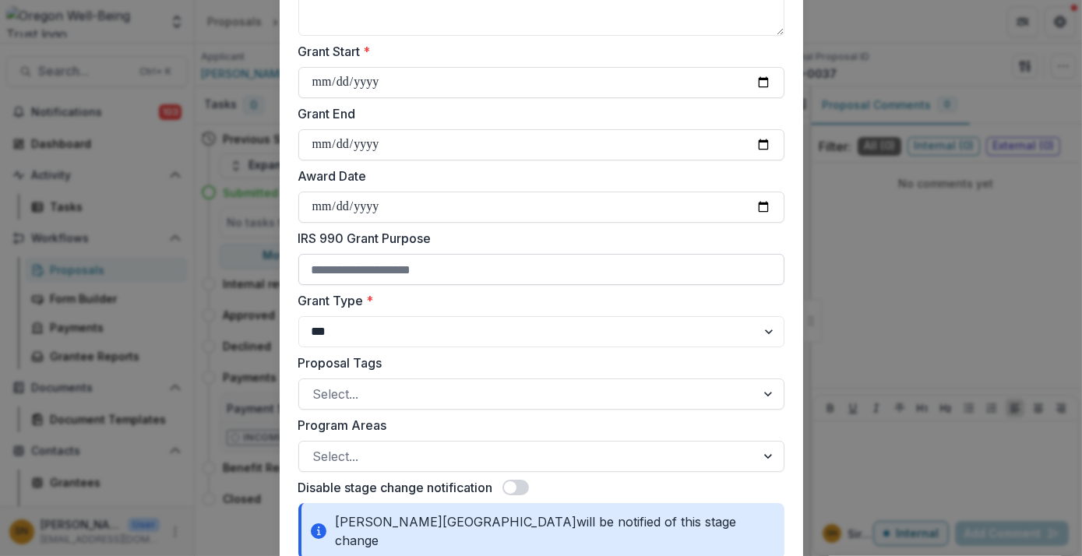
scroll to position [354, 0]
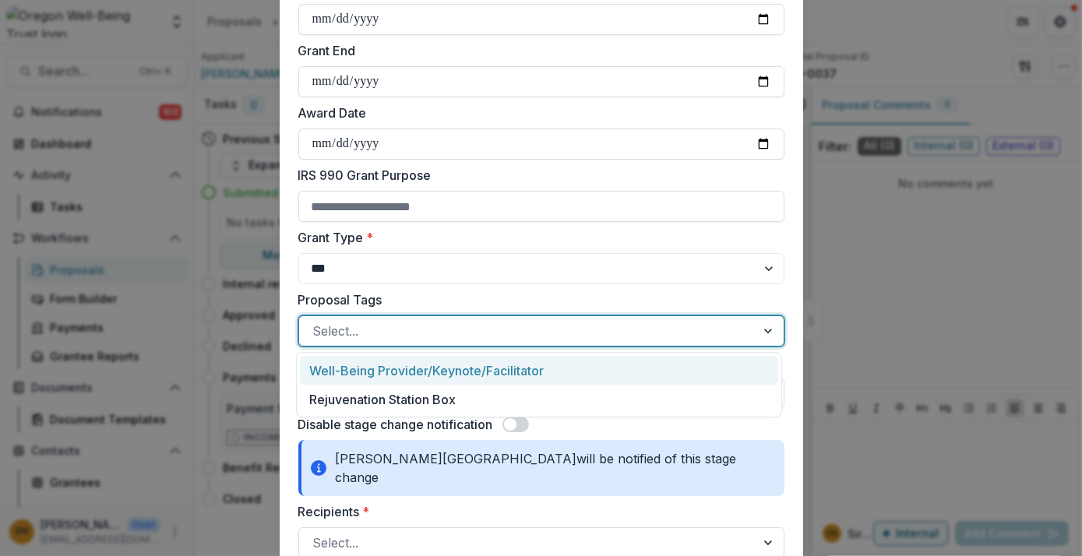
click at [391, 326] on div at bounding box center [527, 331] width 428 height 22
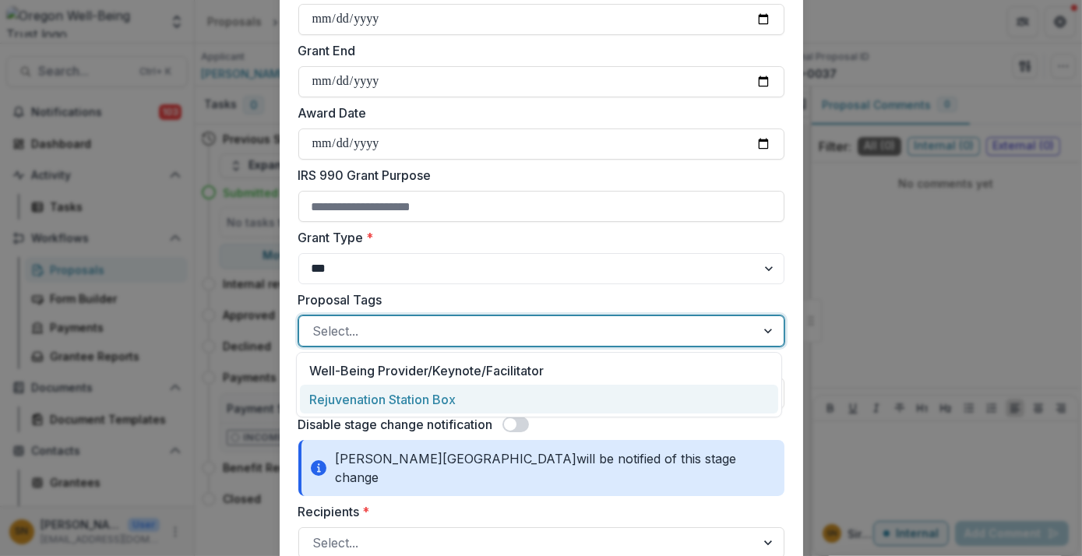
click at [401, 397] on div "Rejuvenation Station Box" at bounding box center [539, 399] width 478 height 29
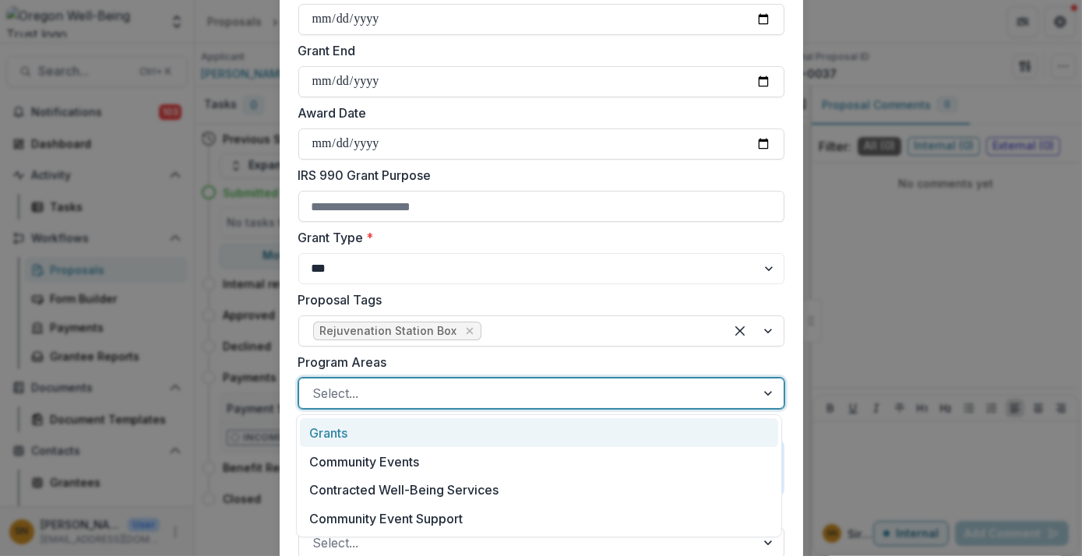
click at [401, 397] on div at bounding box center [527, 393] width 428 height 22
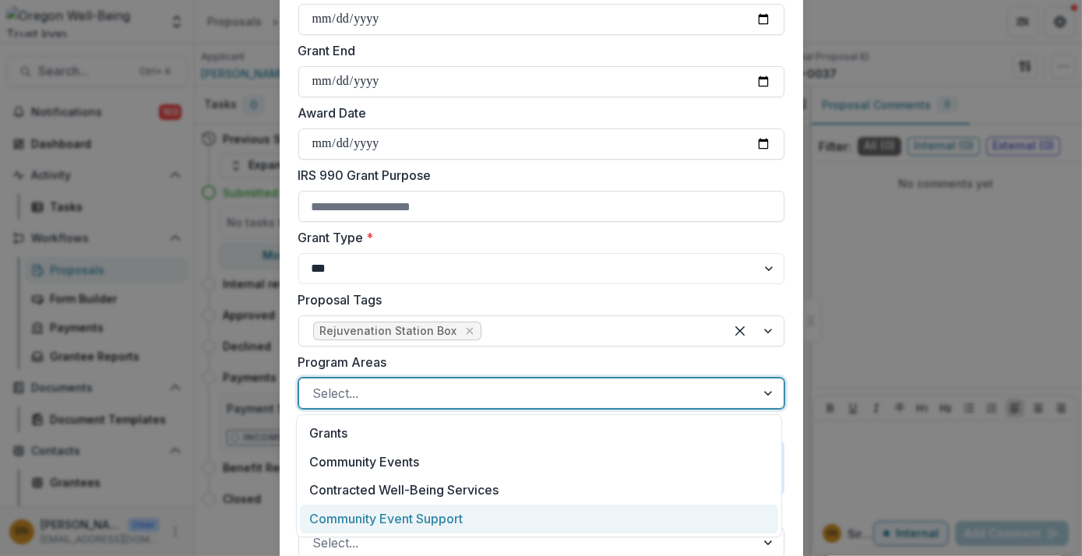
click at [396, 517] on div "Community Event Support" at bounding box center [539, 519] width 478 height 29
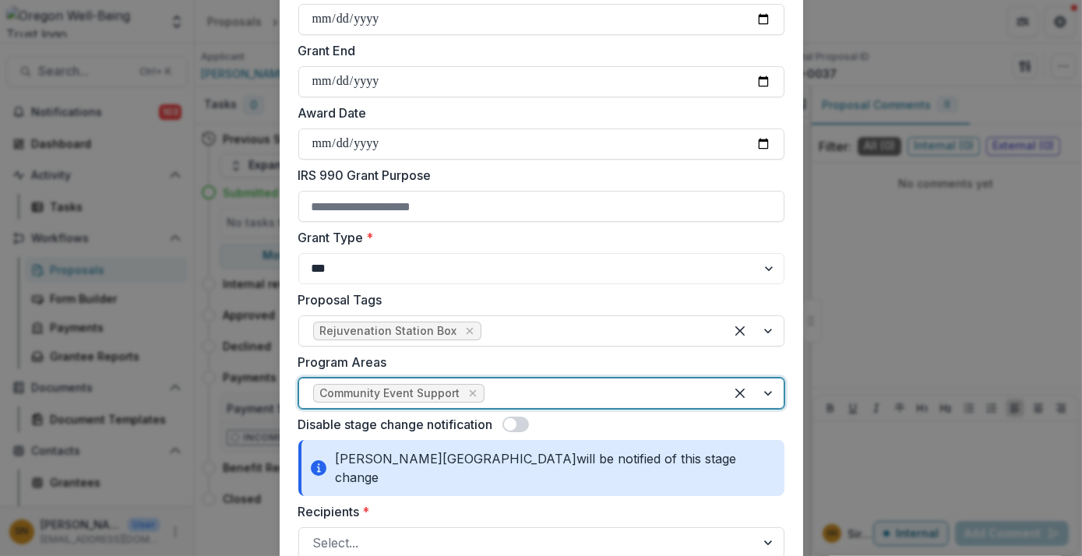
scroll to position [587, 0]
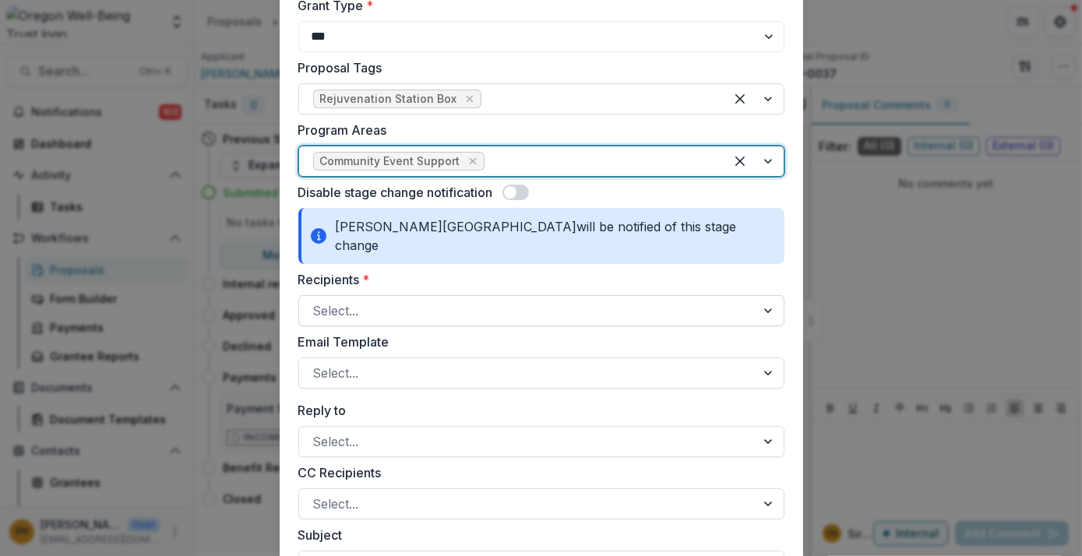
click at [375, 300] on div at bounding box center [527, 311] width 428 height 22
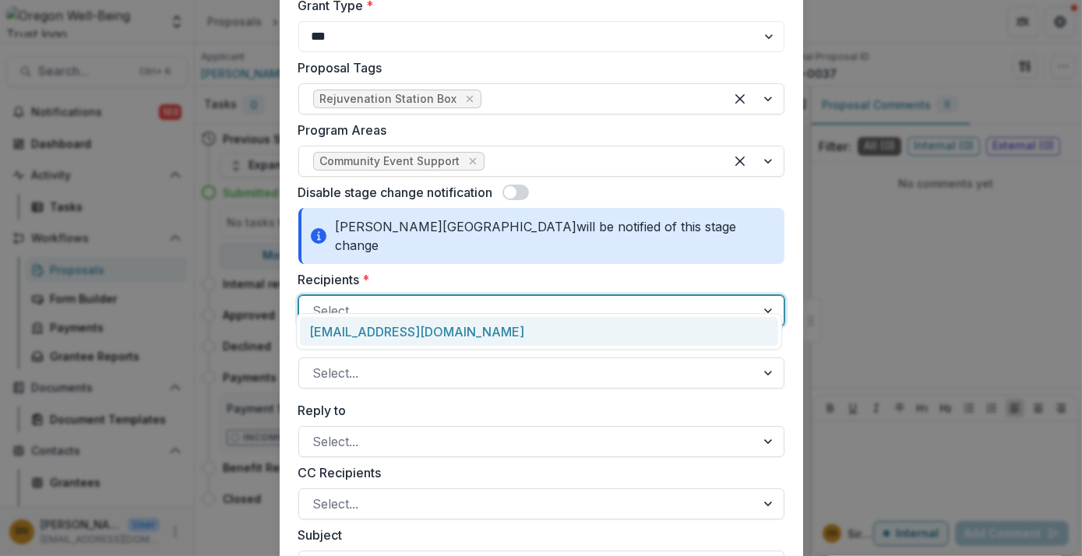
click at [376, 329] on div "aide_juarezvalerio@ddsd40.org" at bounding box center [539, 331] width 478 height 29
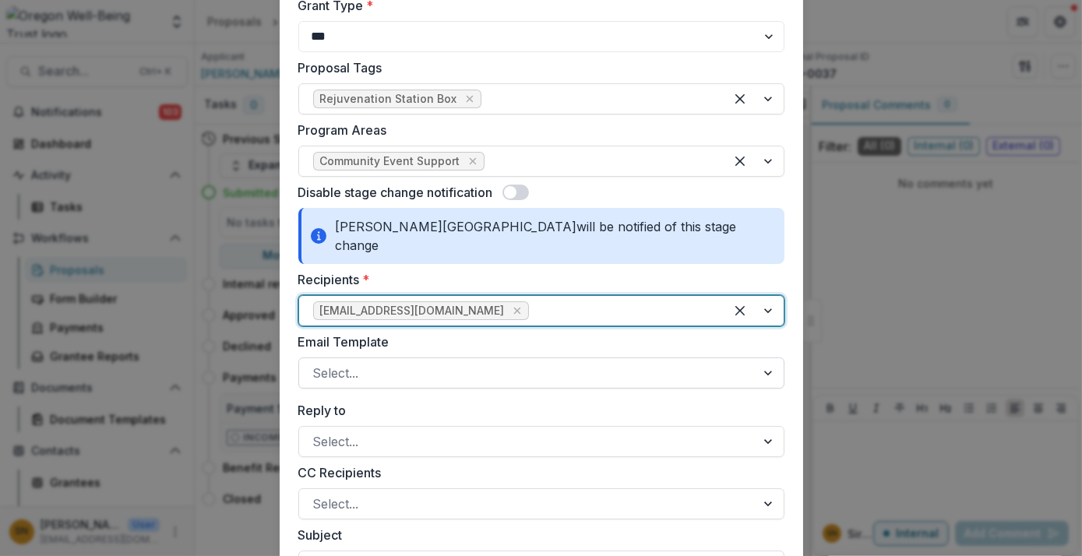
click at [379, 362] on div at bounding box center [527, 373] width 428 height 22
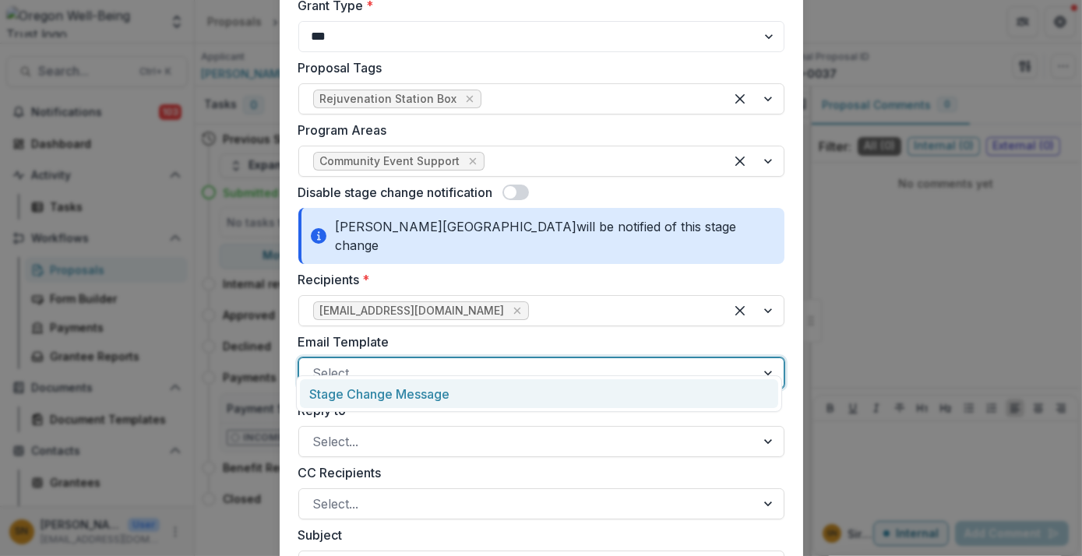
click at [380, 396] on div "Stage Change Message" at bounding box center [539, 393] width 478 height 29
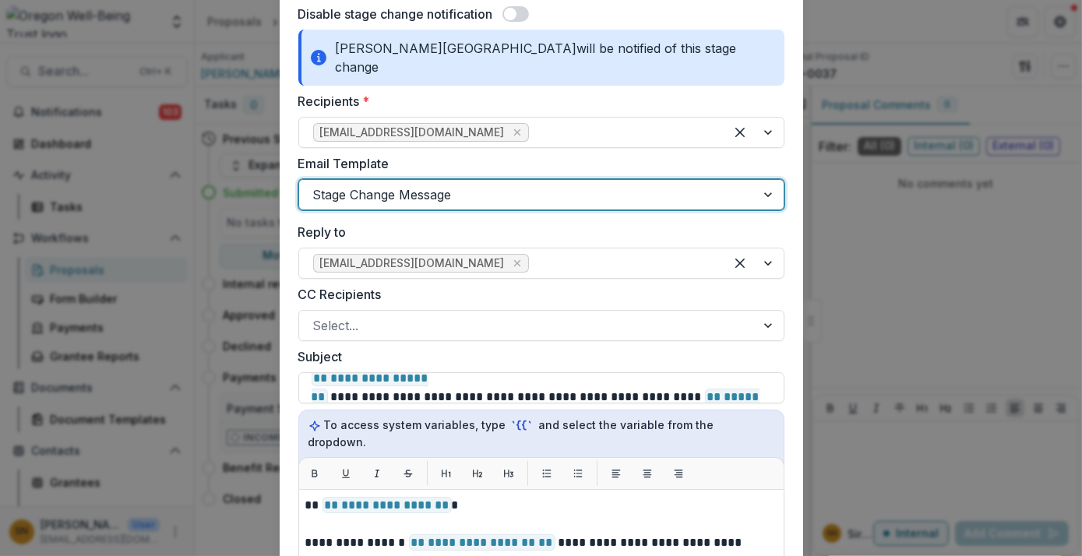
scroll to position [892, 0]
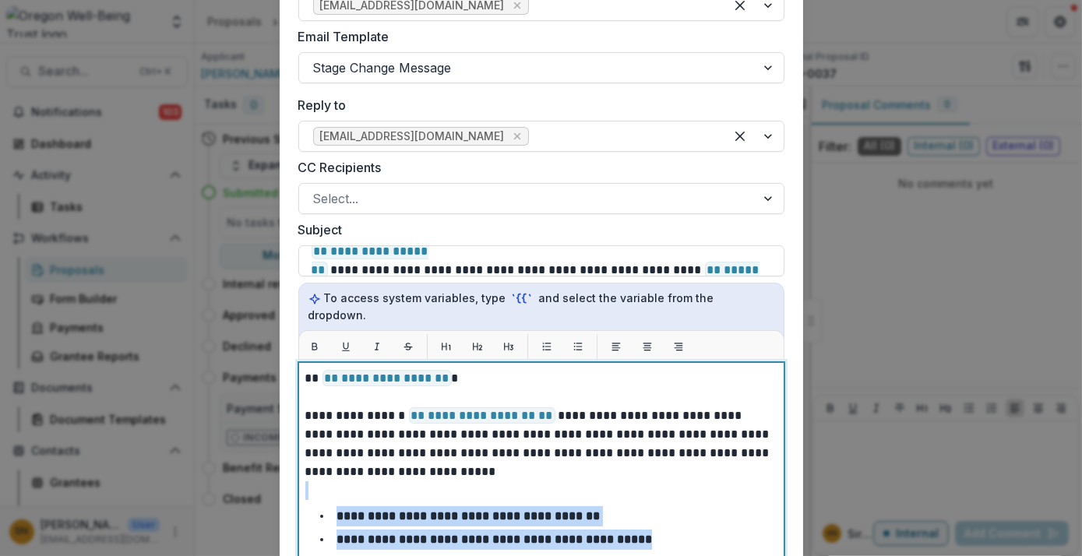
drag, startPoint x: 664, startPoint y: 499, endPoint x: 319, endPoint y: 462, distance: 347.1
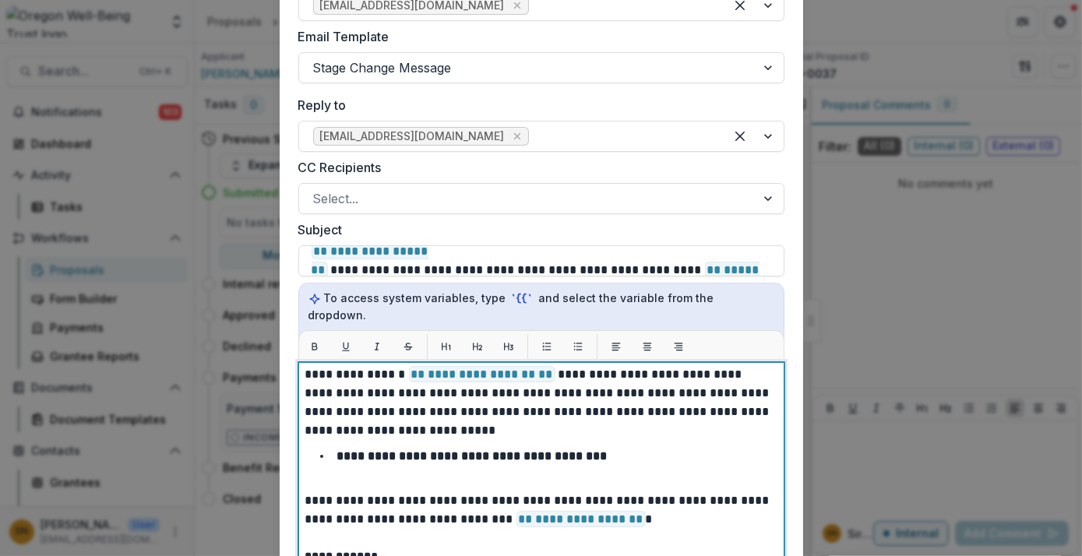
scroll to position [45, 0]
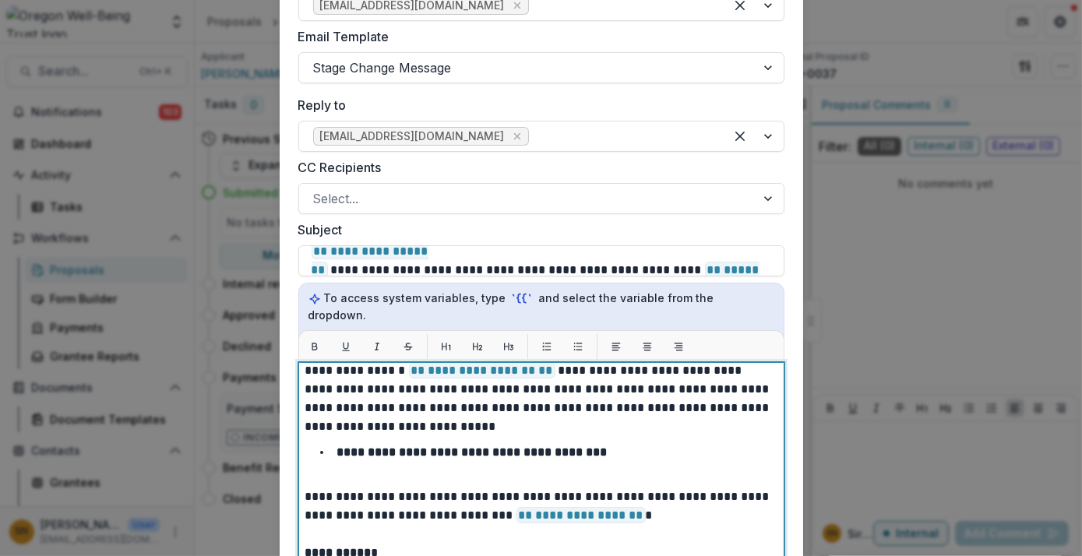
drag, startPoint x: 550, startPoint y: 482, endPoint x: 312, endPoint y: 464, distance: 238.2
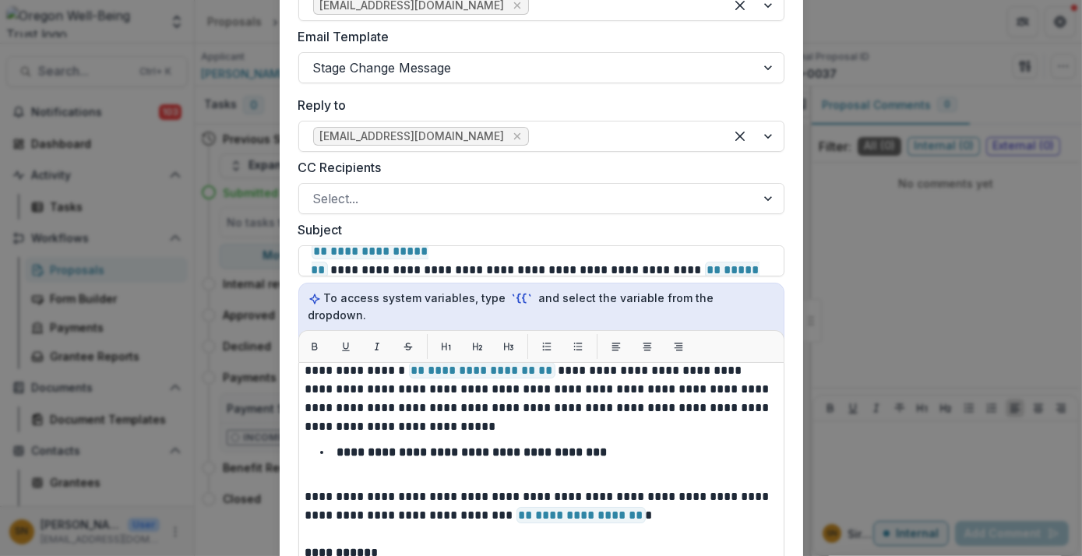
drag, startPoint x: 301, startPoint y: 456, endPoint x: 601, endPoint y: 468, distance: 300.1
click at [601, 468] on div "**********" at bounding box center [541, 556] width 486 height 389
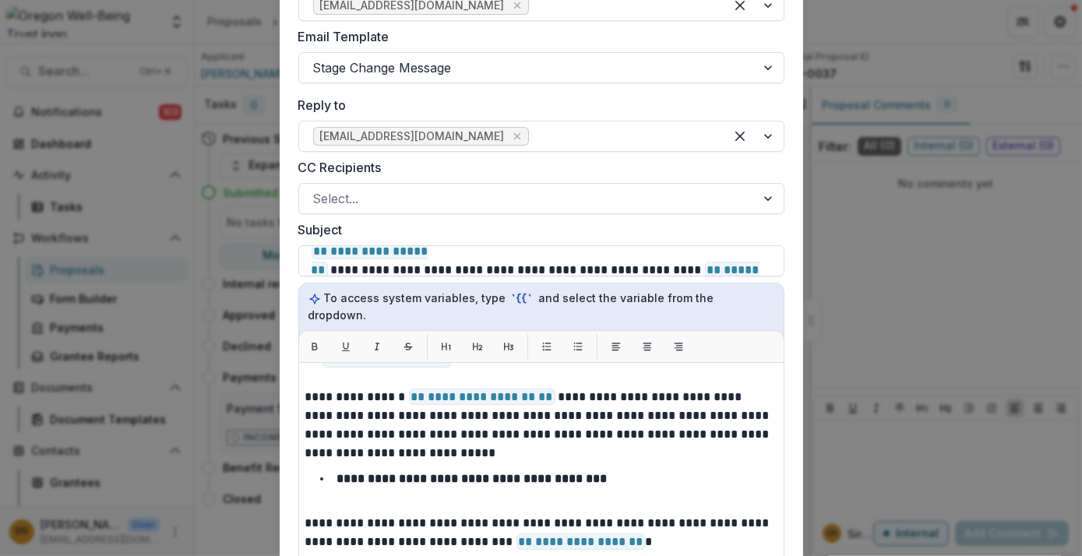
scroll to position [19, 0]
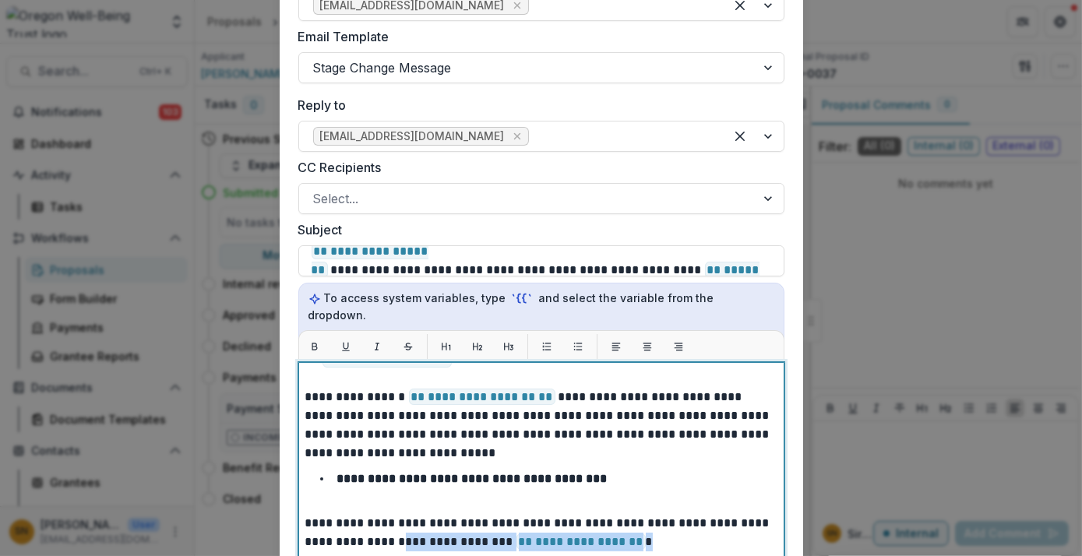
drag, startPoint x: 668, startPoint y: 506, endPoint x: 425, endPoint y: 510, distance: 243.1
click at [425, 514] on p "**********" at bounding box center [539, 532] width 468 height 37
click at [473, 407] on p "**********" at bounding box center [539, 425] width 468 height 75
click at [465, 418] on p "**********" at bounding box center [539, 425] width 468 height 75
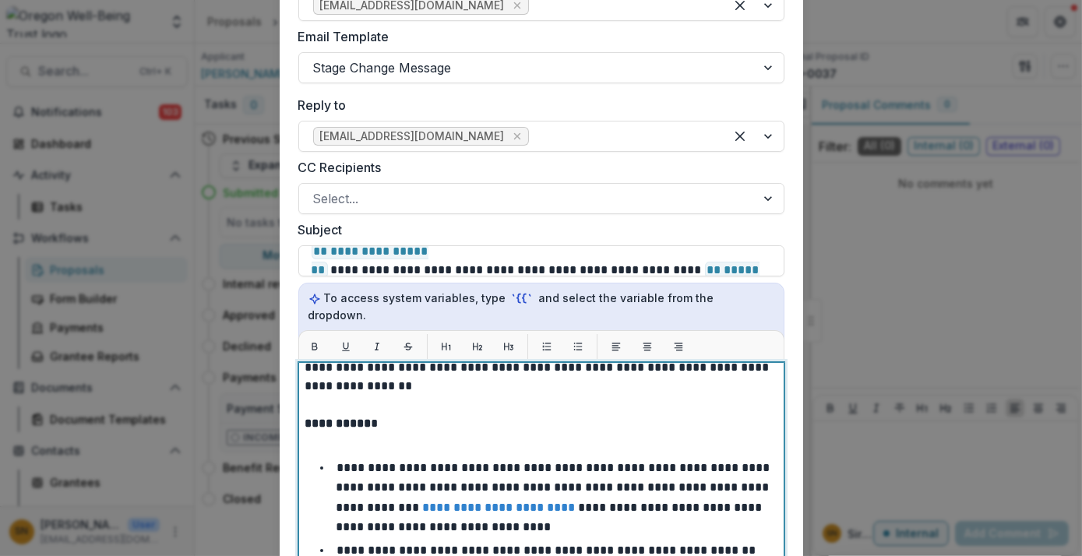
scroll to position [194, 0]
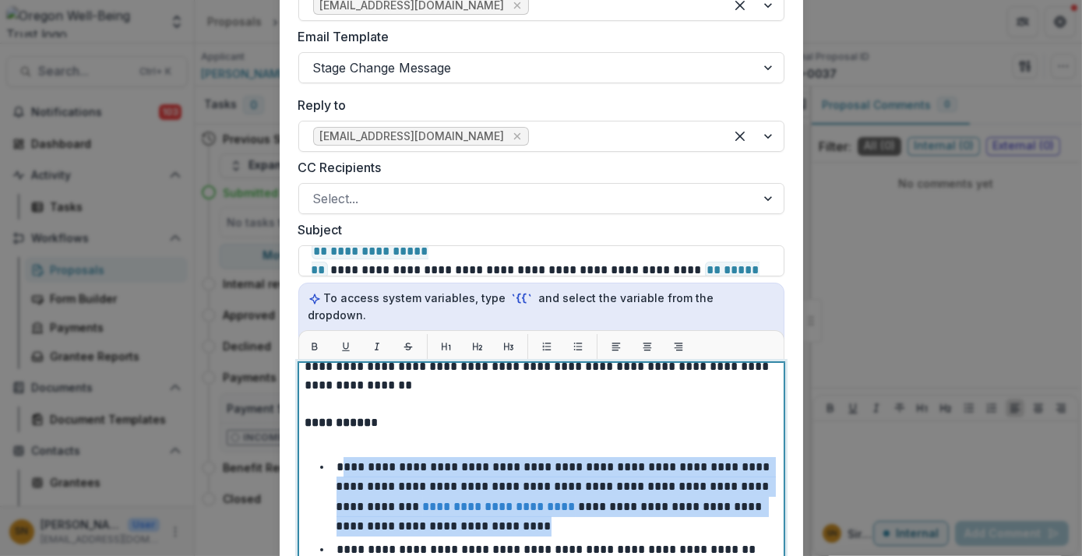
drag, startPoint x: 517, startPoint y: 491, endPoint x: 340, endPoint y: 428, distance: 187.5
click at [340, 457] on li "**********" at bounding box center [550, 496] width 453 height 79
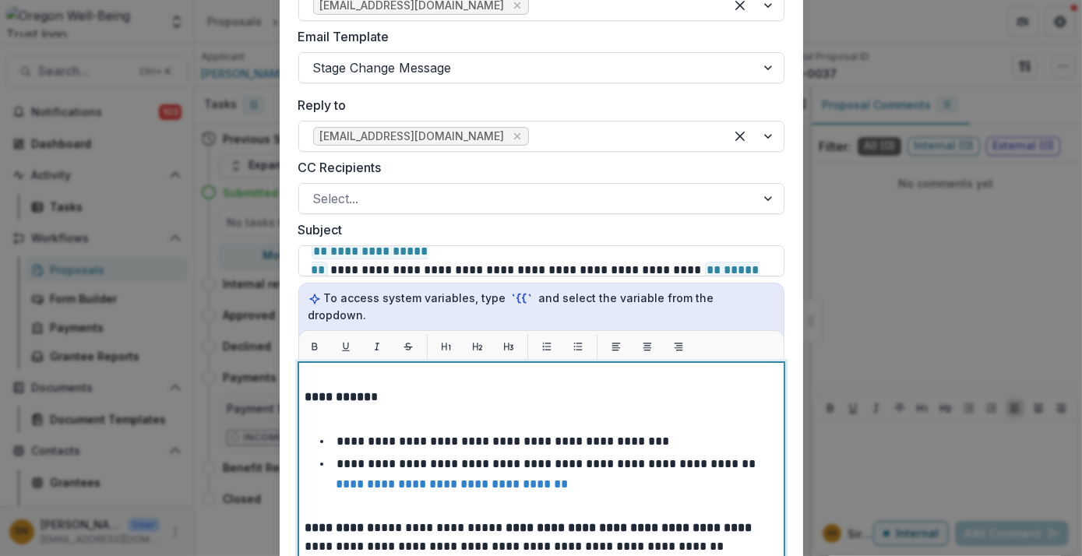
scroll to position [236, 0]
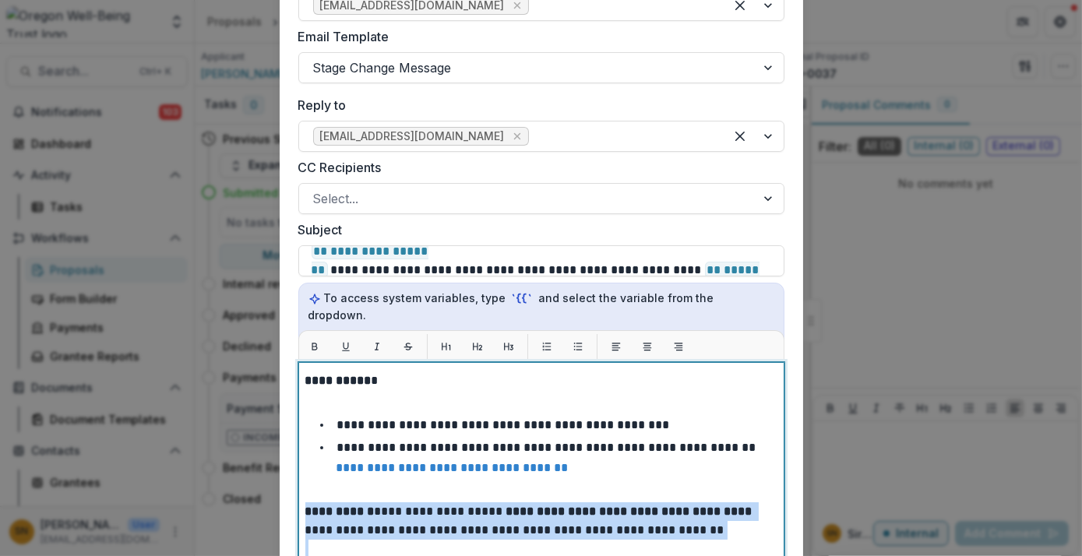
drag, startPoint x: 664, startPoint y: 505, endPoint x: 278, endPoint y: 470, distance: 387.9
click at [280, 470] on form "**********" at bounding box center [541, 64] width 523 height 1718
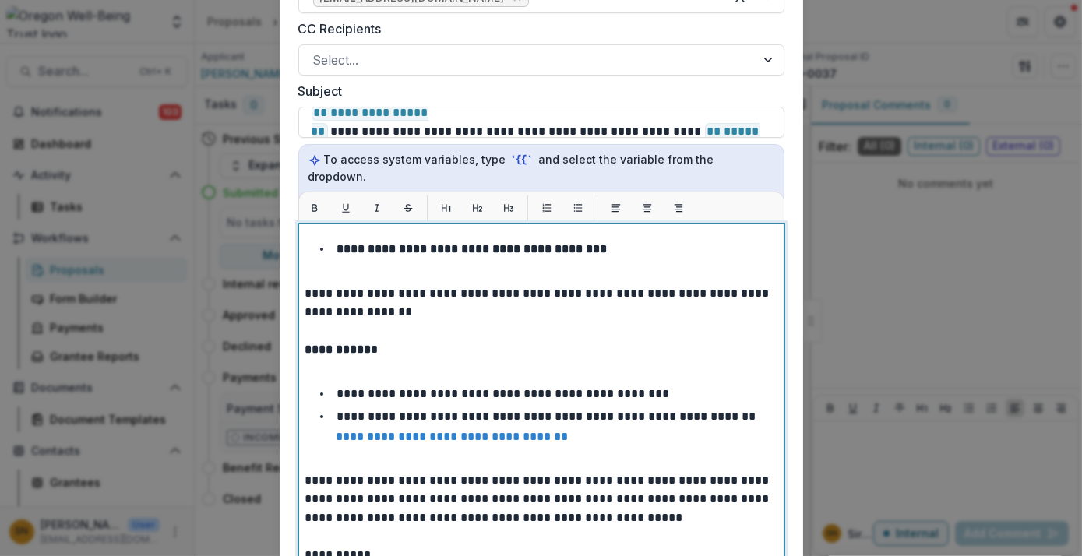
scroll to position [0, 0]
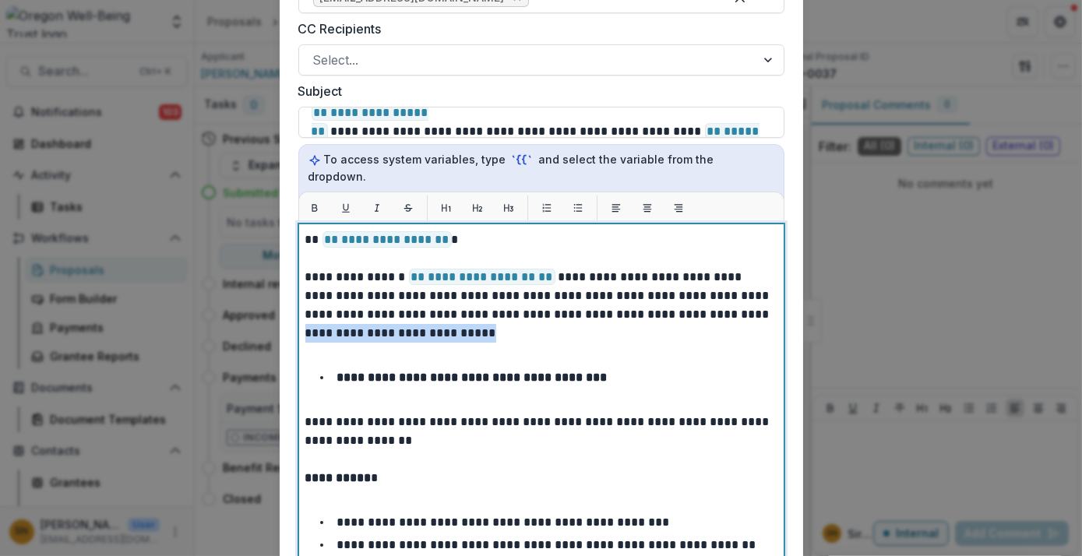
drag, startPoint x: 715, startPoint y: 277, endPoint x: 692, endPoint y: 301, distance: 34.2
click at [692, 301] on p "**********" at bounding box center [539, 305] width 468 height 75
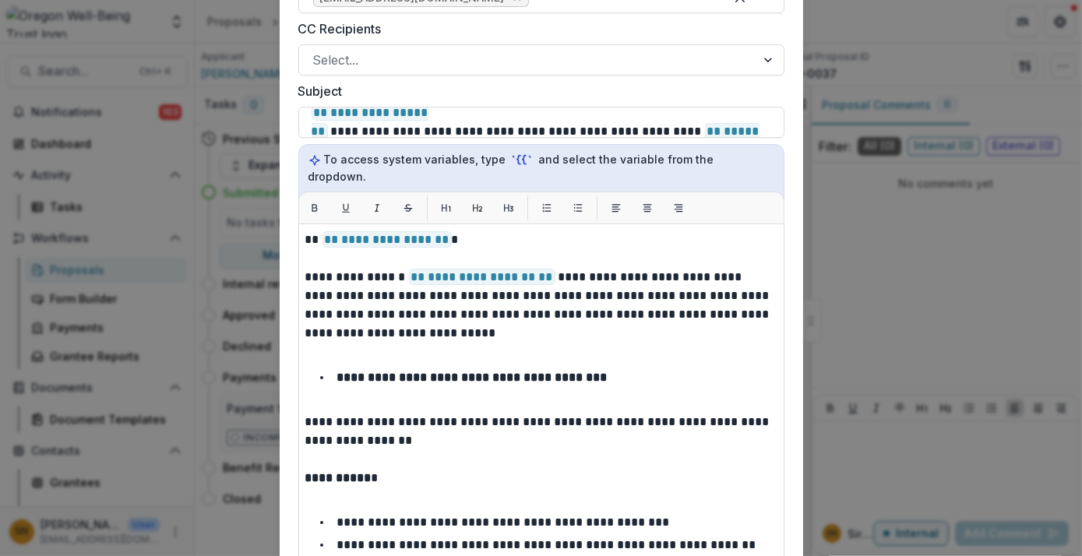
click at [863, 337] on div "**********" at bounding box center [541, 278] width 1082 height 556
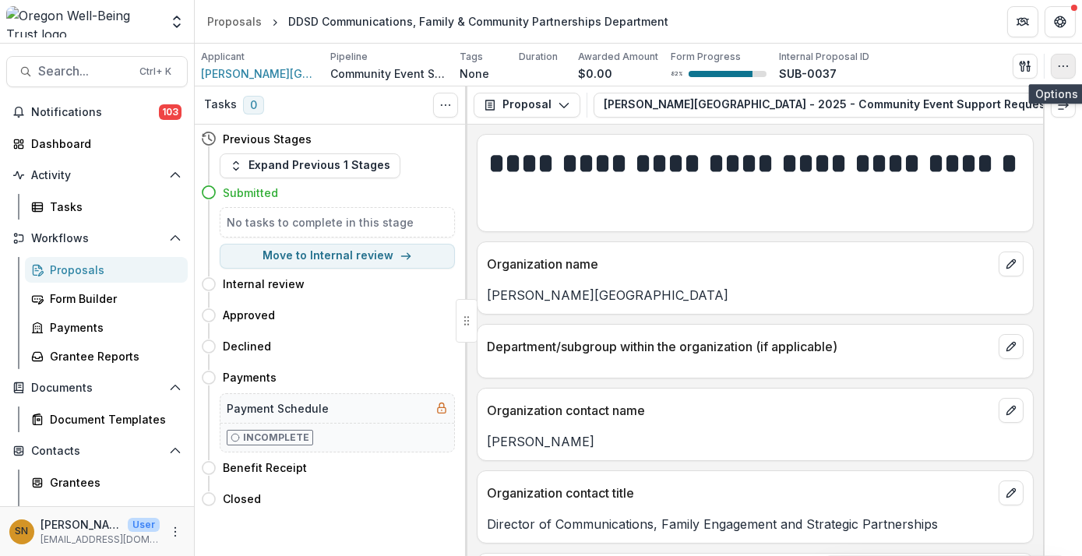
click at [1061, 66] on icon "button" at bounding box center [1063, 66] width 12 height 12
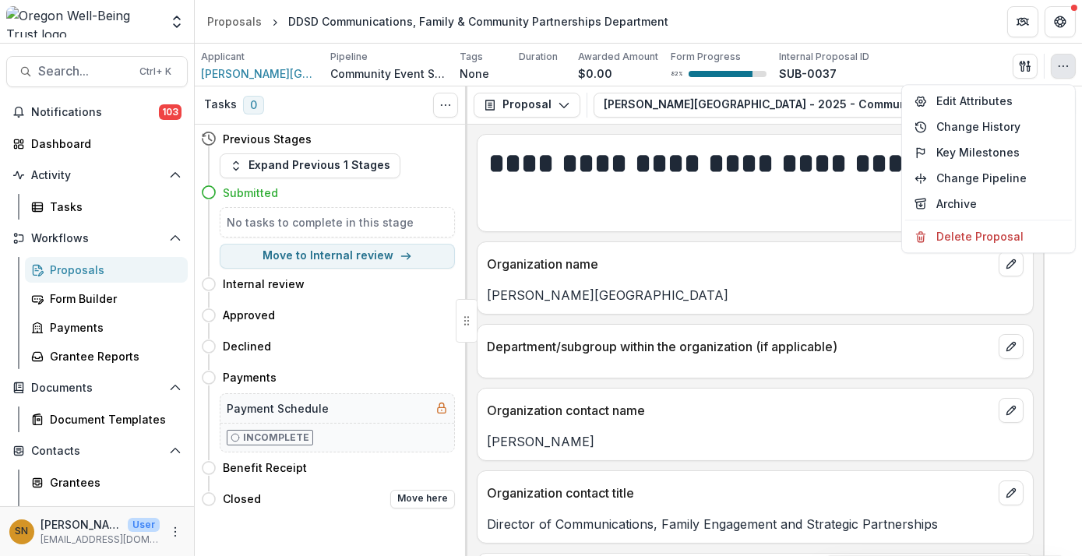
click at [336, 511] on div "Closed Move here" at bounding box center [328, 499] width 254 height 31
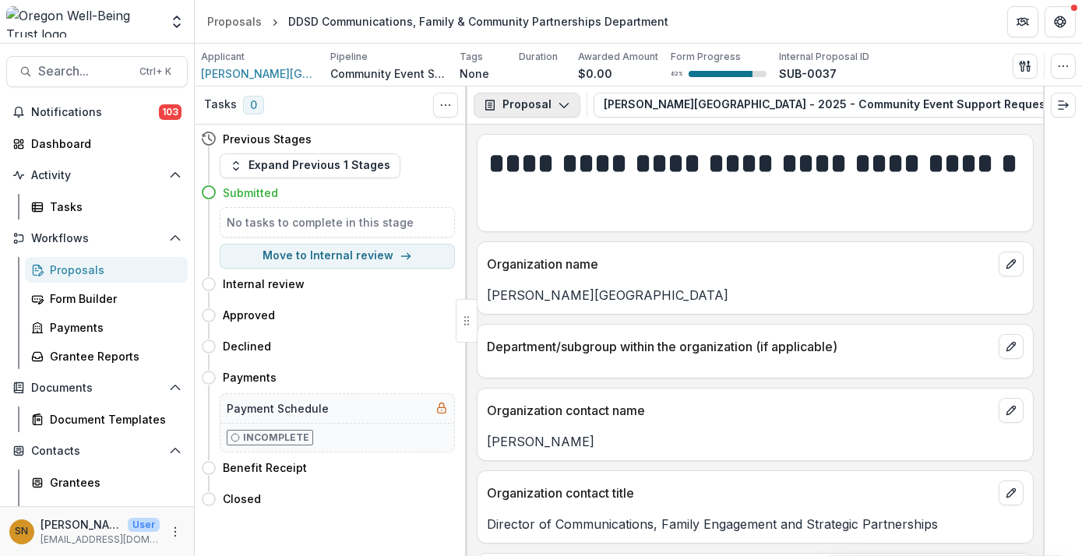
click at [547, 95] on button "Proposal" at bounding box center [527, 105] width 107 height 25
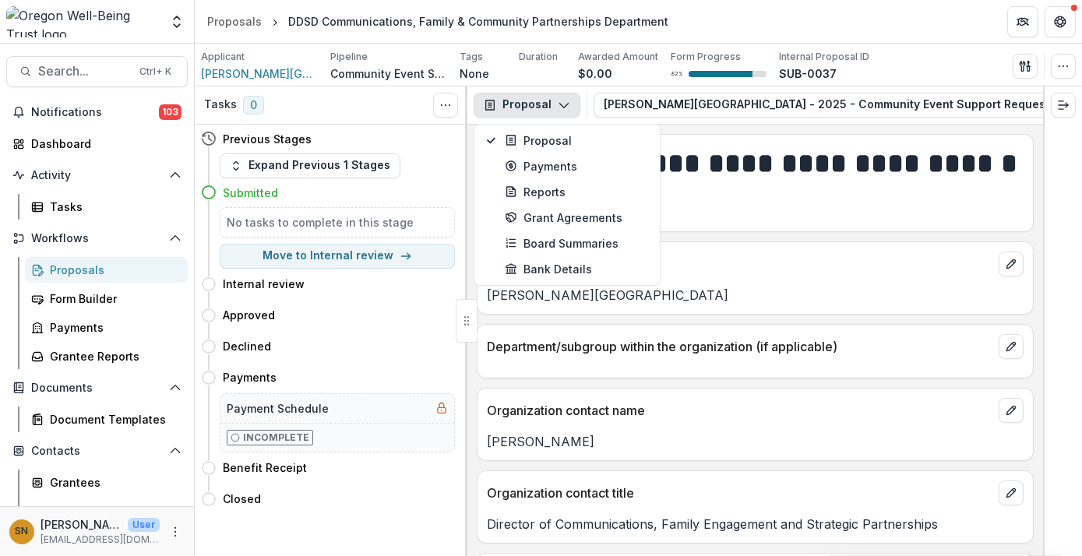
click at [921, 47] on div "Applicant David Douglas School District Pipeline Community Event Support Tags N…" at bounding box center [638, 65] width 887 height 43
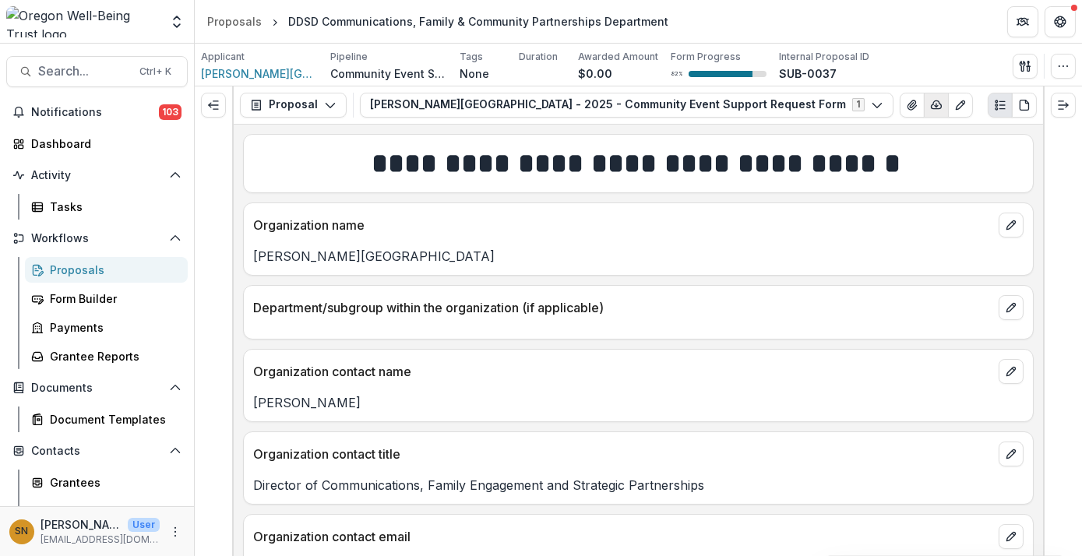
click at [930, 103] on icon "button" at bounding box center [936, 105] width 12 height 12
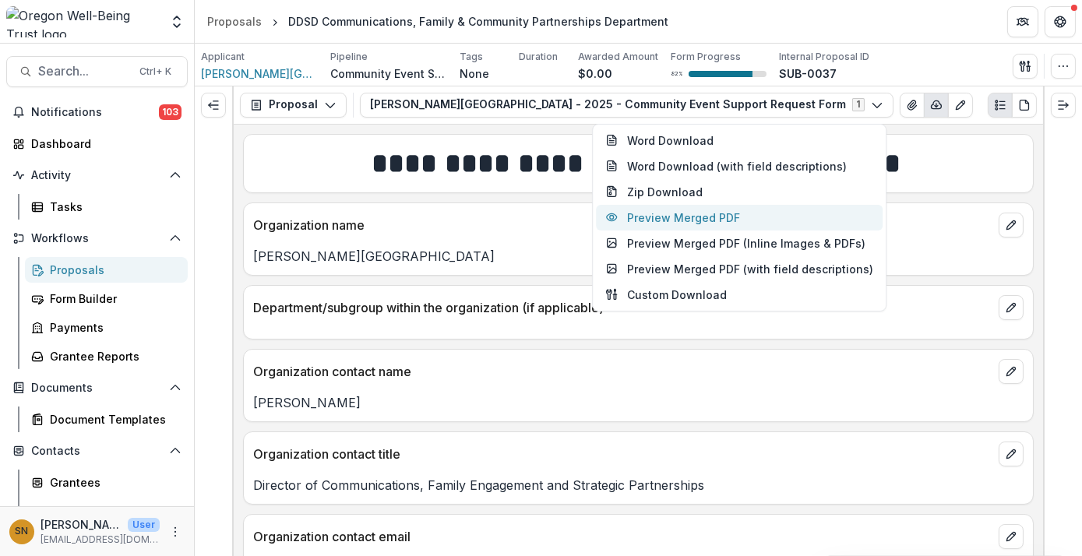
click at [768, 212] on button "Preview Merged PDF" at bounding box center [739, 218] width 287 height 26
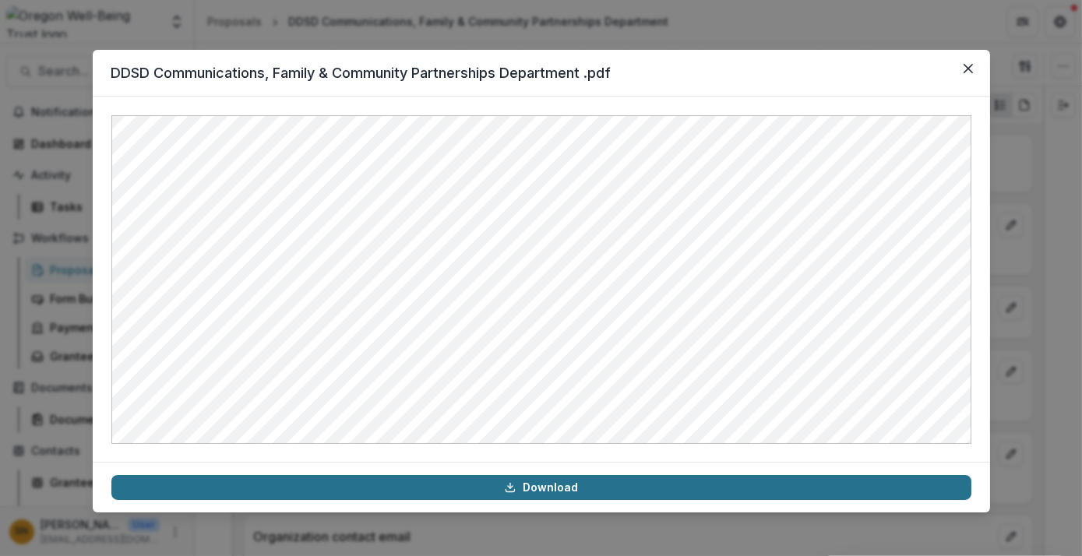
click at [596, 493] on link "Download" at bounding box center [541, 487] width 860 height 25
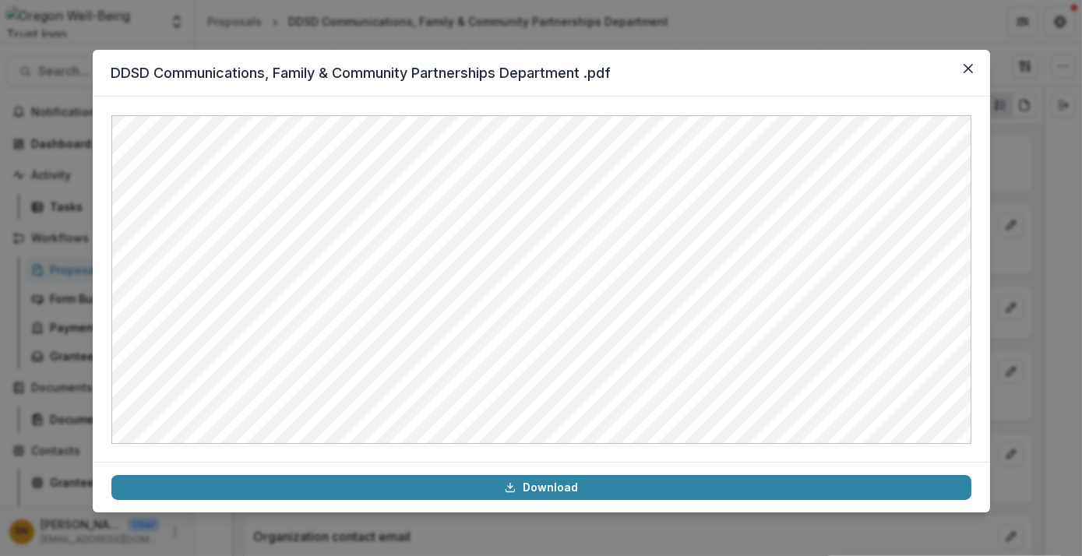
click at [696, 62] on header "DDSD Communications, Family & Community Partnerships Department .pdf" at bounding box center [541, 73] width 897 height 47
click at [966, 73] on button "Close" at bounding box center [968, 68] width 25 height 25
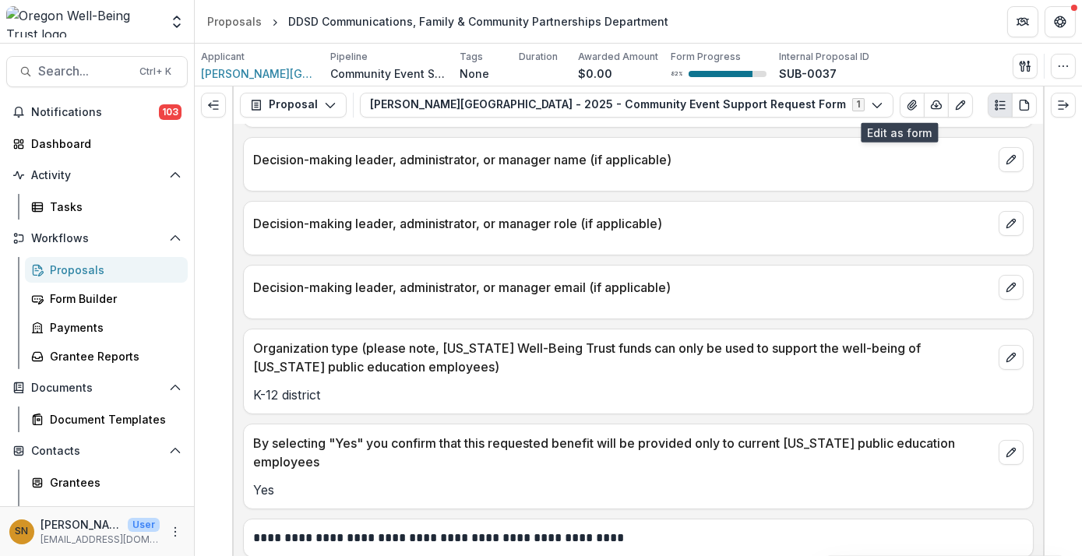
scroll to position [834, 0]
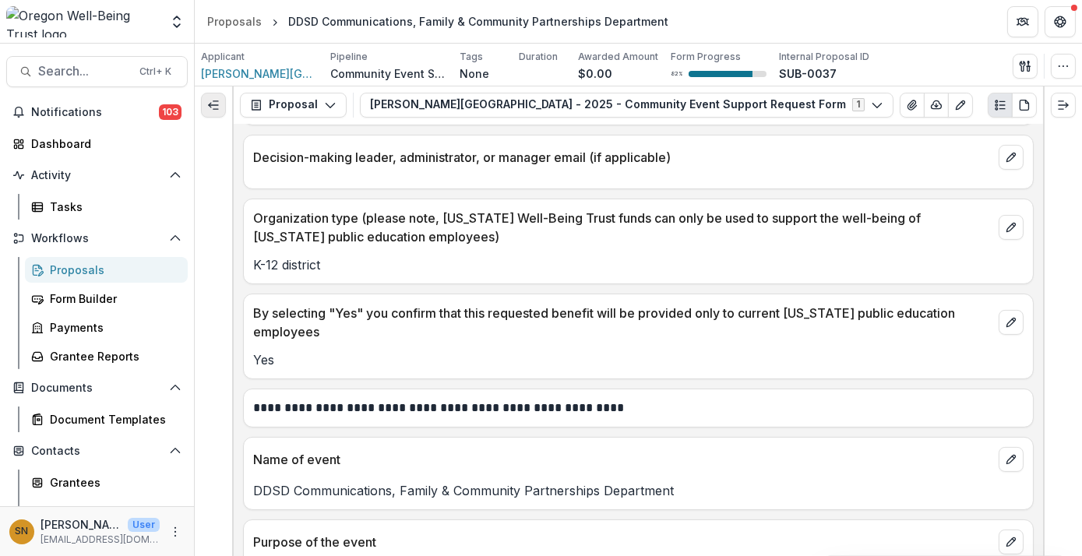
click at [203, 106] on button "Expand left" at bounding box center [213, 105] width 25 height 25
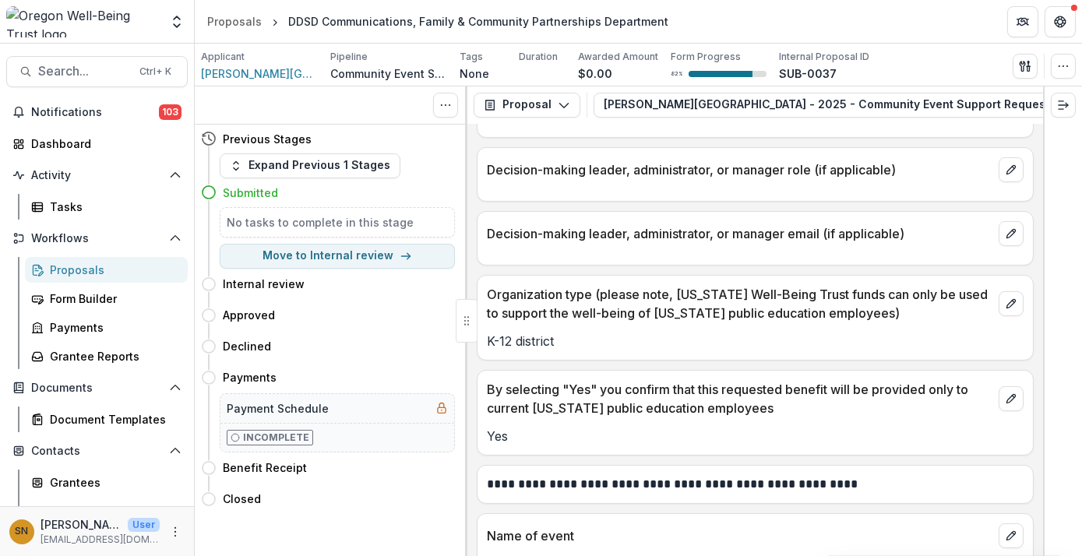
scroll to position [911, 0]
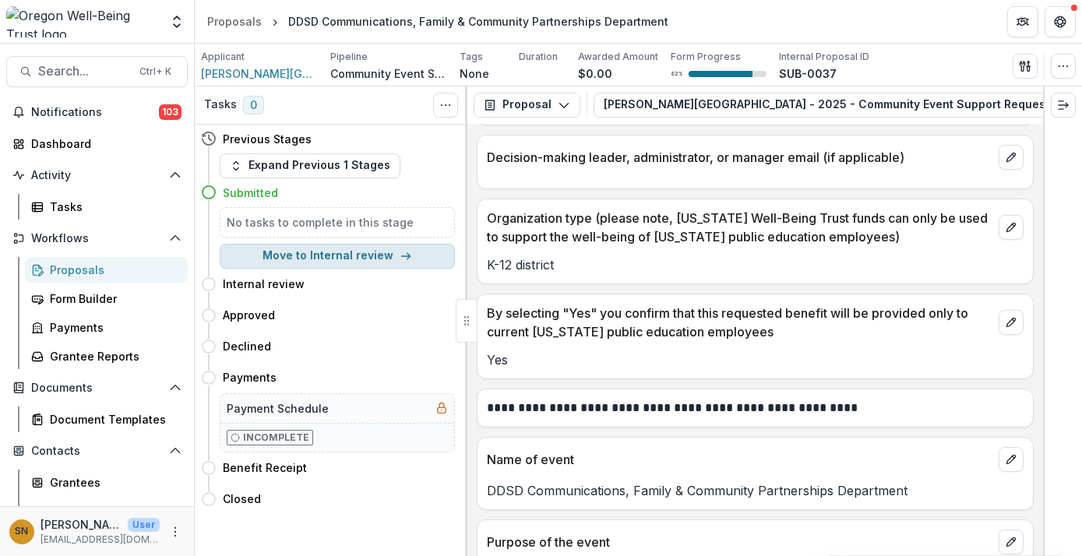
click at [317, 252] on button "Move to Internal review" at bounding box center [337, 256] width 235 height 25
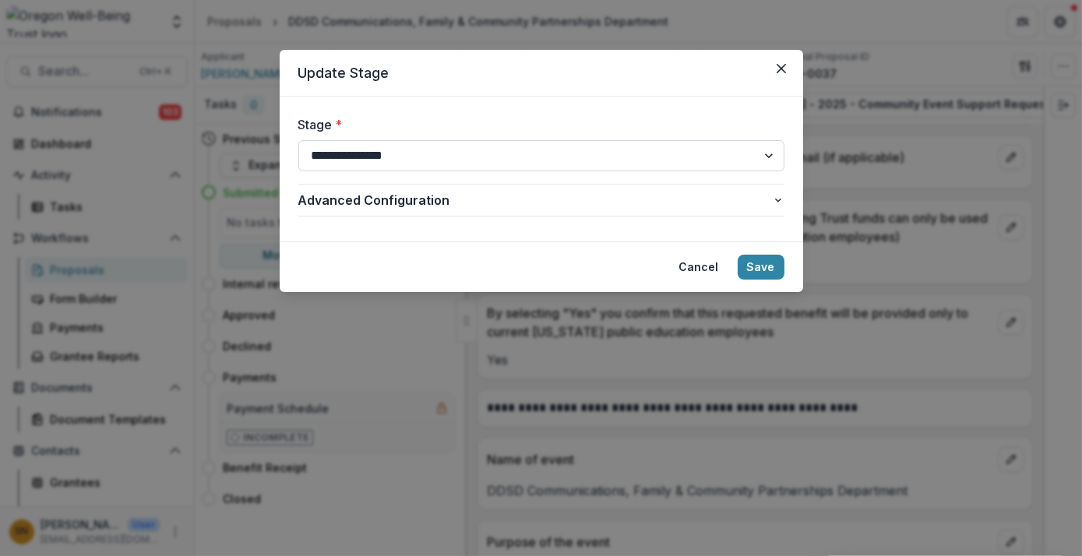
click at [431, 157] on select "**********" at bounding box center [541, 155] width 486 height 31
select select "********"
click at [298, 140] on select "**********" at bounding box center [541, 155] width 486 height 31
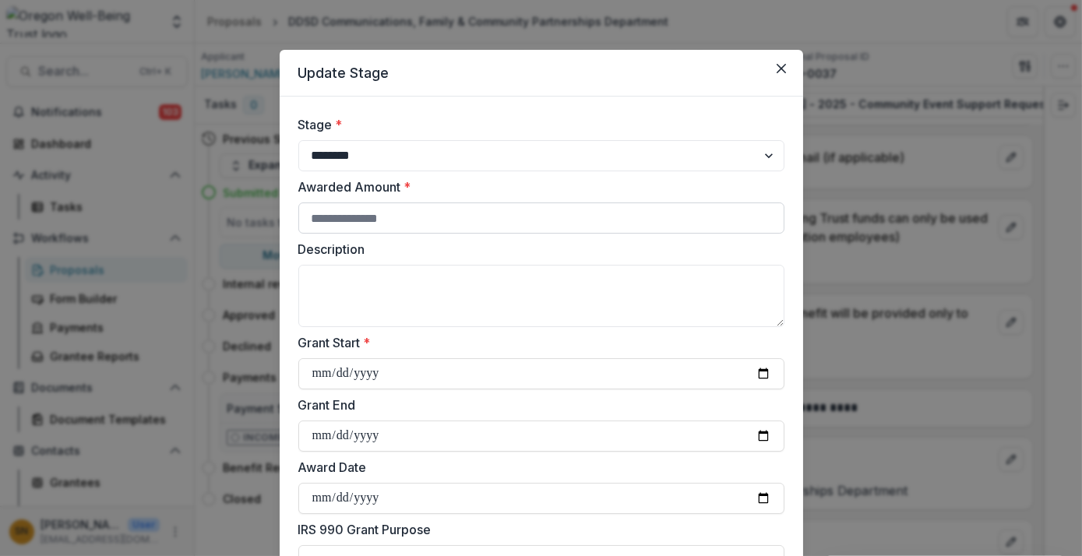
click at [407, 217] on input "Awarded Amount *" at bounding box center [541, 218] width 486 height 31
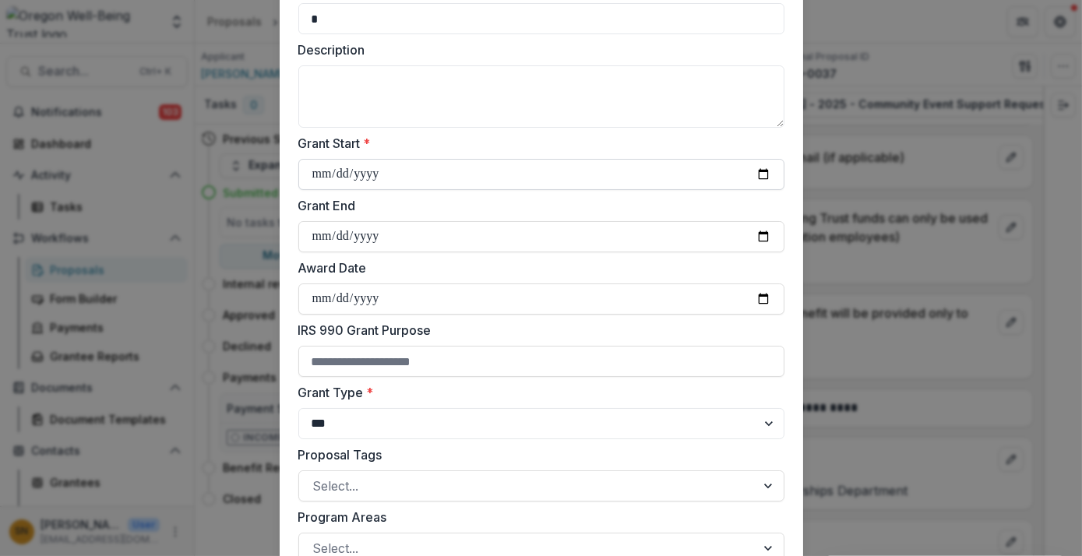
type input "*"
click at [774, 178] on input "Grant Start *" at bounding box center [541, 174] width 486 height 31
click at [764, 174] on input "Grant Start *" at bounding box center [541, 174] width 486 height 31
type input "**********"
click at [529, 233] on input "Grant End" at bounding box center [541, 236] width 486 height 31
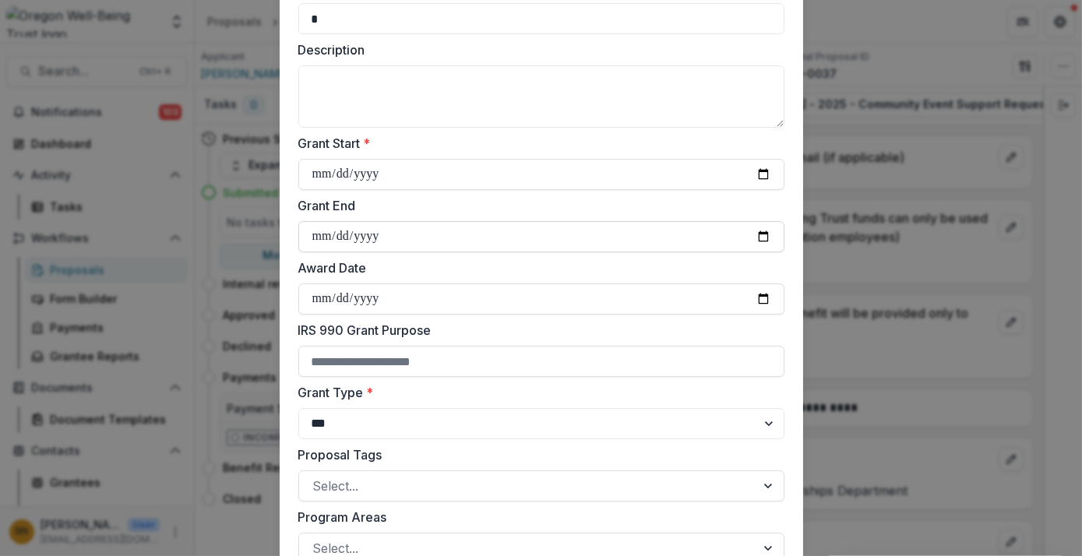
click at [760, 238] on input "Grant End" at bounding box center [541, 236] width 486 height 31
type input "**********"
click at [763, 296] on input "Award Date" at bounding box center [541, 299] width 486 height 31
type input "**********"
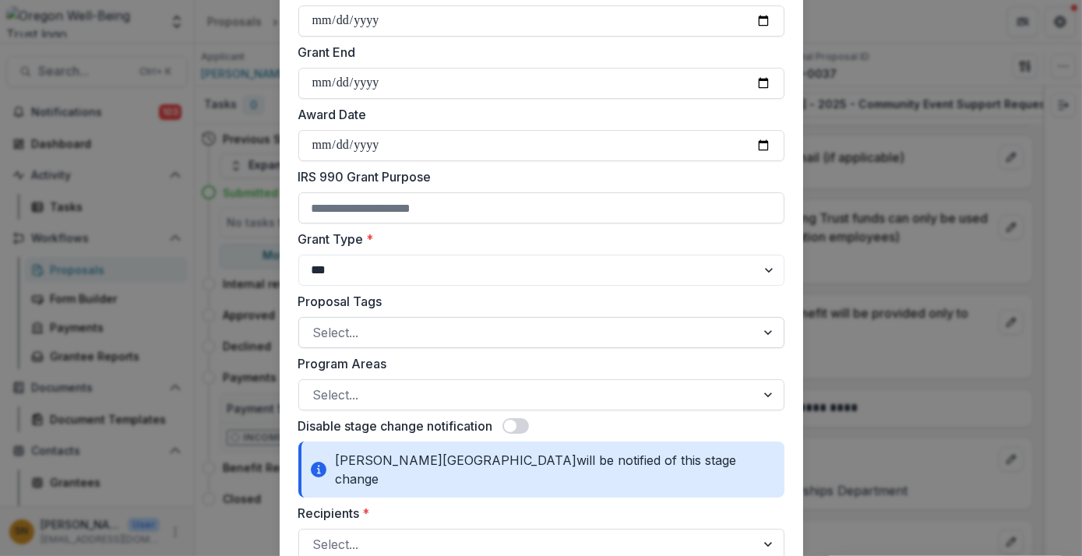
scroll to position [354, 0]
click at [407, 331] on div at bounding box center [527, 331] width 428 height 22
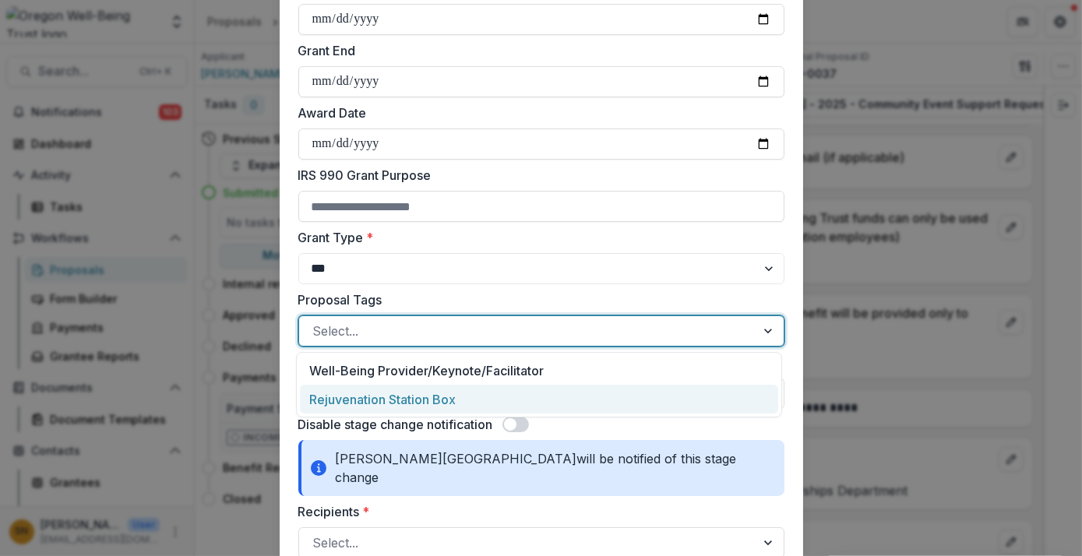
click at [396, 391] on div "Rejuvenation Station Box" at bounding box center [539, 399] width 478 height 29
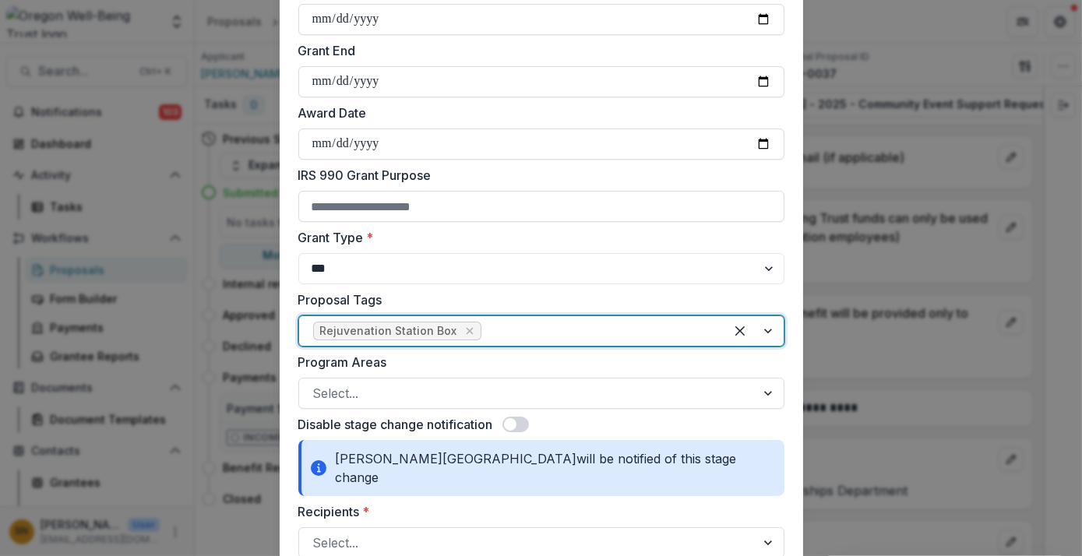
click at [396, 391] on div at bounding box center [527, 393] width 428 height 22
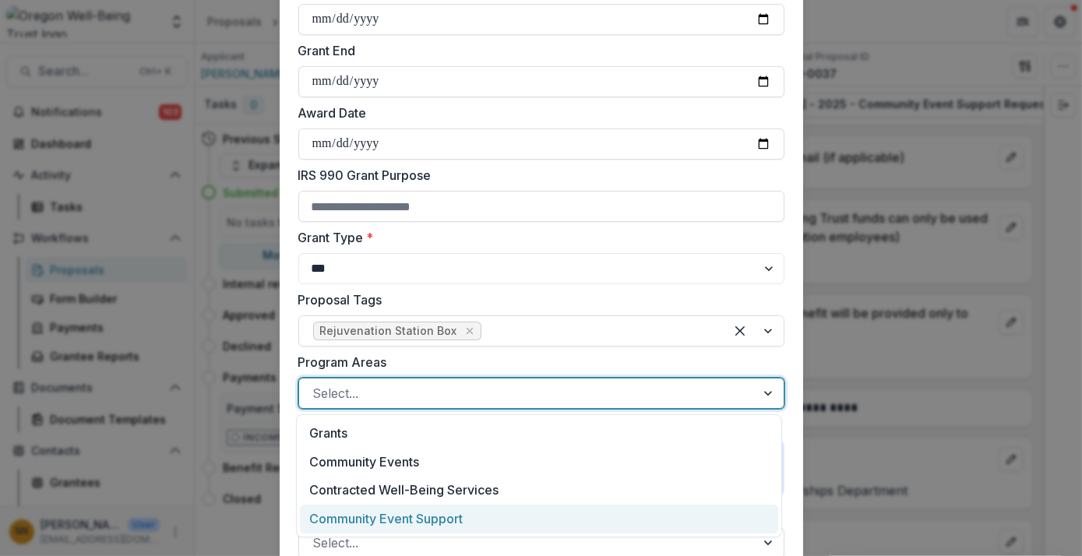
click at [407, 513] on div "Community Event Support" at bounding box center [539, 519] width 478 height 29
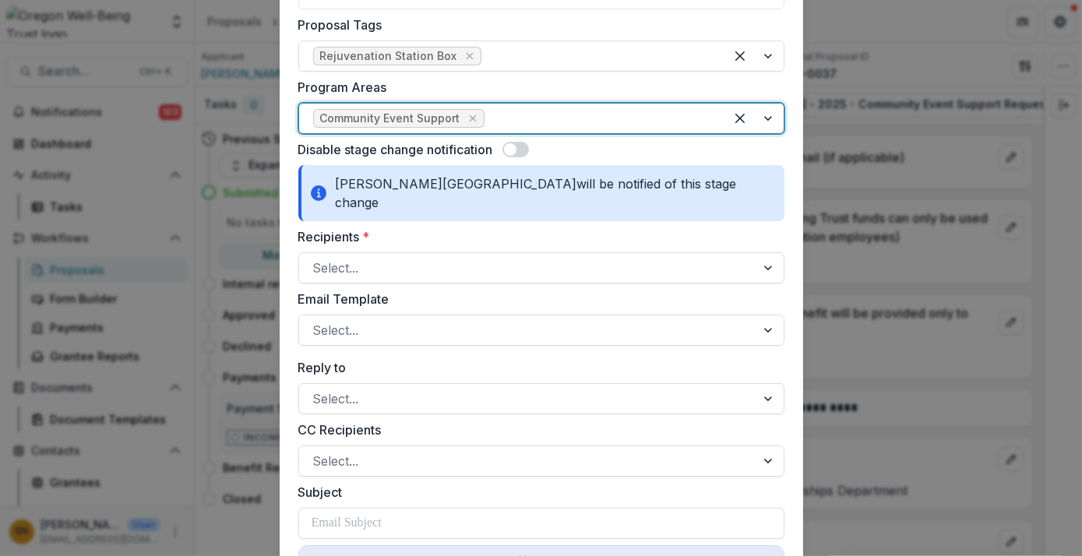
scroll to position [733, 0]
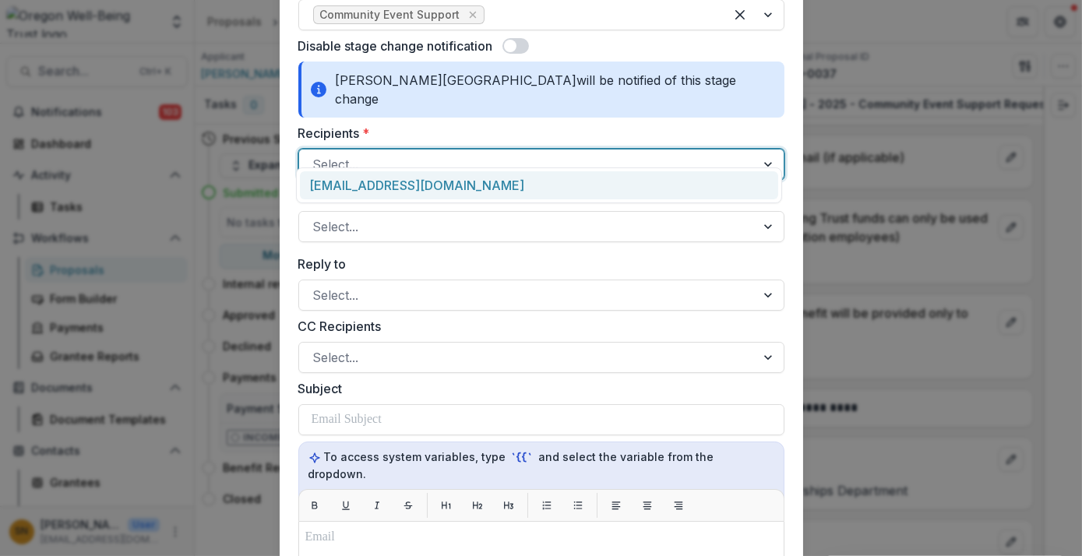
click at [465, 153] on div at bounding box center [527, 164] width 428 height 22
click at [463, 181] on div "aide_juarezvalerio@ddsd40.org" at bounding box center [539, 185] width 478 height 29
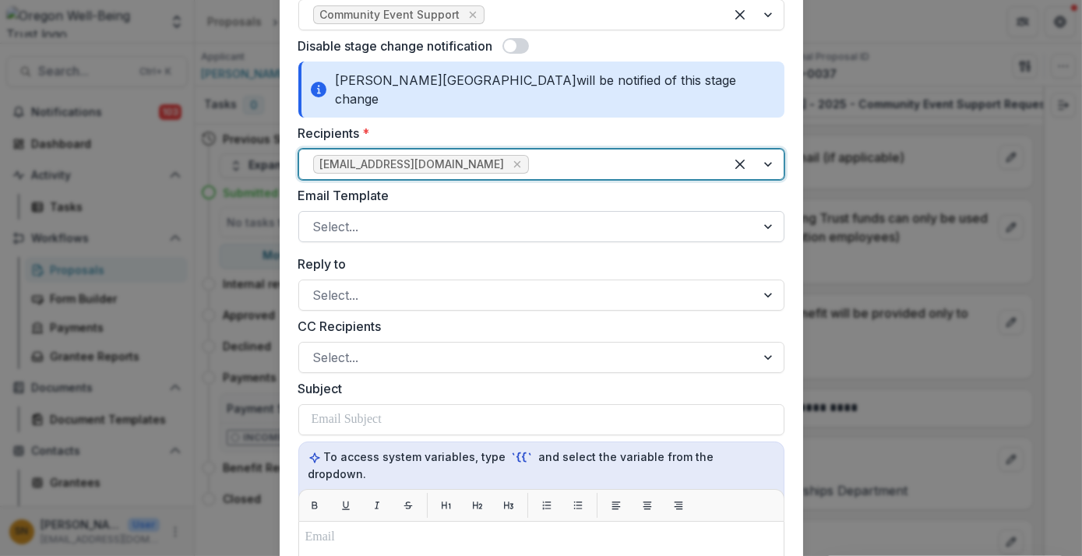
click at [450, 216] on div at bounding box center [527, 227] width 428 height 22
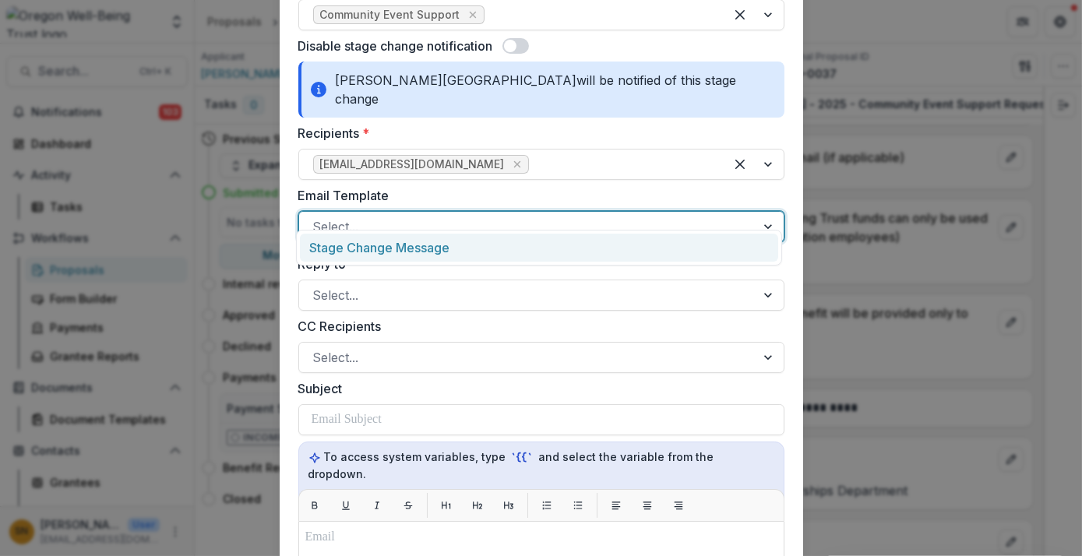
click at [439, 244] on div "Stage Change Message" at bounding box center [539, 248] width 478 height 29
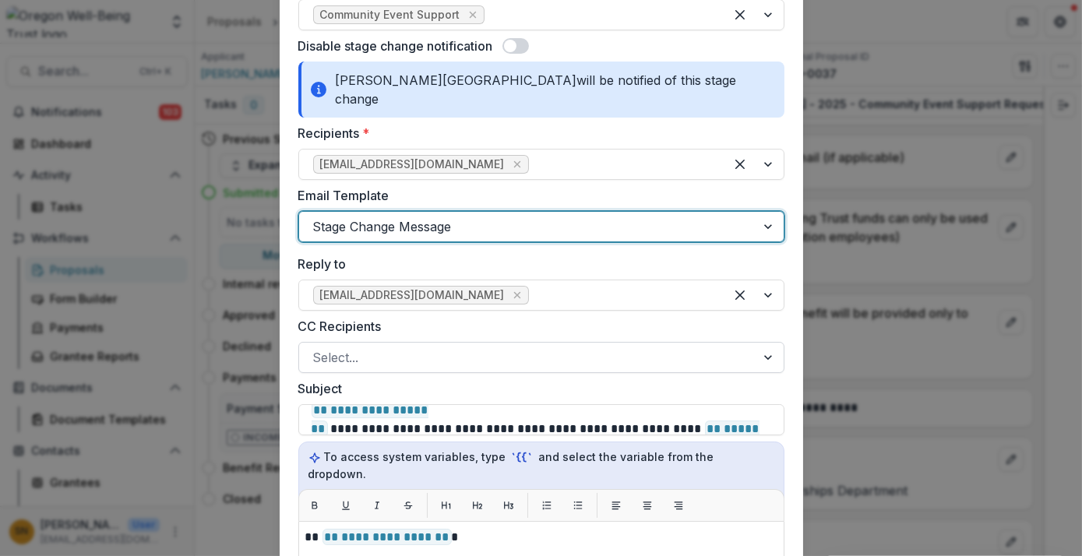
click at [469, 347] on div at bounding box center [527, 358] width 428 height 22
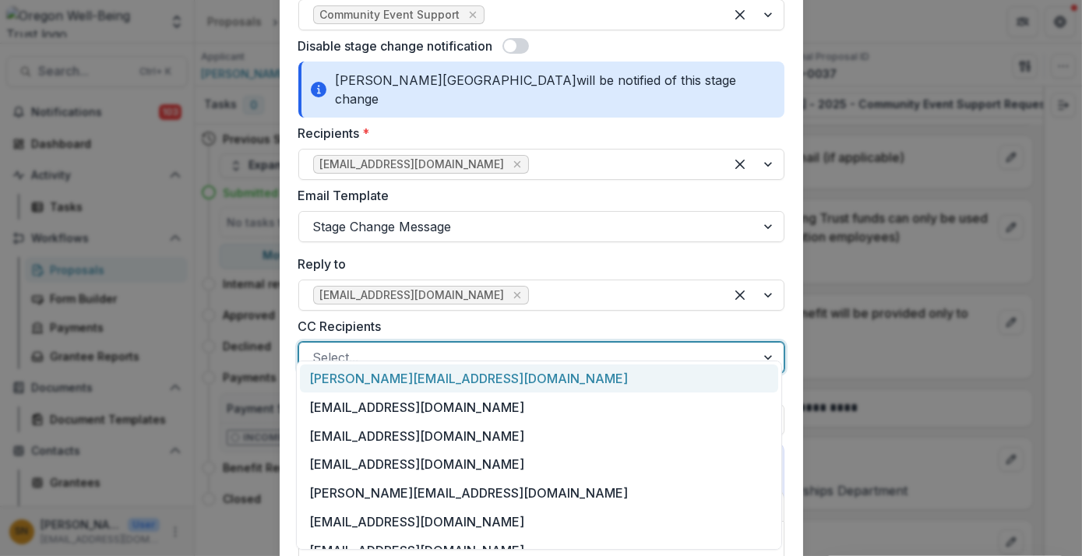
click at [284, 305] on form "**********" at bounding box center [541, 223] width 523 height 1718
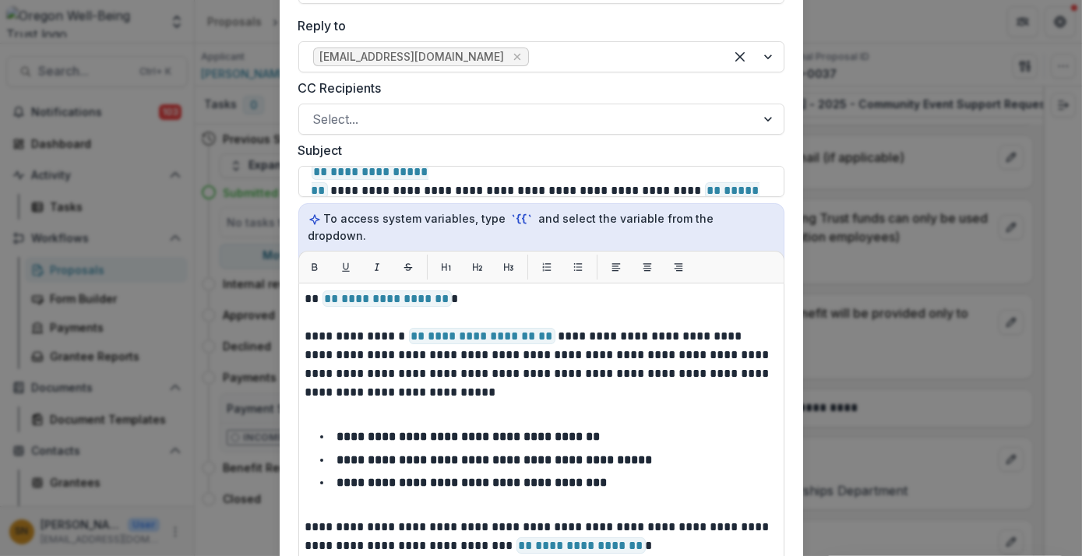
scroll to position [974, 0]
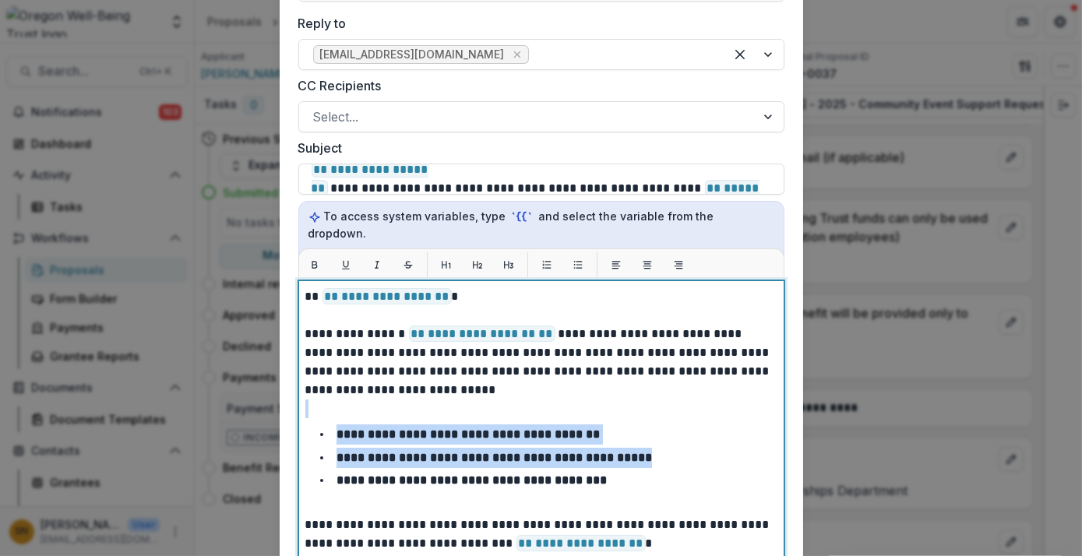
drag, startPoint x: 683, startPoint y: 427, endPoint x: 316, endPoint y: 379, distance: 370.0
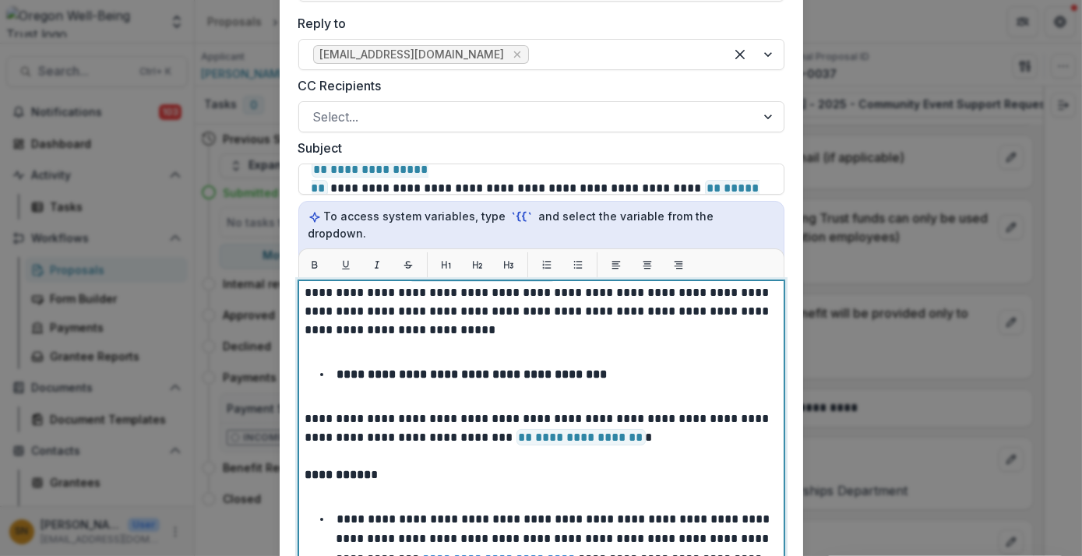
scroll to position [85, 0]
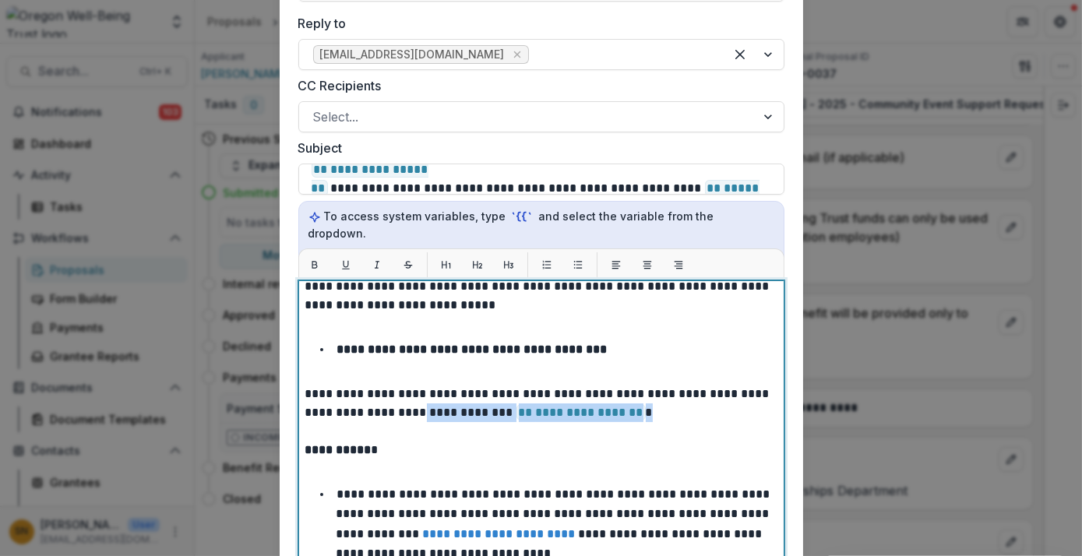
drag, startPoint x: 644, startPoint y: 374, endPoint x: 440, endPoint y: 375, distance: 204.1
click at [440, 385] on p "**********" at bounding box center [539, 403] width 468 height 37
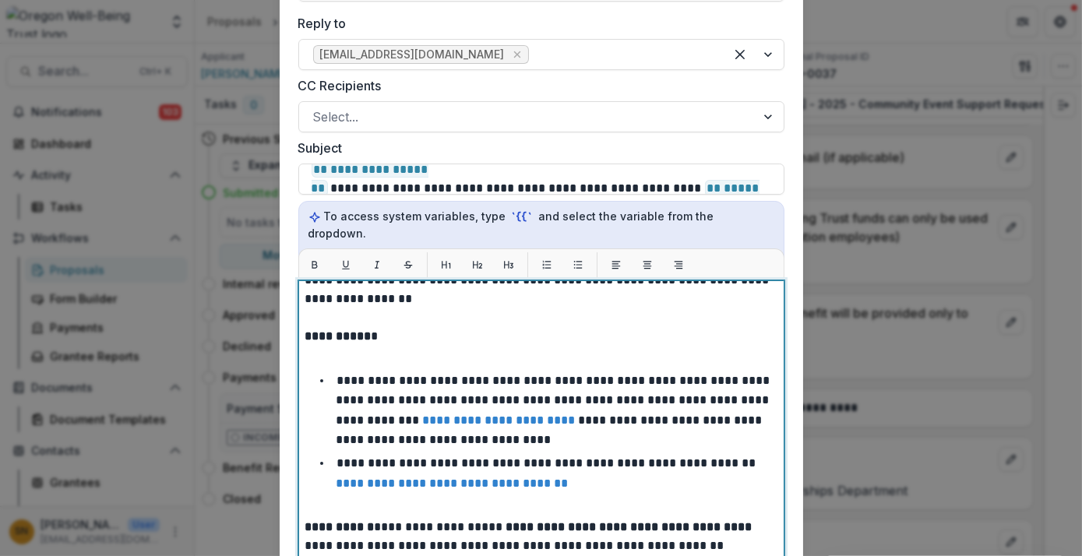
scroll to position [199, 0]
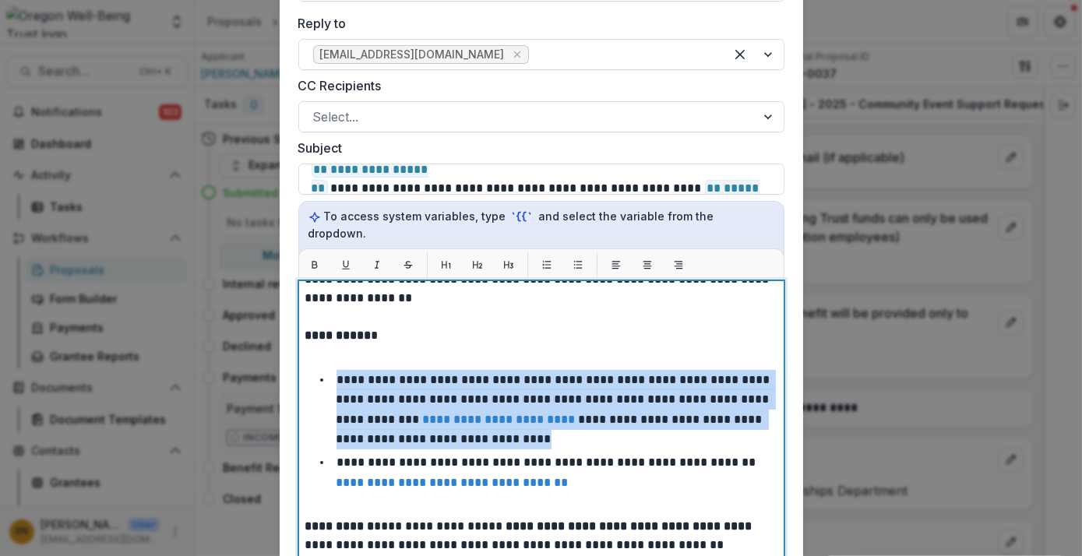
drag, startPoint x: 500, startPoint y: 407, endPoint x: 329, endPoint y: 338, distance: 184.9
click at [329, 370] on li "**********" at bounding box center [550, 409] width 453 height 79
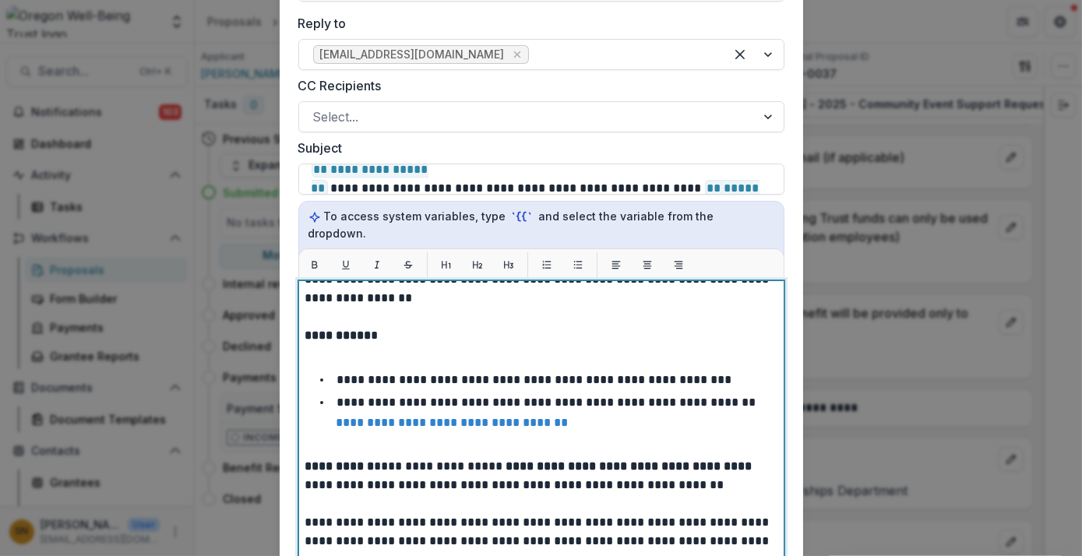
drag, startPoint x: 329, startPoint y: 338, endPoint x: 716, endPoint y: 339, distance: 387.1
click at [716, 370] on li "**********" at bounding box center [550, 380] width 453 height 20
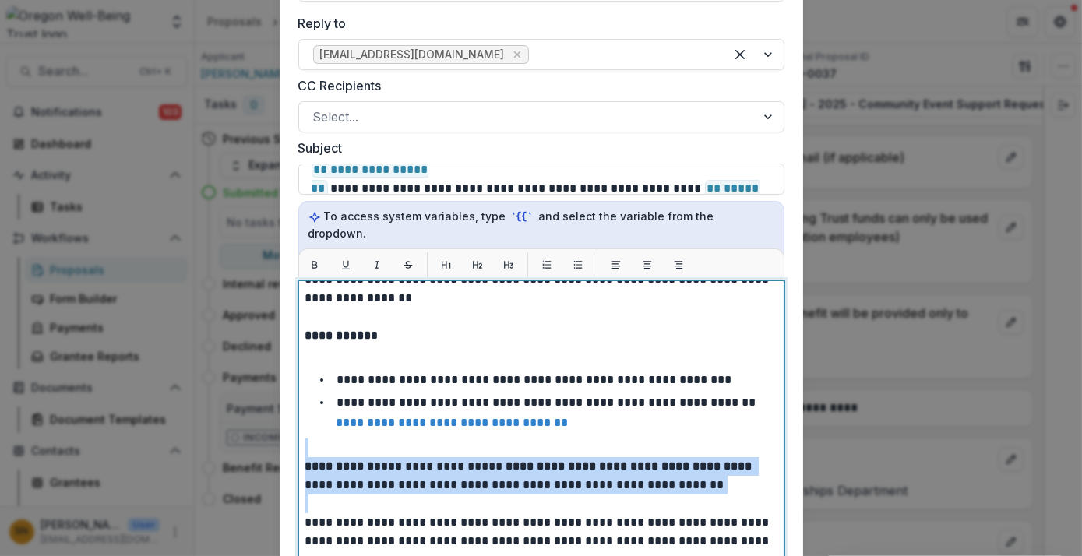
drag, startPoint x: 671, startPoint y: 460, endPoint x: 324, endPoint y: 410, distance: 350.2
click at [324, 410] on div "**********" at bounding box center [541, 394] width 472 height 612
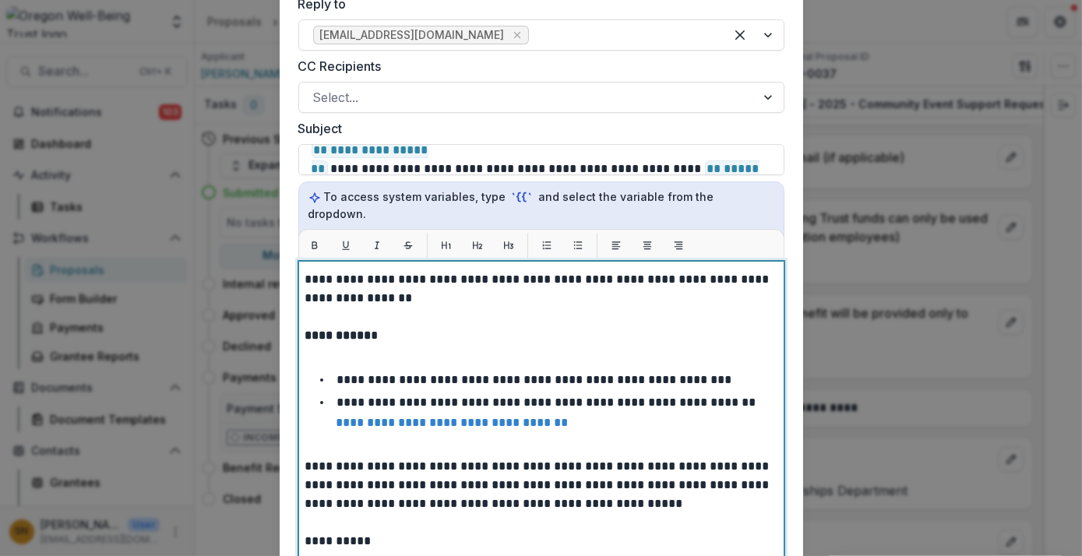
scroll to position [1320, 0]
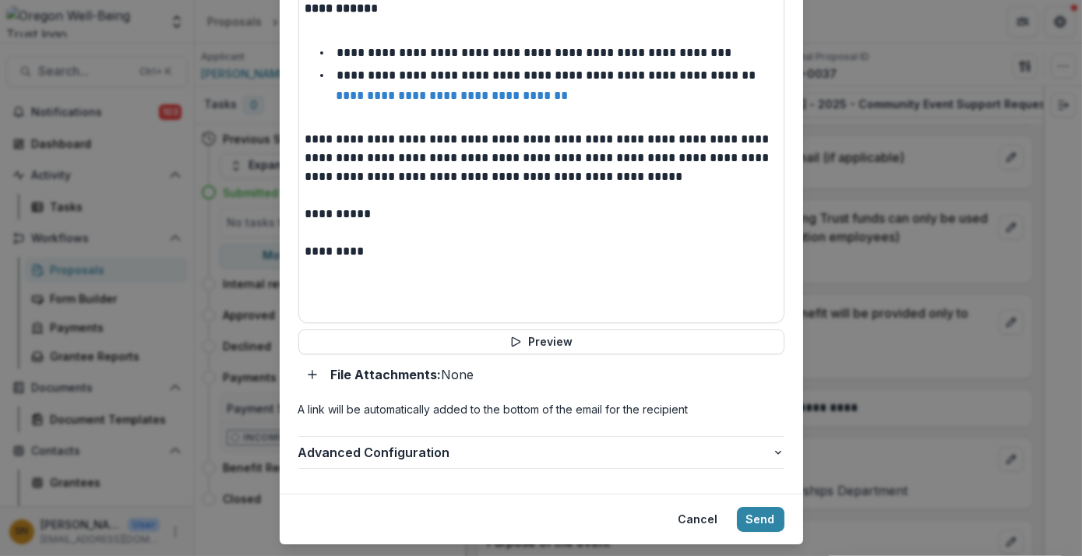
click at [457, 365] on p "File Attachments: None" at bounding box center [402, 374] width 143 height 19
click at [306, 368] on icon "Add attachment" at bounding box center [312, 374] width 12 height 12
type input "**********"
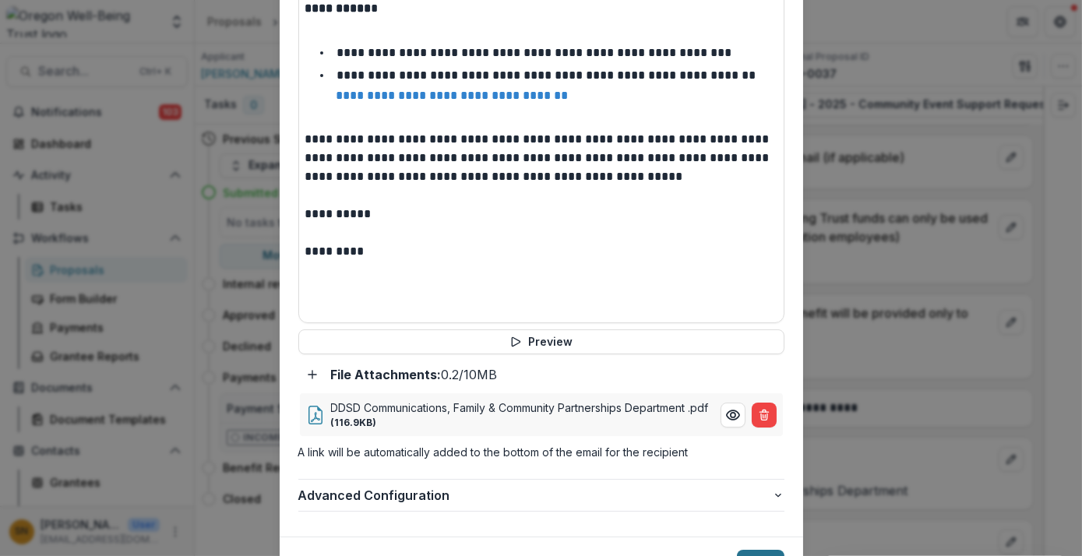
click at [756, 550] on button "Send" at bounding box center [761, 562] width 48 height 25
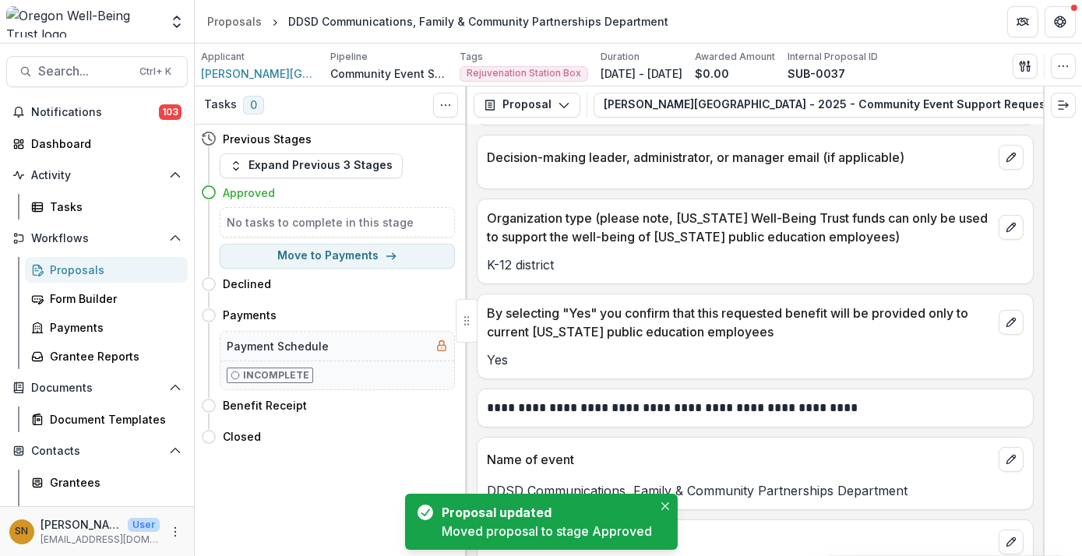
click at [282, 477] on div "Tasks 0 Show Cancelled Tasks Previous Stages Expand Previous 3 Stages Approved …" at bounding box center [331, 321] width 273 height 470
click at [387, 250] on icon "button" at bounding box center [391, 256] width 12 height 12
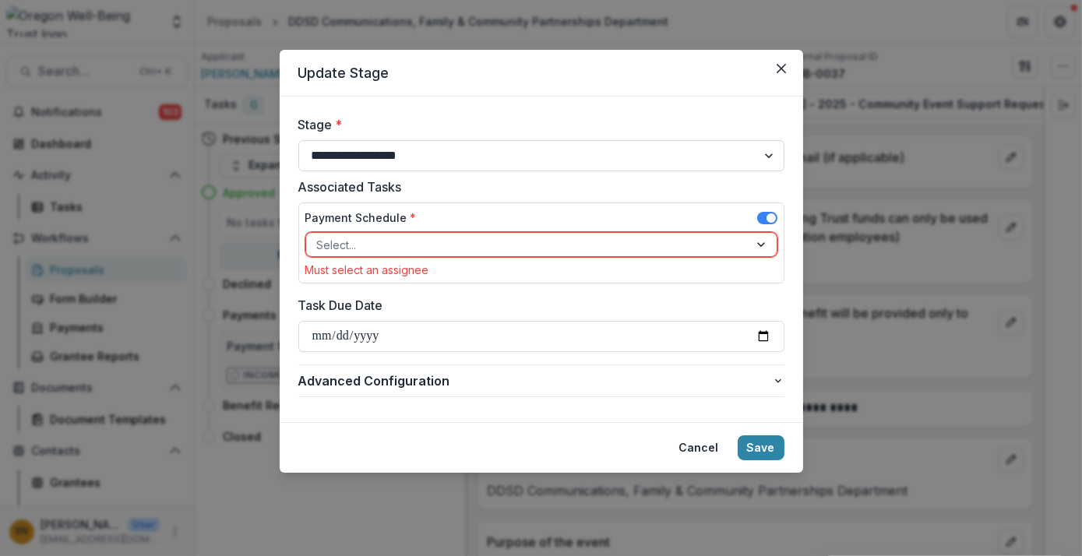
click at [449, 159] on select "**********" at bounding box center [541, 155] width 486 height 31
select select "******"
click at [298, 140] on select "**********" at bounding box center [541, 155] width 486 height 31
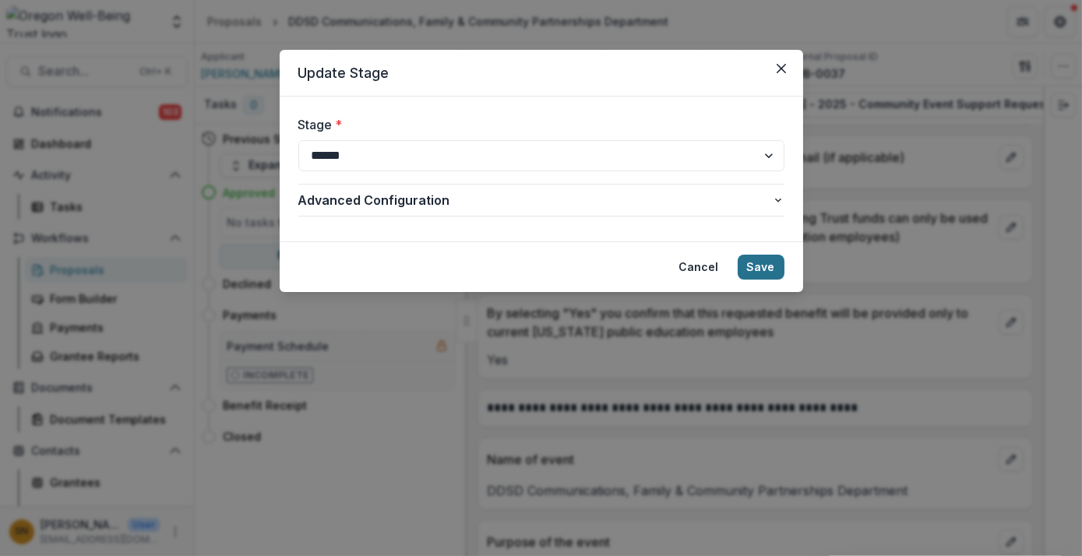
click at [766, 266] on button "Save" at bounding box center [761, 267] width 47 height 25
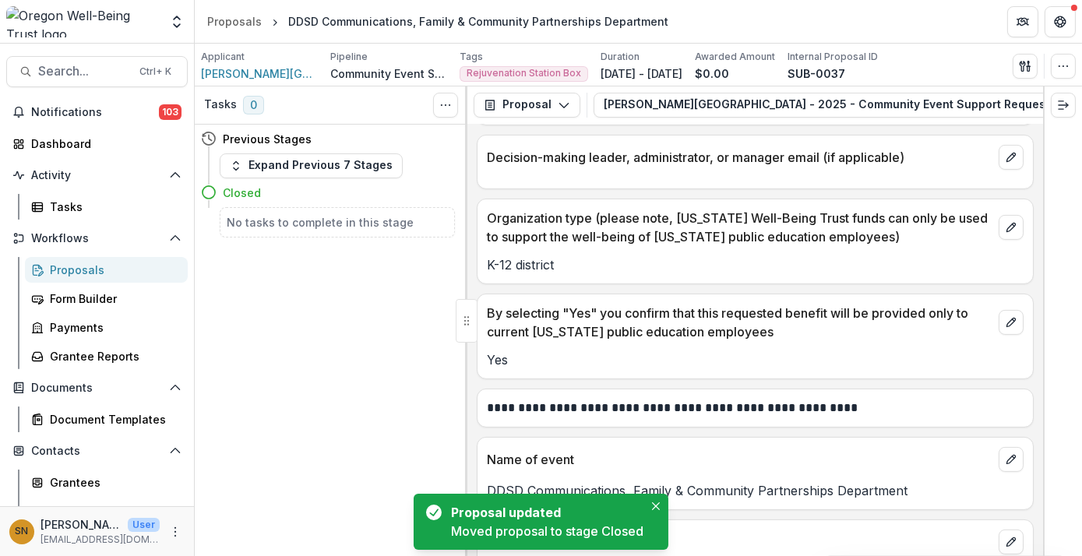
click at [92, 266] on div "Proposals" at bounding box center [112, 270] width 125 height 16
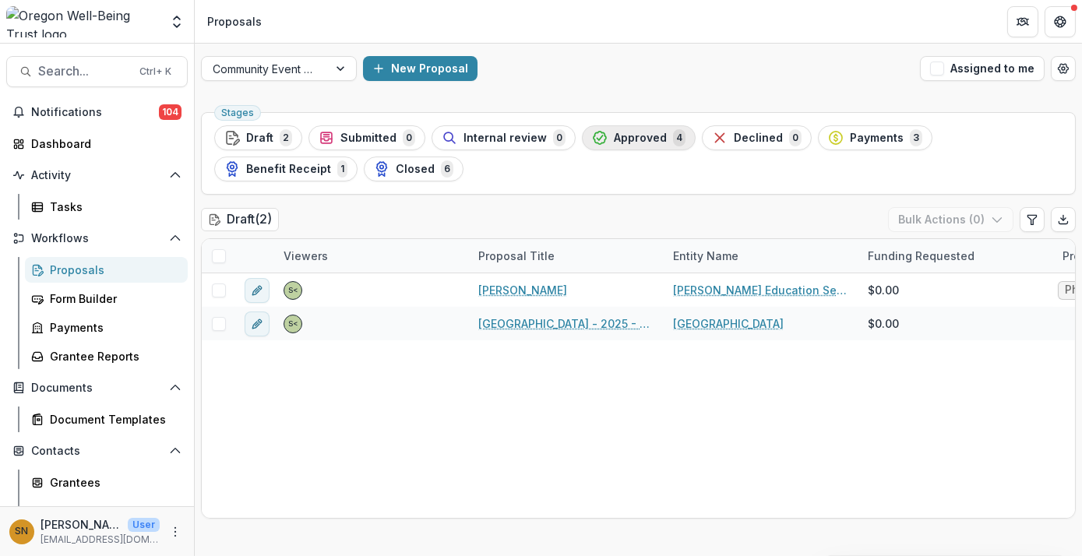
click at [622, 138] on span "Approved" at bounding box center [640, 138] width 53 height 13
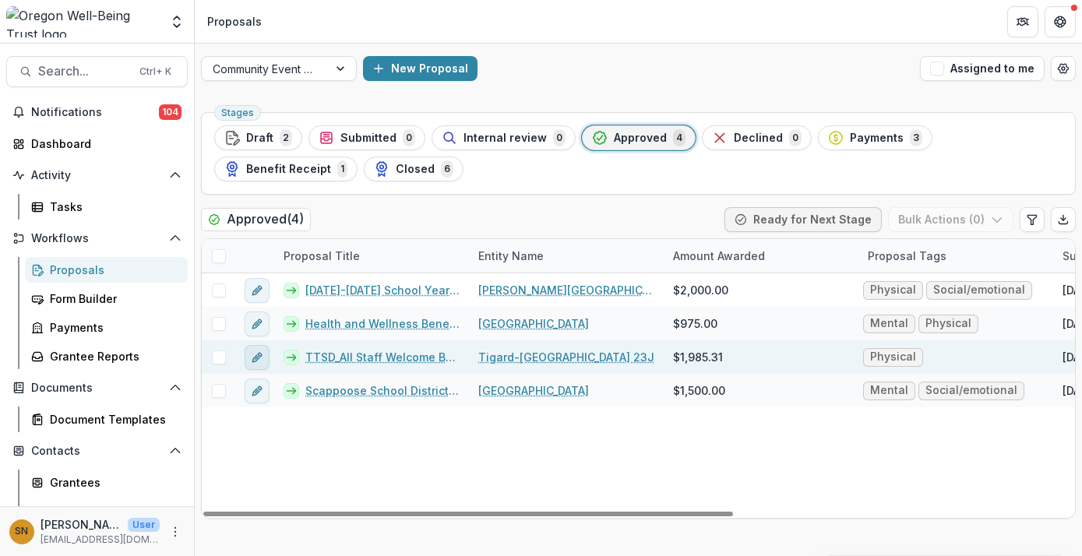
click at [257, 360] on icon "edit" at bounding box center [257, 357] width 12 height 12
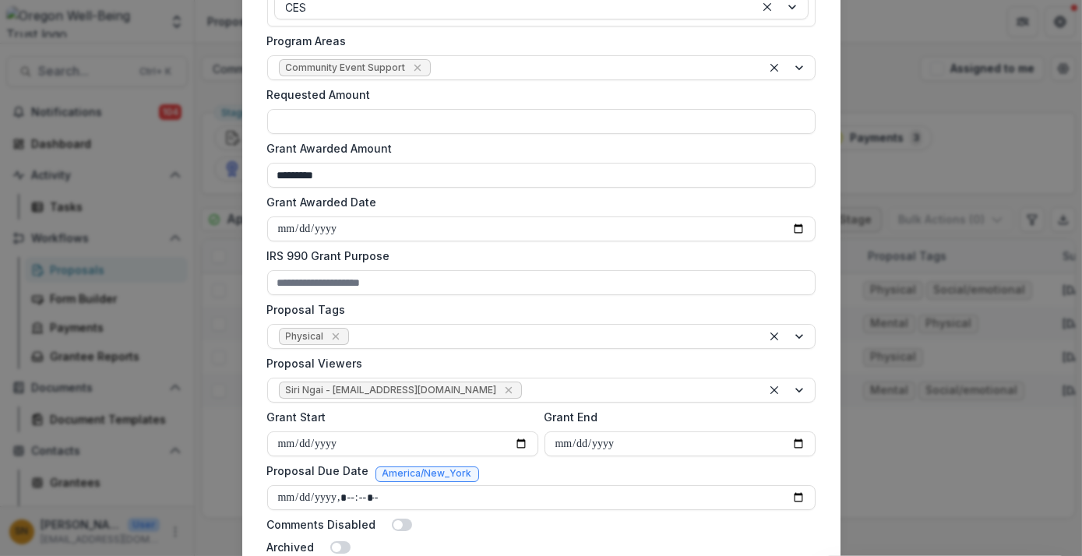
scroll to position [407, 0]
drag, startPoint x: 374, startPoint y: 174, endPoint x: 262, endPoint y: 170, distance: 111.5
click at [262, 170] on form "**********" at bounding box center [541, 135] width 561 height 854
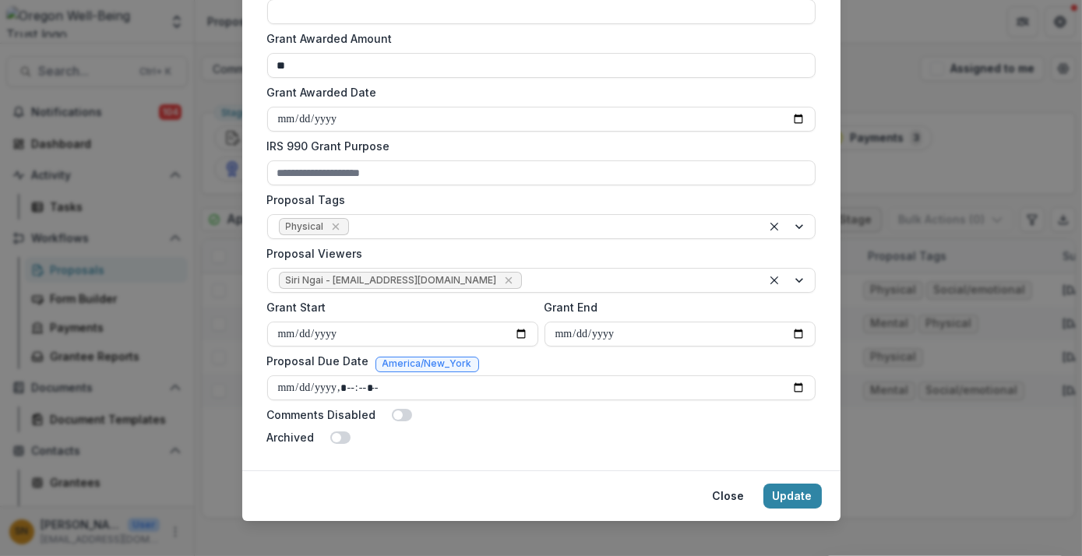
scroll to position [530, 0]
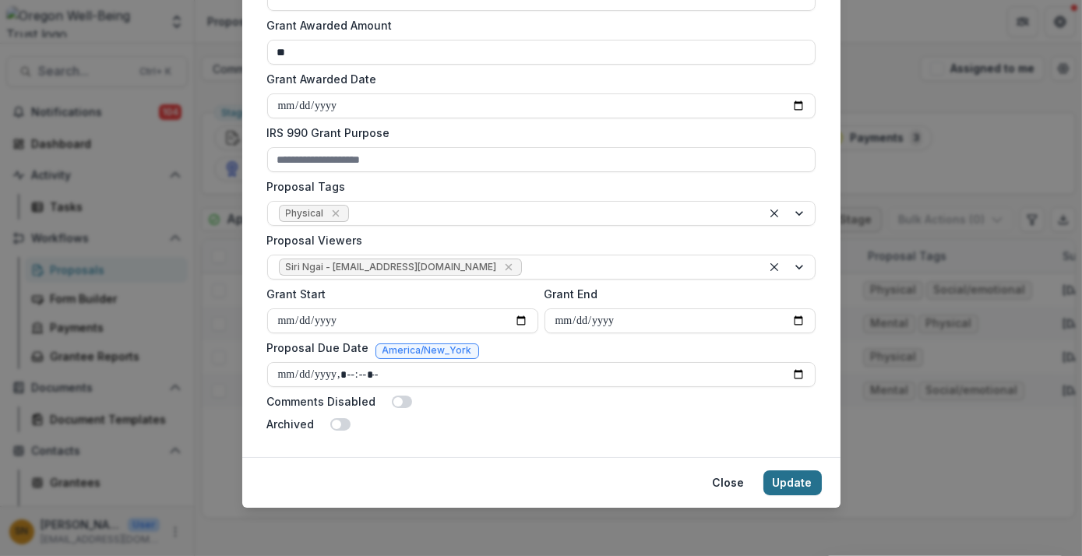
type input "**"
click at [799, 484] on button "Update" at bounding box center [792, 482] width 58 height 25
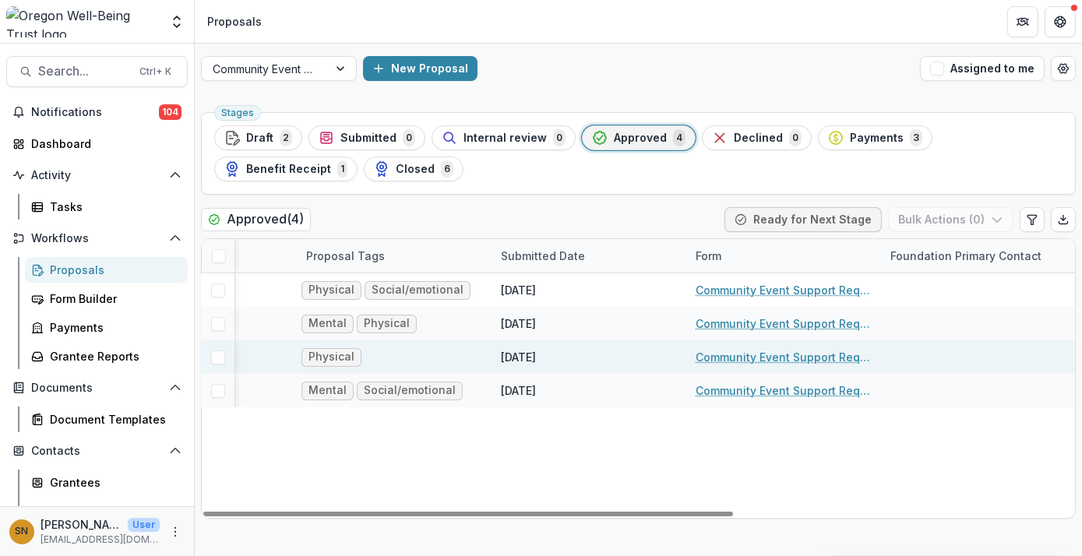
scroll to position [0, 0]
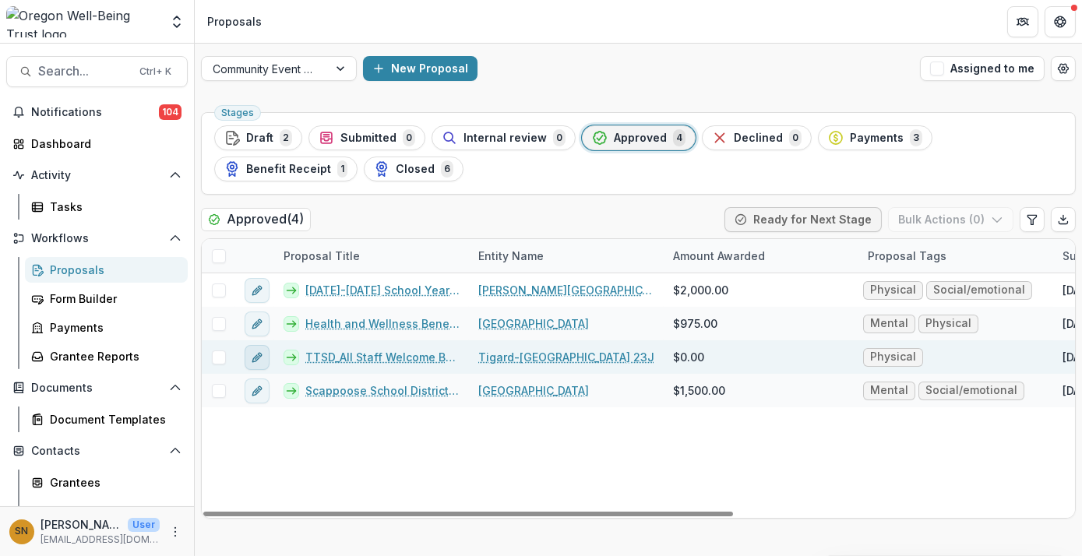
click at [259, 361] on icon "edit" at bounding box center [257, 357] width 12 height 12
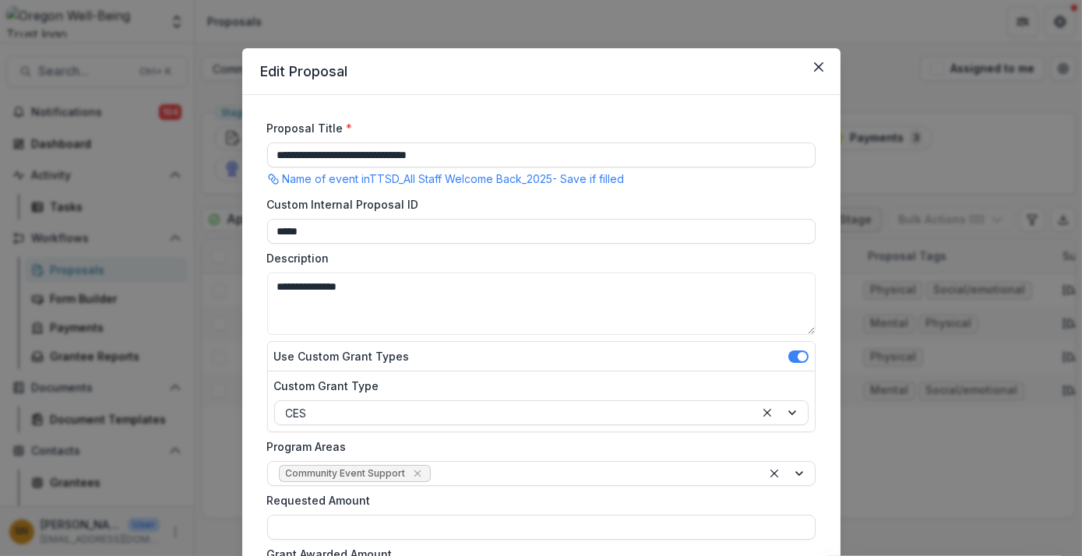
scroll to position [3, 0]
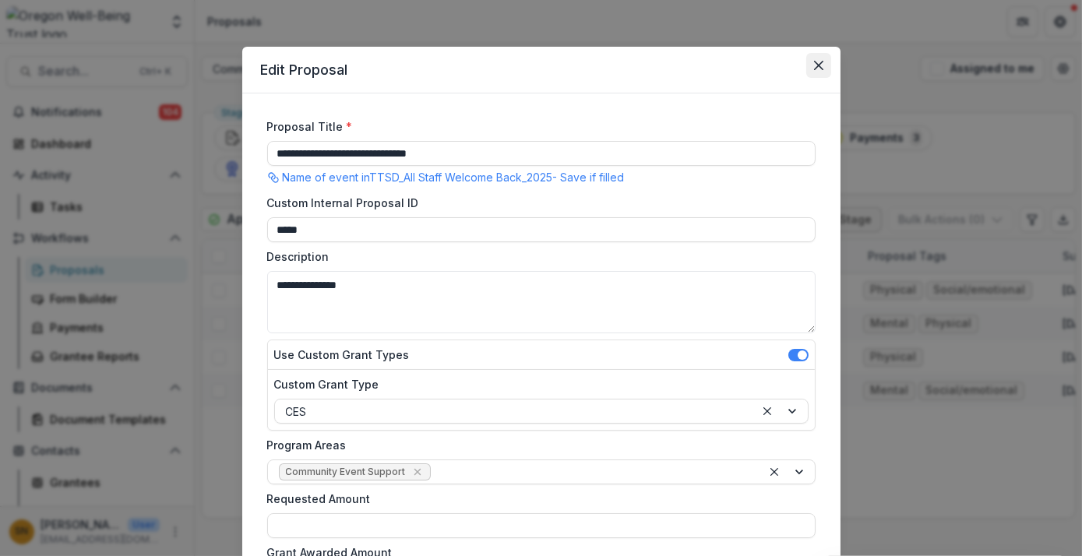
click at [819, 63] on icon "Close" at bounding box center [818, 65] width 9 height 9
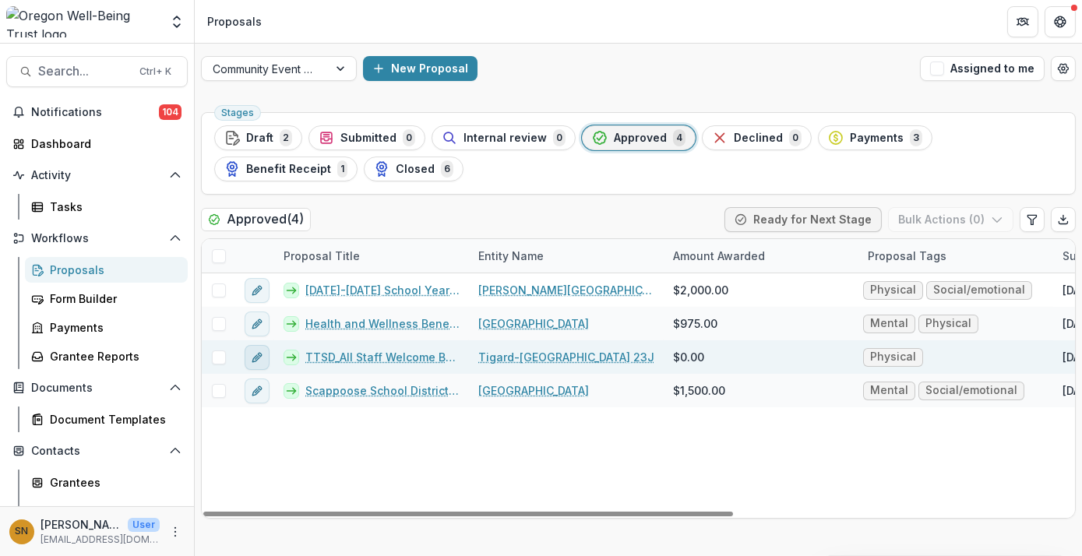
click at [251, 349] on button "edit" at bounding box center [257, 357] width 25 height 25
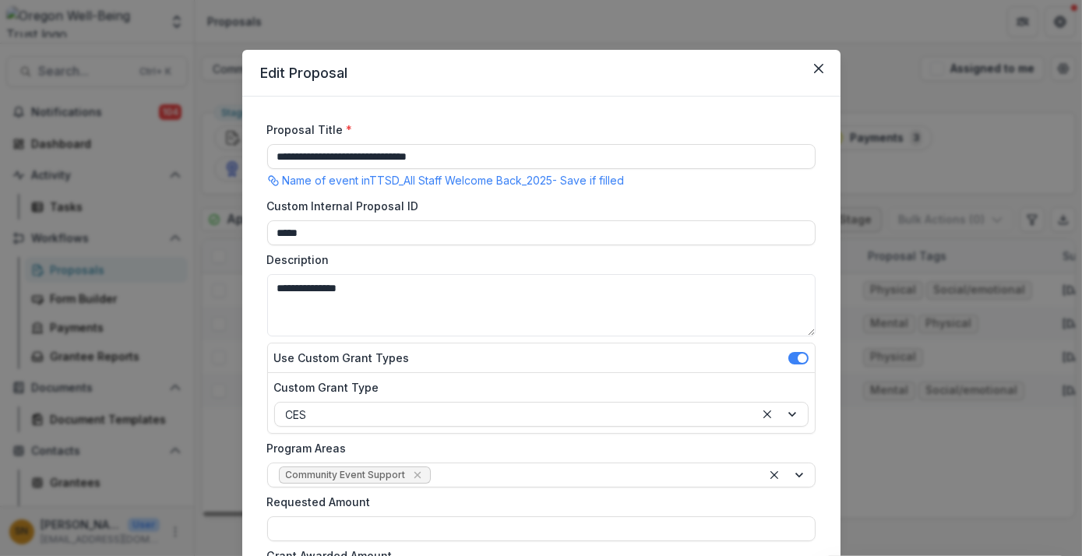
drag, startPoint x: 391, startPoint y: 293, endPoint x: 245, endPoint y: 290, distance: 145.7
click at [245, 290] on div "**********" at bounding box center [541, 542] width 598 height 891
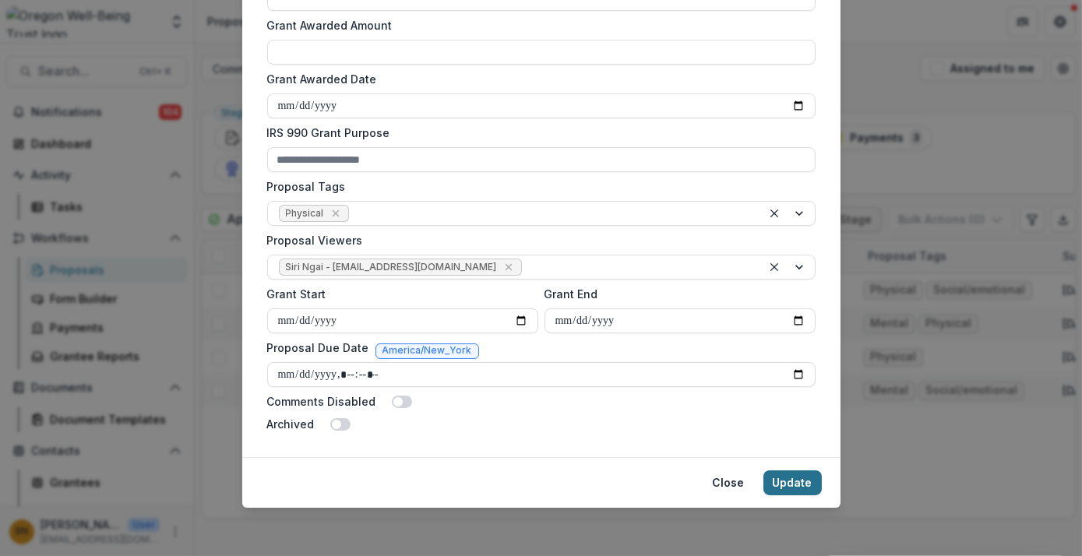
click at [785, 486] on button "Update" at bounding box center [792, 482] width 58 height 25
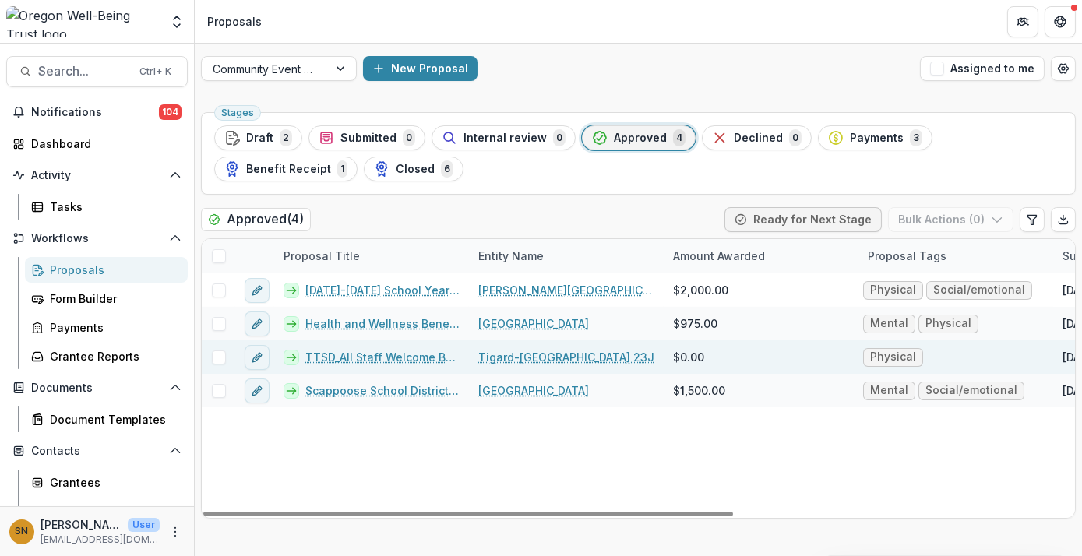
click at [386, 359] on link "TTSD_All Staff Welcome Back_2025" at bounding box center [382, 357] width 154 height 16
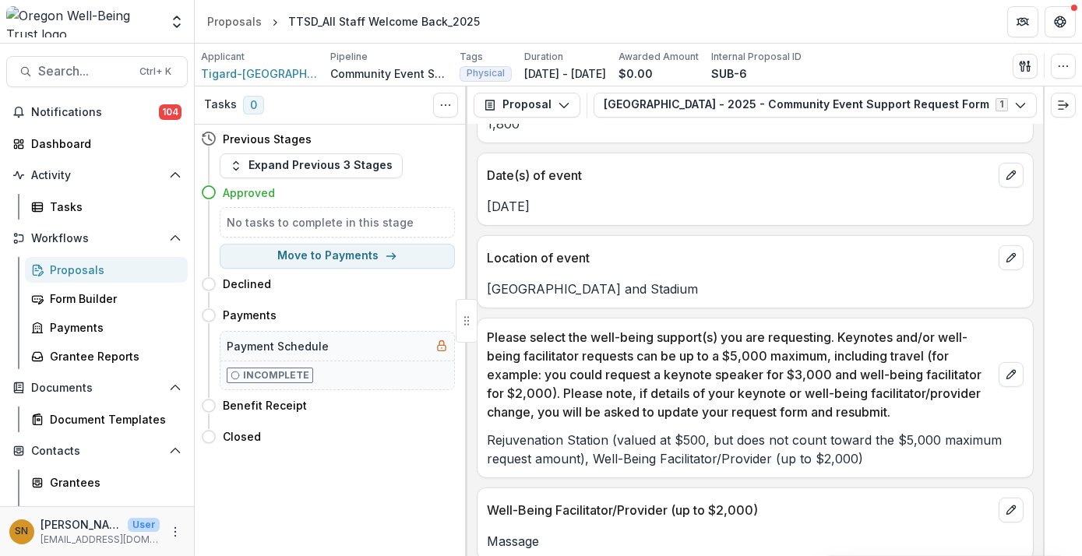
scroll to position [1618, 0]
click at [1005, 369] on icon "edit" at bounding box center [1011, 375] width 12 height 12
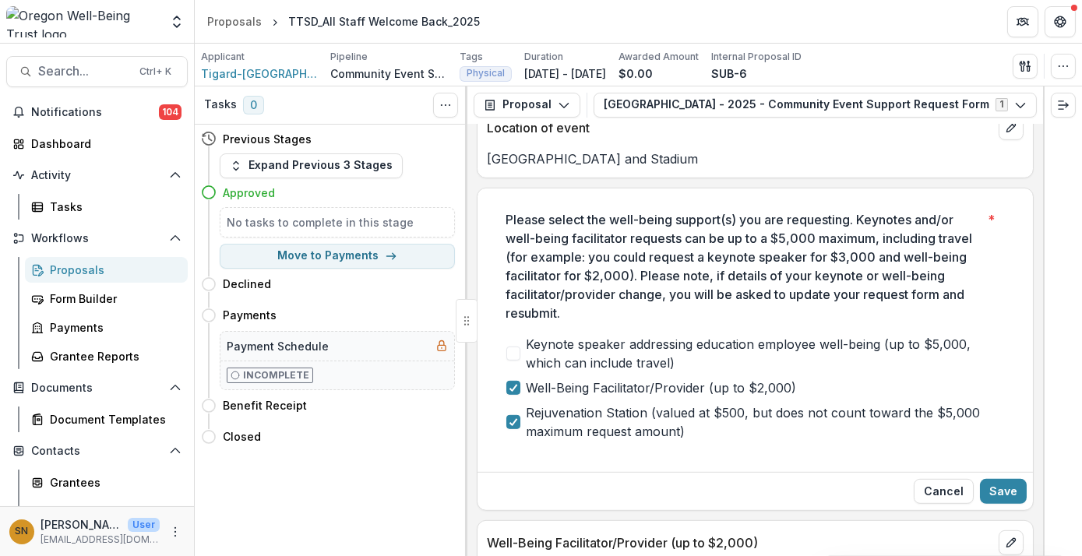
scroll to position [1749, 0]
click at [565, 379] on span "Well-Being Facilitator/Provider (up to $2,000)" at bounding box center [662, 388] width 270 height 19
click at [1000, 479] on button "Save" at bounding box center [1003, 491] width 47 height 25
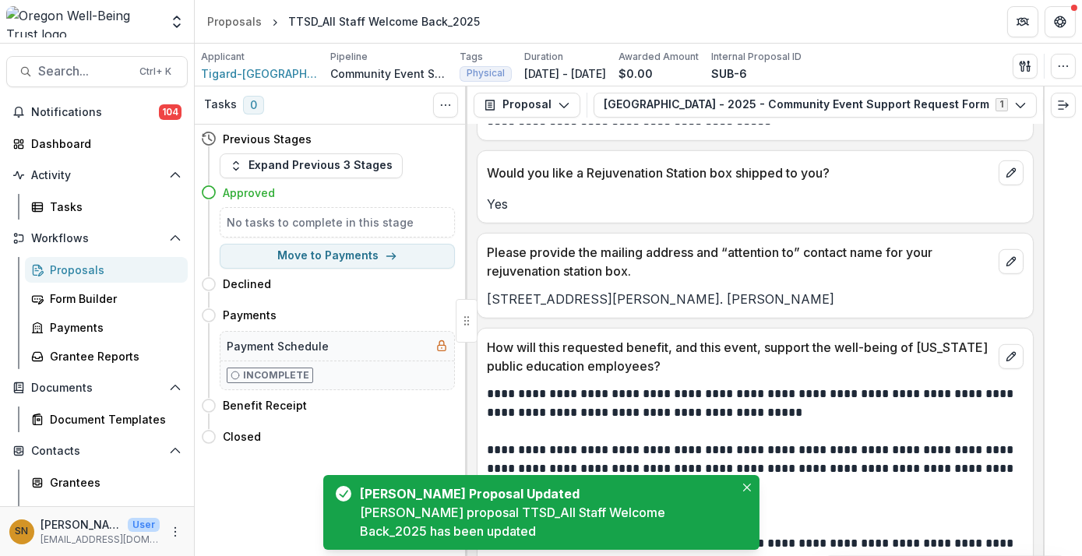
scroll to position [2216, 0]
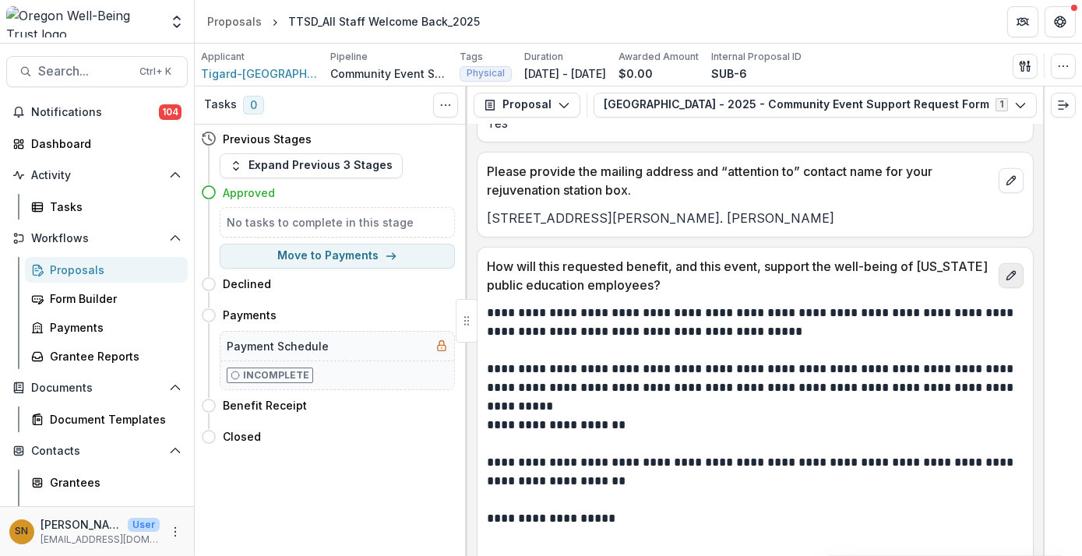
click at [1014, 263] on button "edit" at bounding box center [1011, 275] width 25 height 25
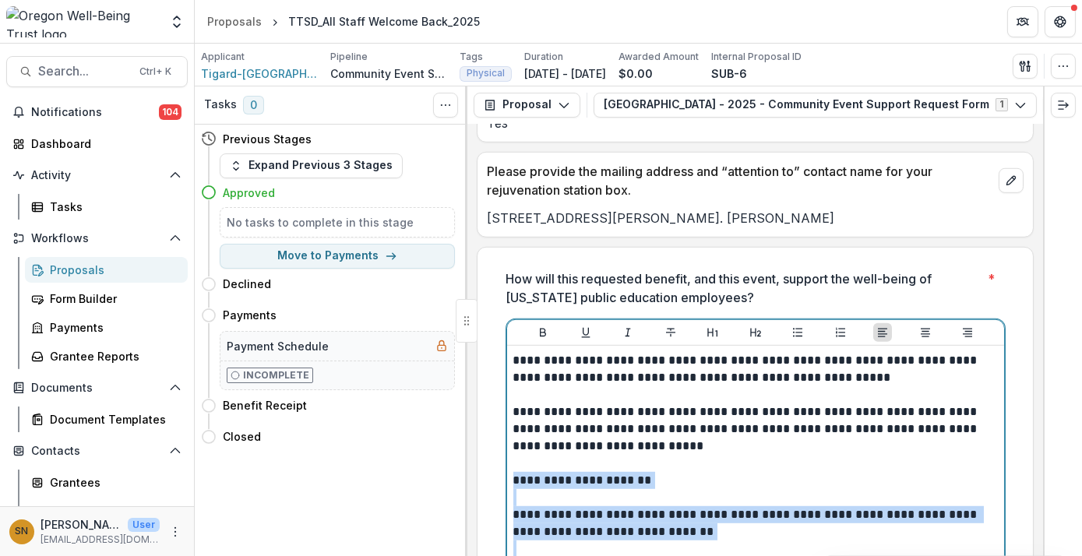
drag, startPoint x: 654, startPoint y: 550, endPoint x: 506, endPoint y: 456, distance: 175.5
click at [507, 456] on div "**********" at bounding box center [755, 481] width 497 height 270
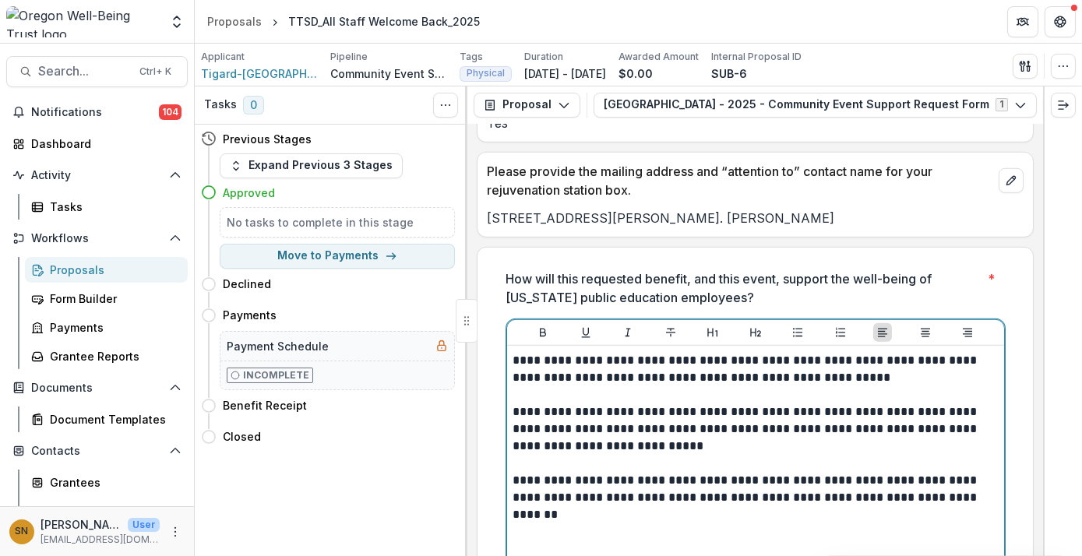
scroll to position [2330, 0]
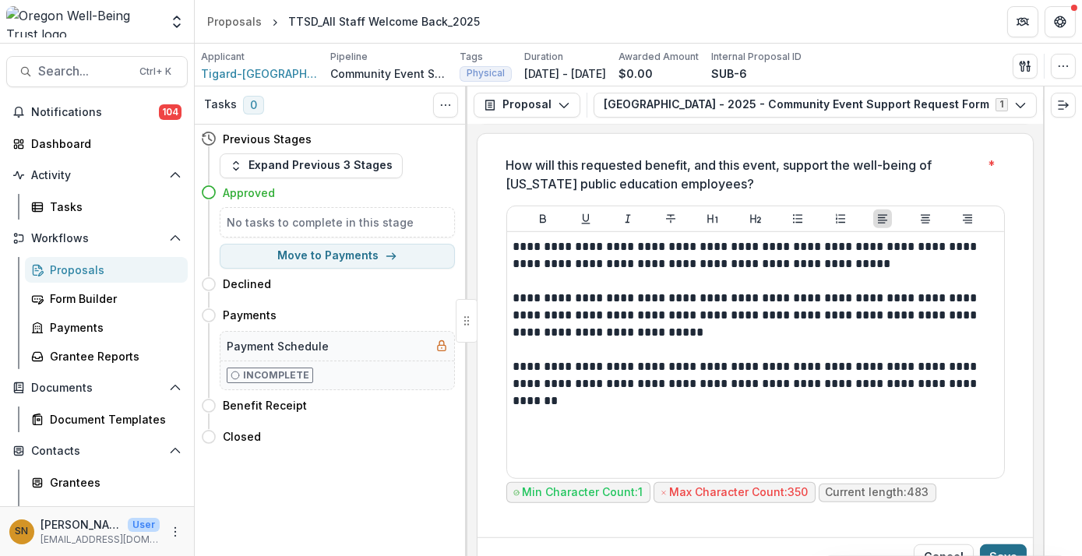
click at [992, 544] on button "Save" at bounding box center [1003, 556] width 47 height 25
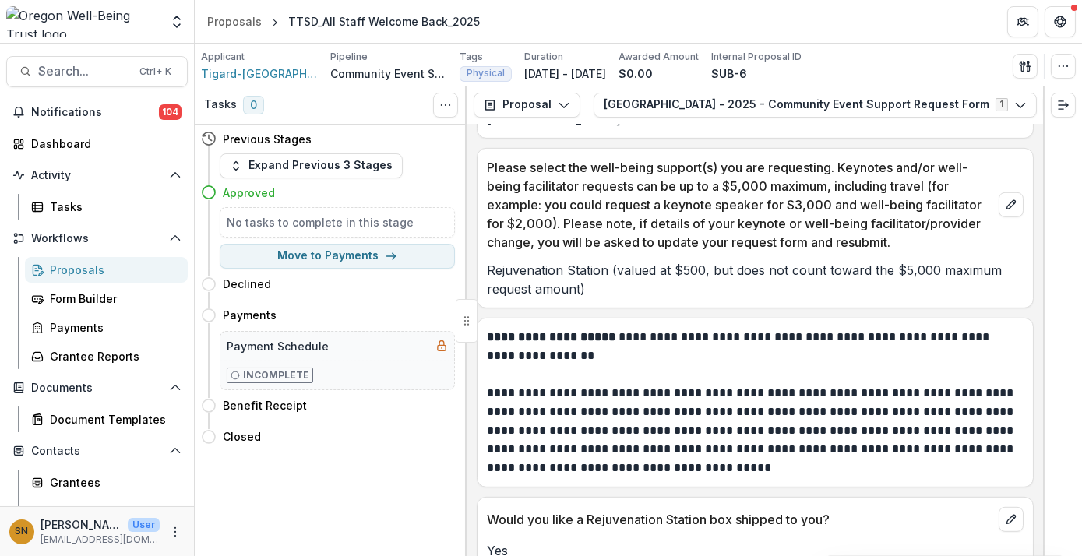
scroll to position [1786, 0]
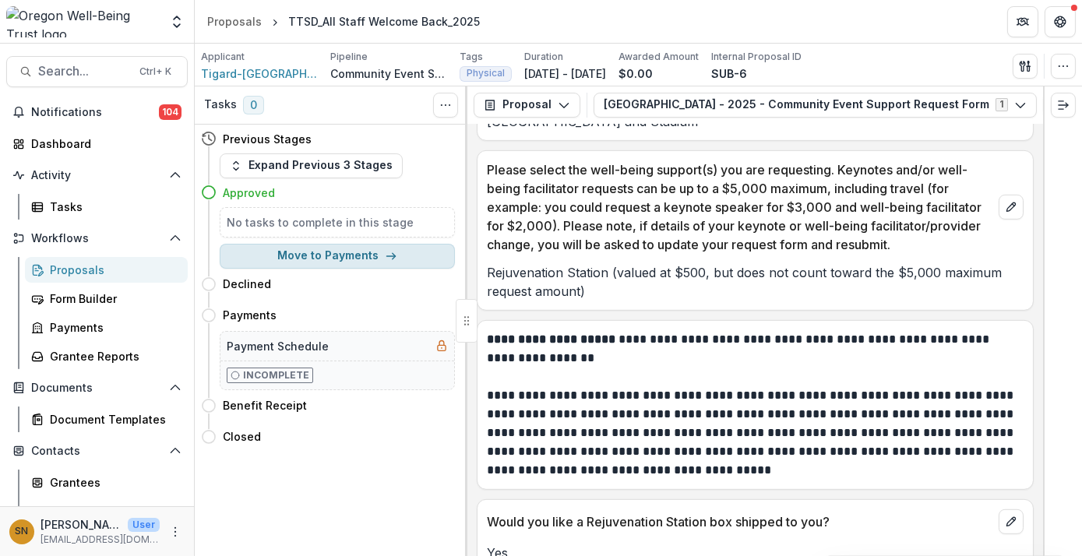
click at [374, 251] on button "Move to Payments" at bounding box center [337, 256] width 235 height 25
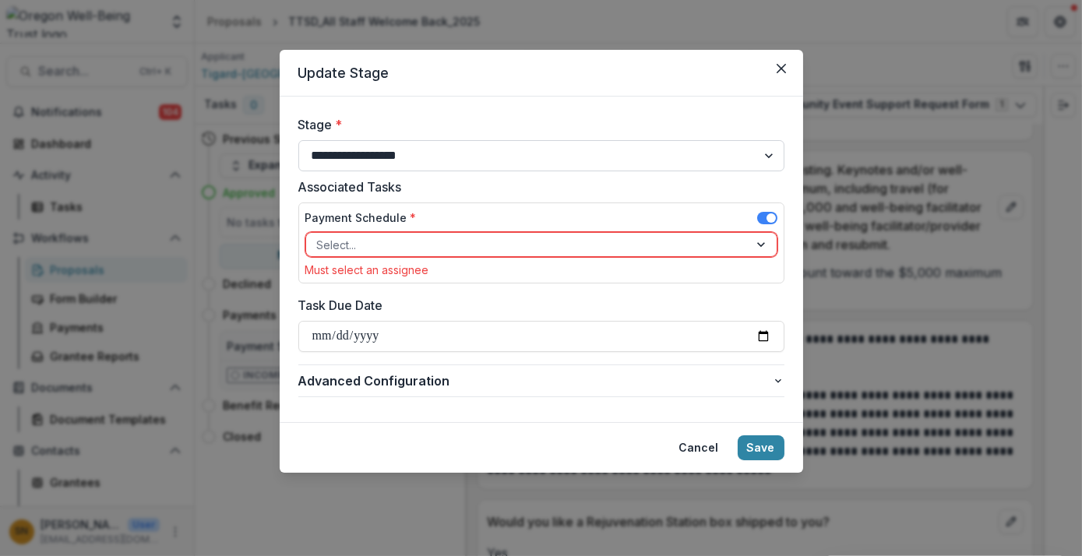
click at [446, 156] on select "**********" at bounding box center [541, 155] width 486 height 31
select select "******"
click at [298, 140] on select "**********" at bounding box center [541, 155] width 486 height 31
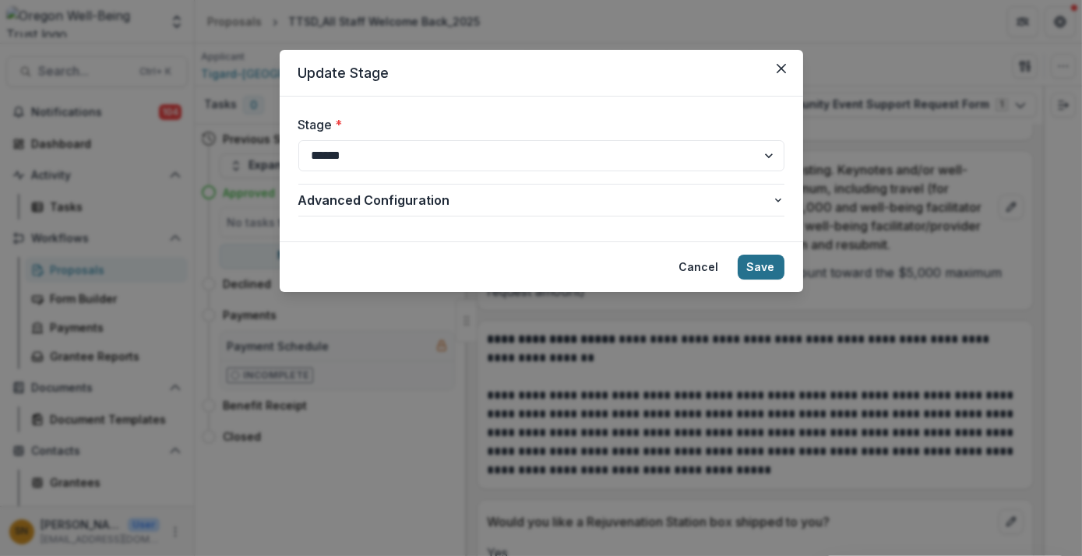
click at [758, 269] on button "Save" at bounding box center [761, 267] width 47 height 25
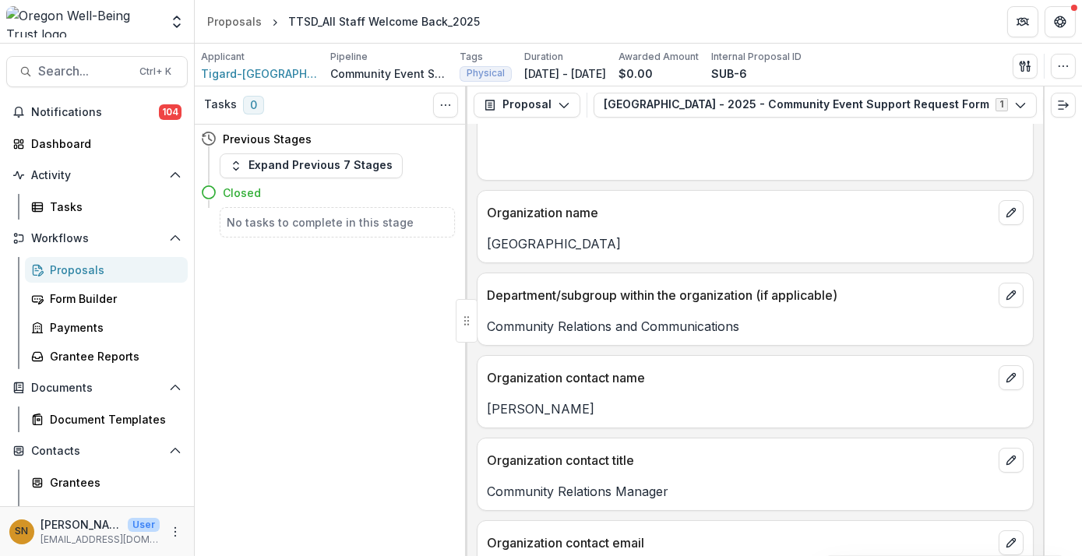
scroll to position [0, 0]
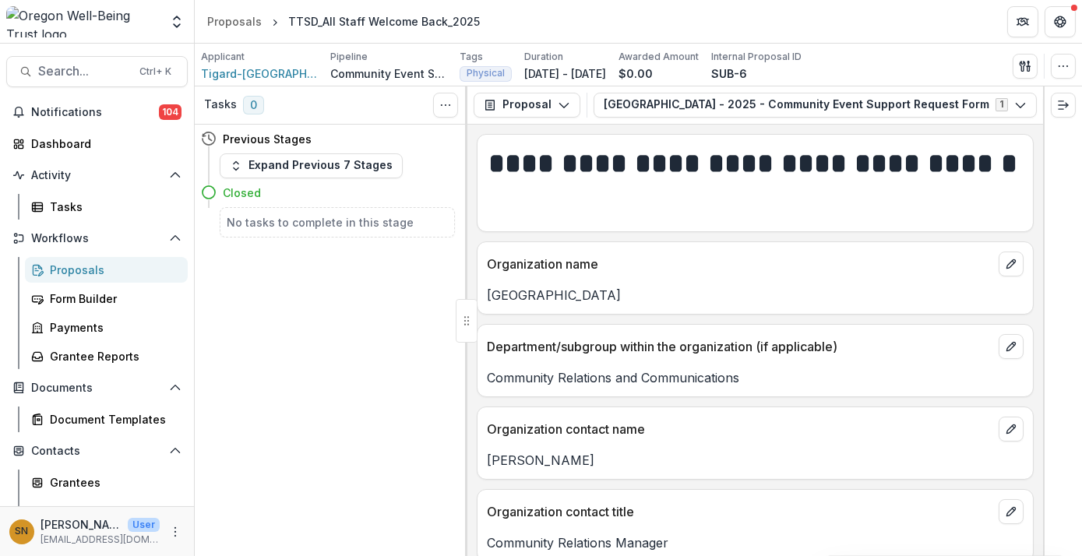
click at [94, 270] on div "Proposals" at bounding box center [112, 270] width 125 height 16
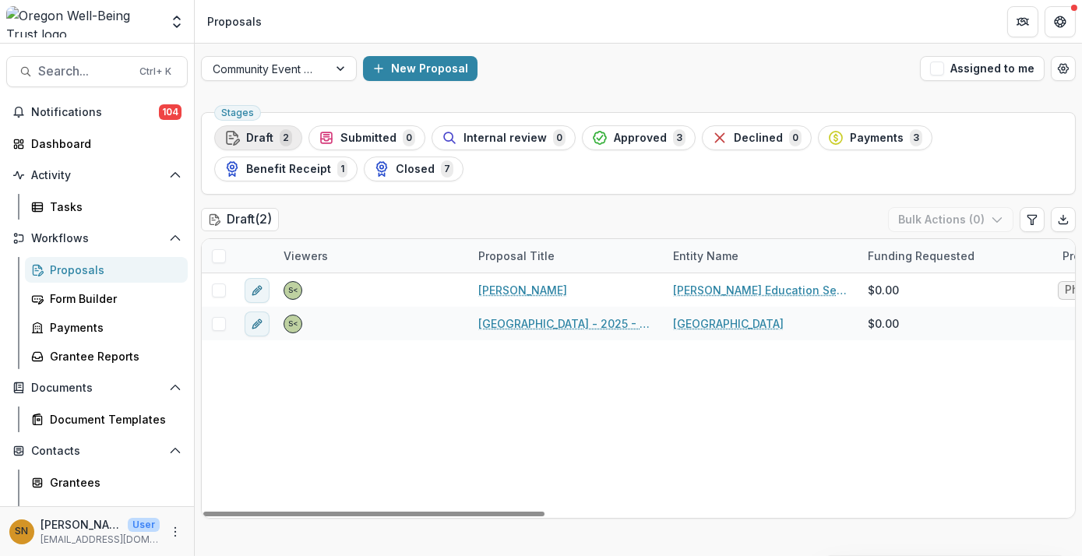
click at [259, 136] on span "Draft" at bounding box center [259, 138] width 27 height 13
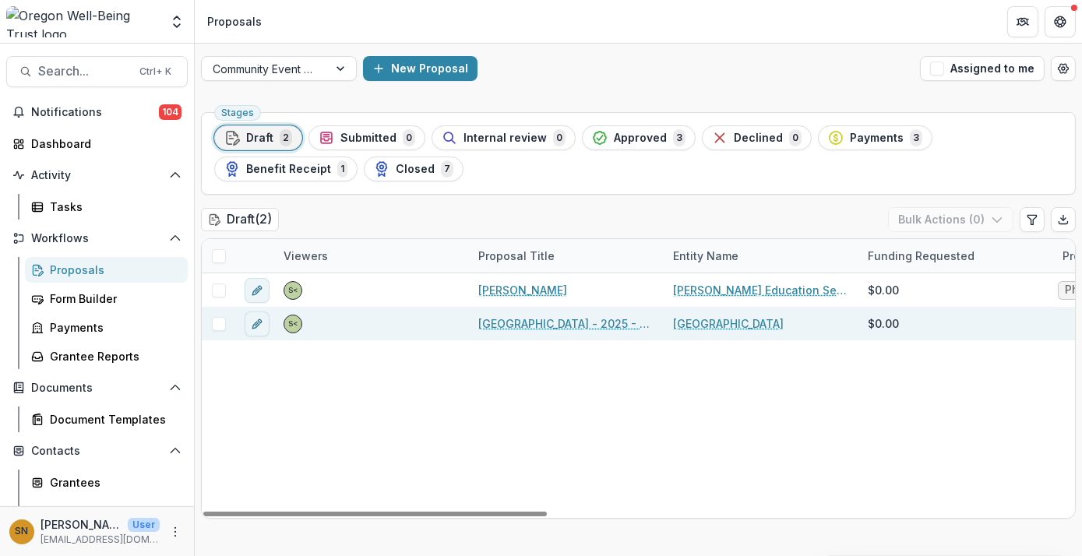
click at [222, 325] on span at bounding box center [219, 324] width 14 height 14
click at [975, 218] on button "Bulk Actions ( 1 )" at bounding box center [952, 219] width 122 height 25
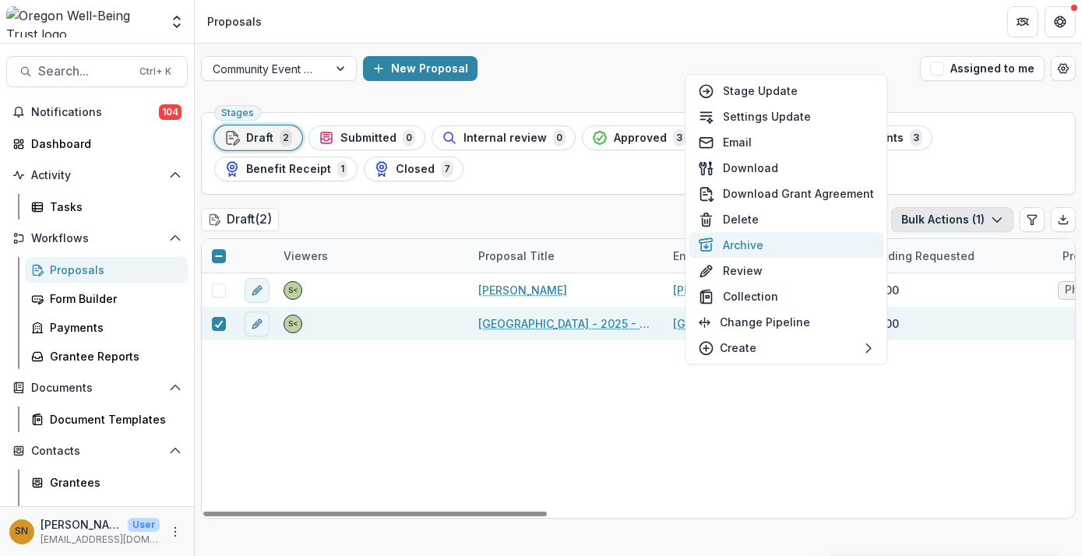
click at [820, 250] on button "Archive" at bounding box center [786, 245] width 195 height 26
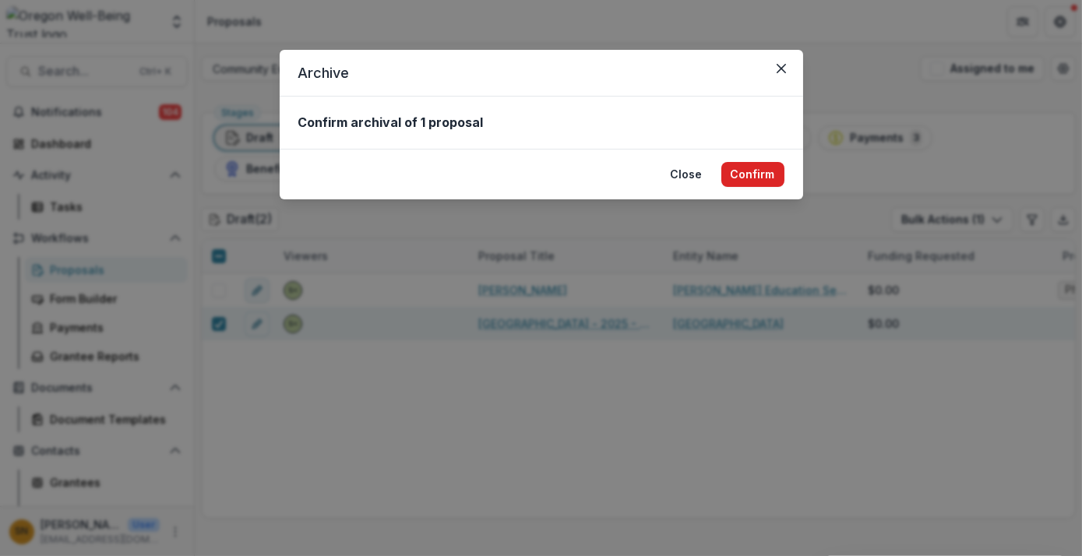
click at [768, 182] on button "Confirm" at bounding box center [752, 174] width 63 height 25
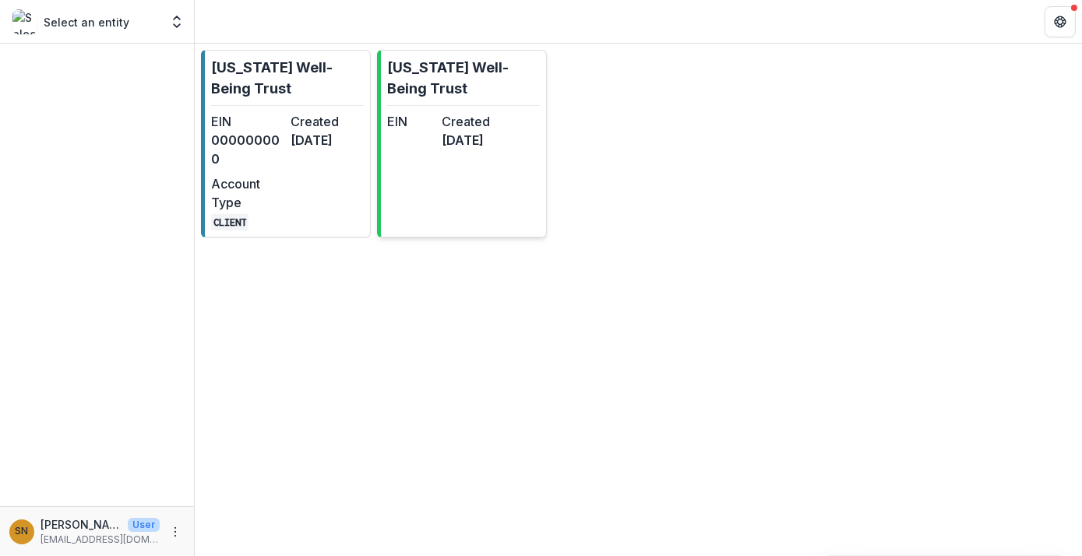
click at [488, 150] on dd "7 months ago" at bounding box center [466, 140] width 48 height 19
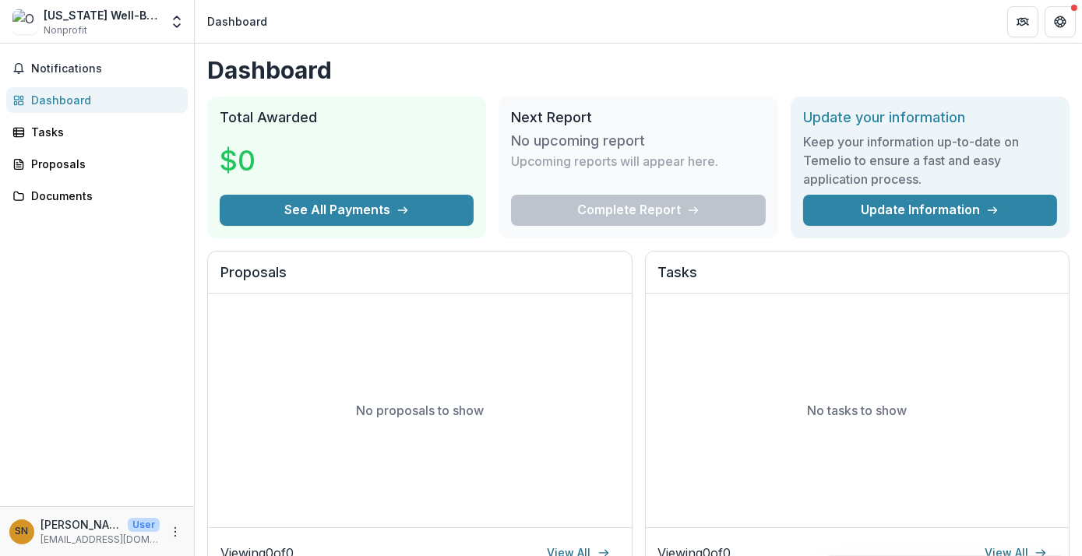
click at [136, 22] on div "[US_STATE] Well-Being Trust" at bounding box center [102, 15] width 116 height 16
click at [147, 19] on div "[US_STATE] Well-Being Trust" at bounding box center [102, 15] width 116 height 16
click at [157, 13] on div "[US_STATE] Well-Being Trust" at bounding box center [102, 15] width 116 height 16
click at [150, 21] on div "[US_STATE] Well-Being Trust" at bounding box center [102, 15] width 116 height 16
click at [176, 23] on icon "Open entity switcher" at bounding box center [177, 22] width 16 height 16
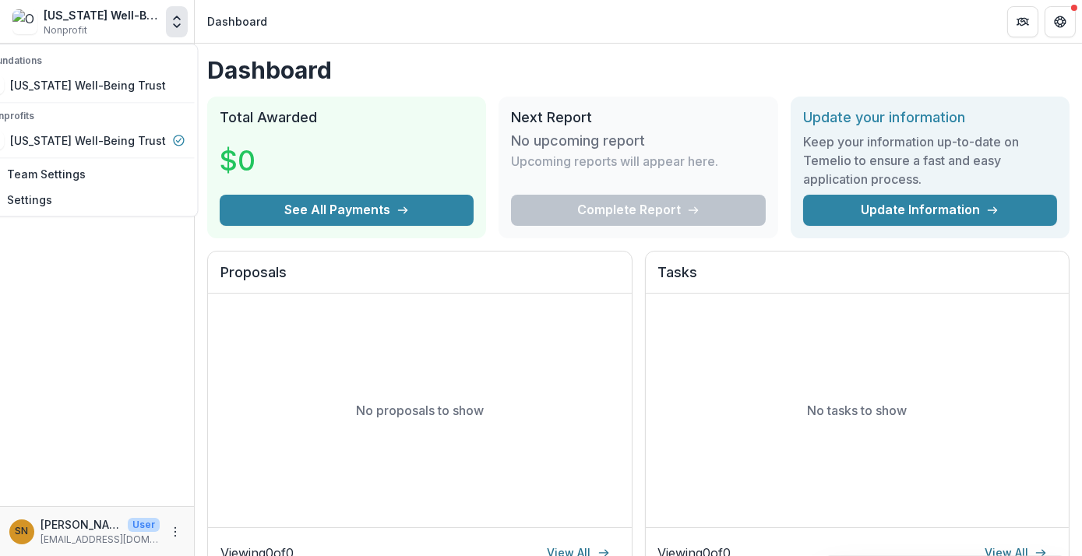
drag, startPoint x: 164, startPoint y: 141, endPoint x: 93, endPoint y: 272, distance: 148.8
click at [93, 272] on div "Notifications Dashboard Tasks Proposals Documents" at bounding box center [97, 275] width 194 height 463
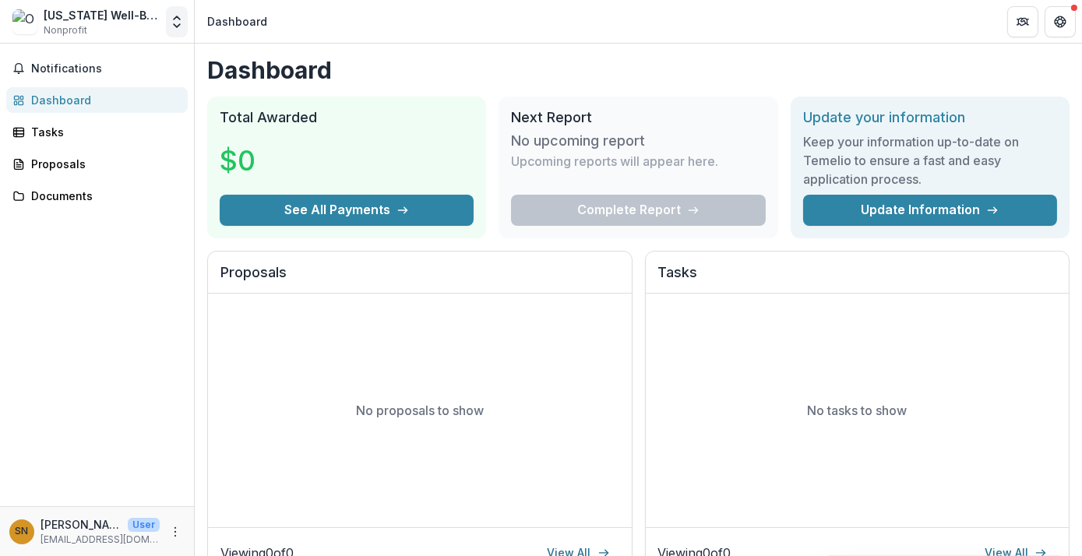
click at [168, 22] on button "Open entity switcher" at bounding box center [177, 21] width 22 height 31
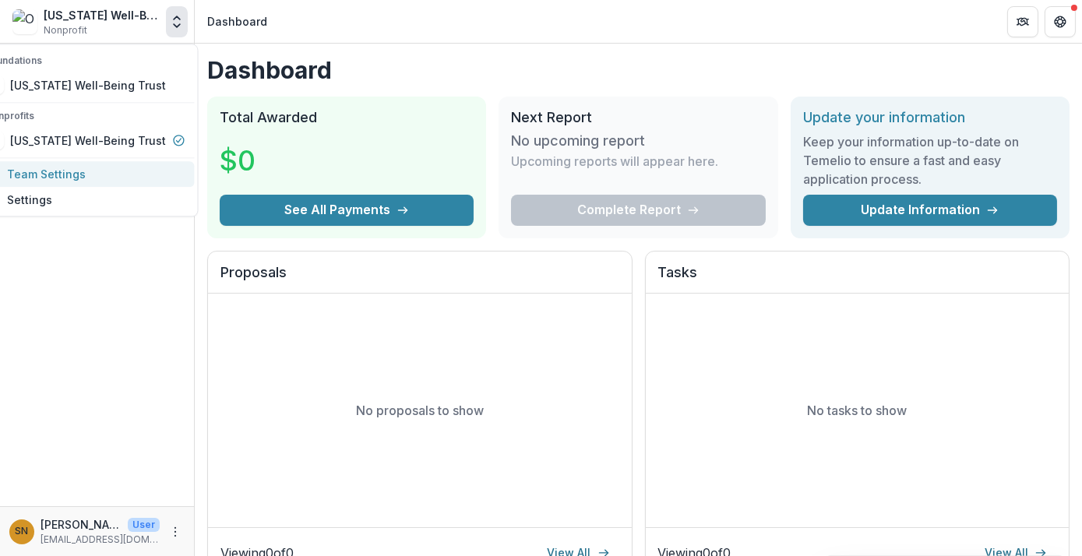
click at [91, 169] on link "Team Settings" at bounding box center [85, 174] width 218 height 26
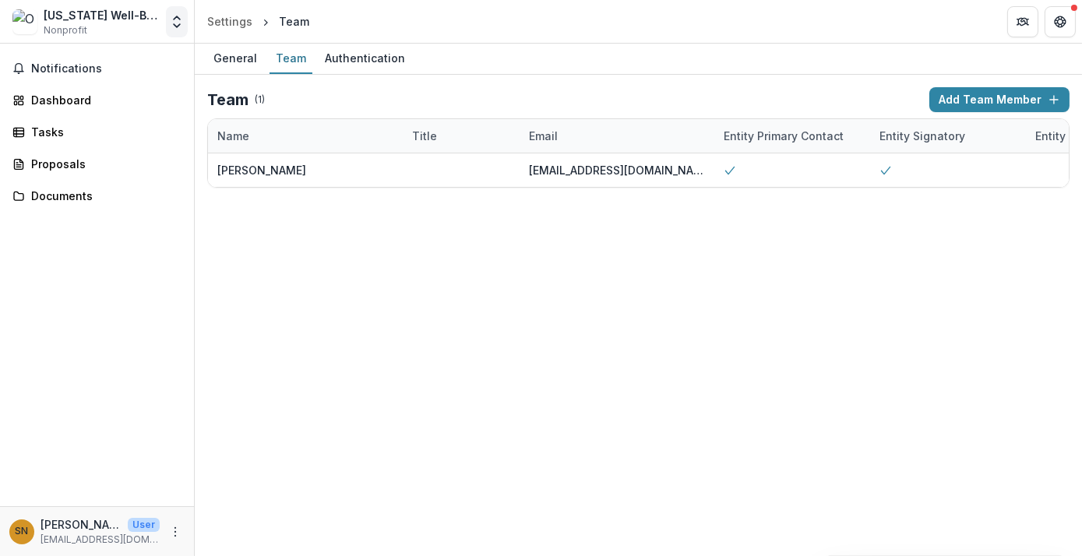
click at [173, 25] on icon "Open entity switcher" at bounding box center [177, 22] width 16 height 16
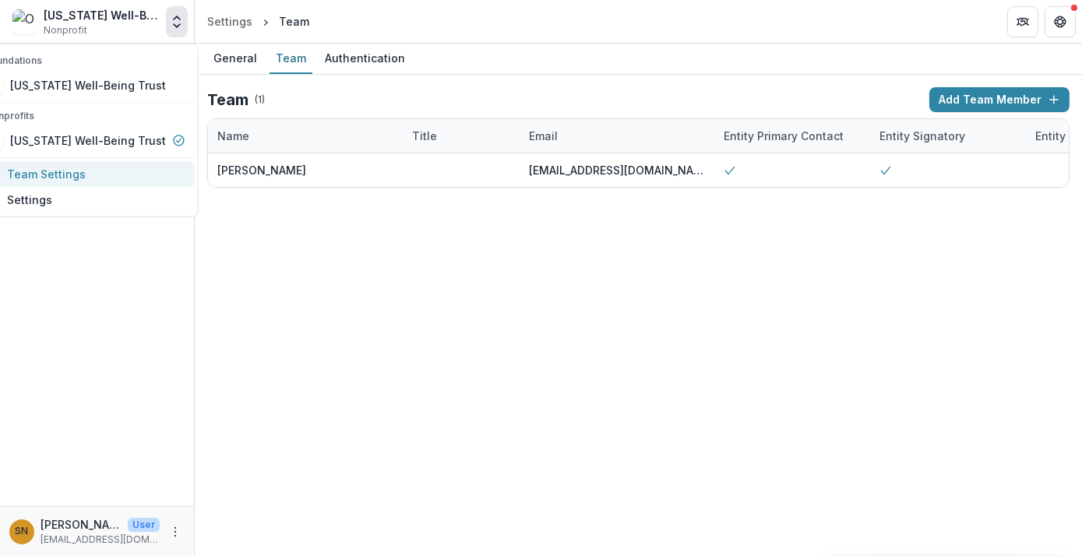
click at [93, 175] on link "Team Settings" at bounding box center [85, 174] width 218 height 26
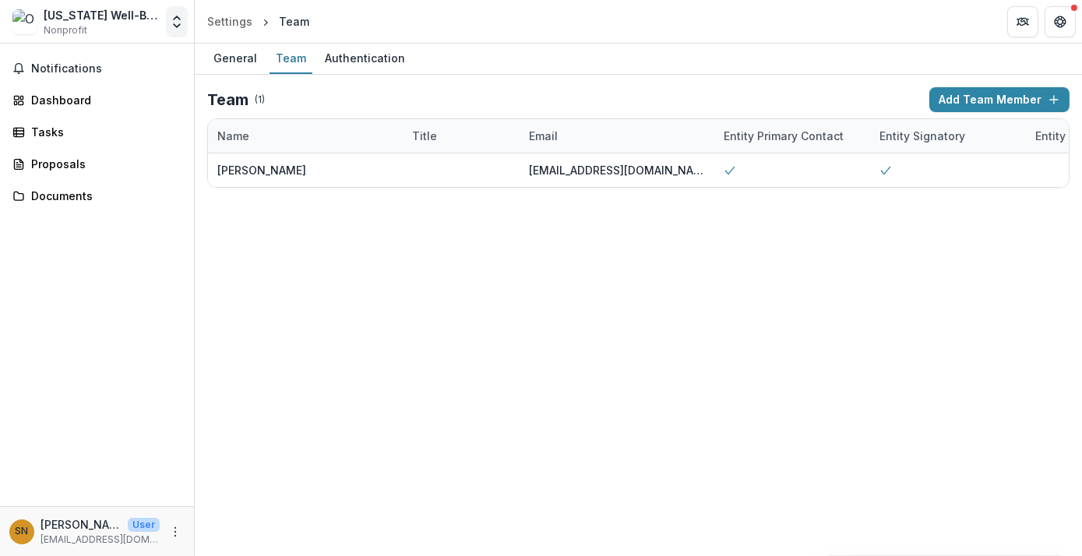
click at [178, 30] on button "Open entity switcher" at bounding box center [177, 21] width 22 height 31
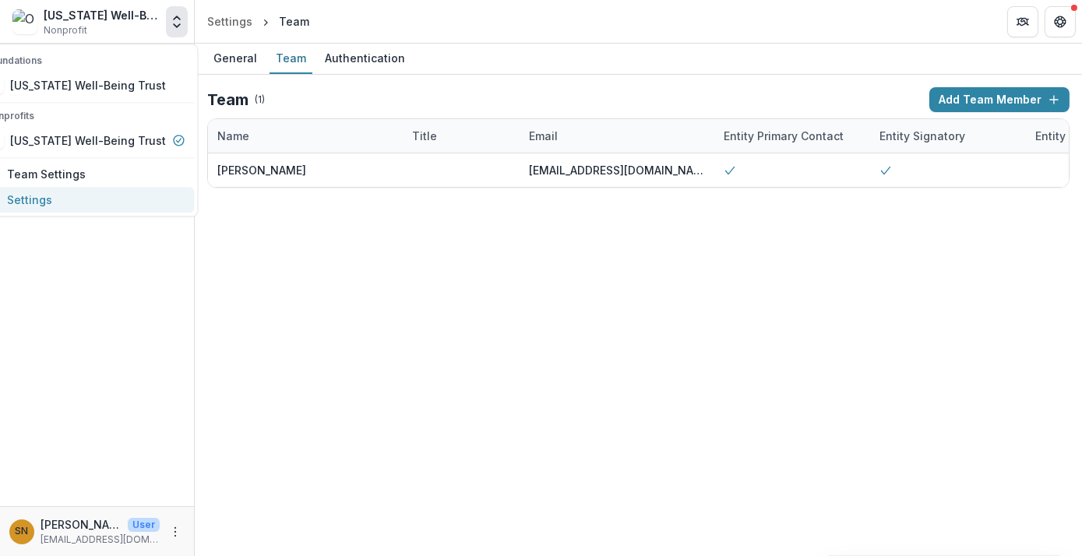
click at [98, 204] on link "Settings" at bounding box center [85, 200] width 218 height 26
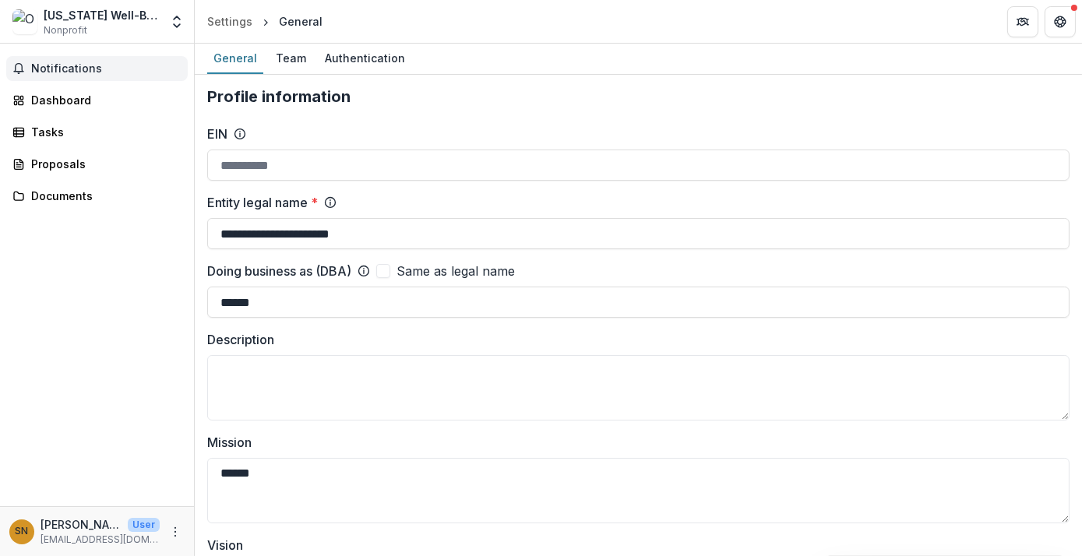
click at [97, 72] on span "Notifications" at bounding box center [106, 68] width 150 height 13
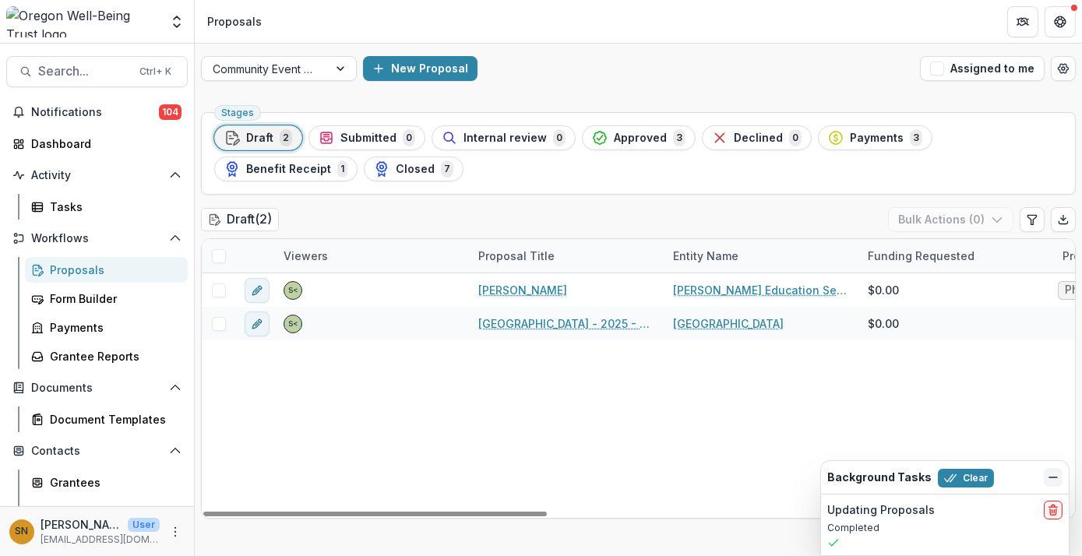
click at [1048, 480] on icon "Dismiss" at bounding box center [1053, 477] width 12 height 12
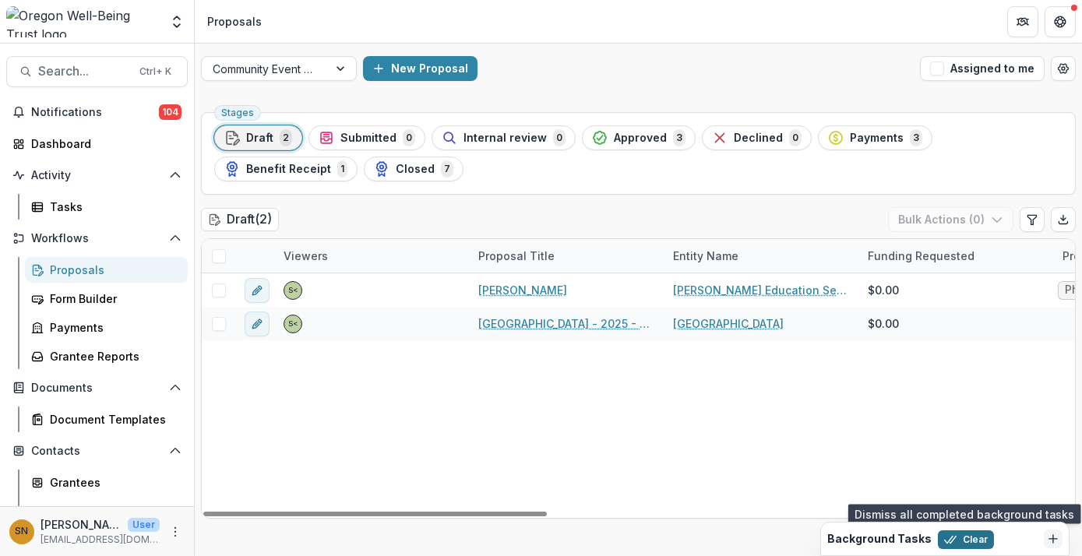
click at [960, 538] on button "Clear" at bounding box center [966, 539] width 56 height 19
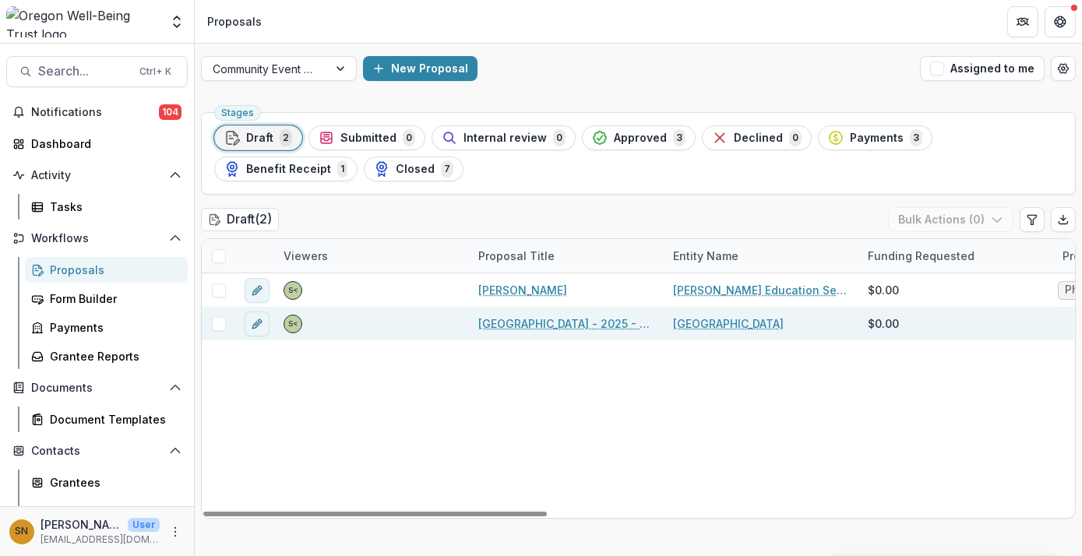
click at [213, 321] on span at bounding box center [219, 324] width 14 height 14
click at [985, 219] on button "Bulk Actions ( 1 )" at bounding box center [952, 219] width 122 height 25
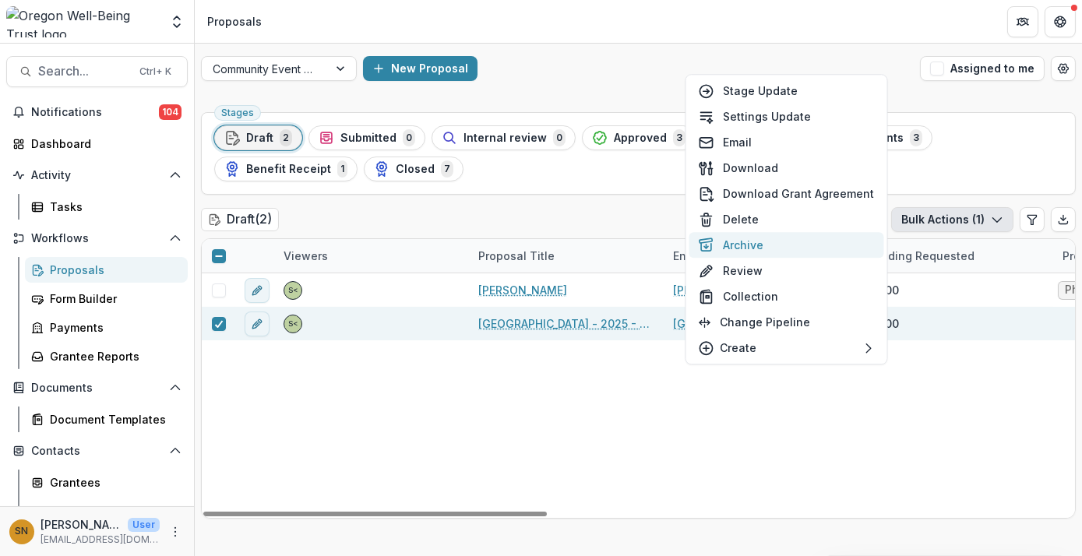
click at [799, 250] on button "Archive" at bounding box center [786, 245] width 195 height 26
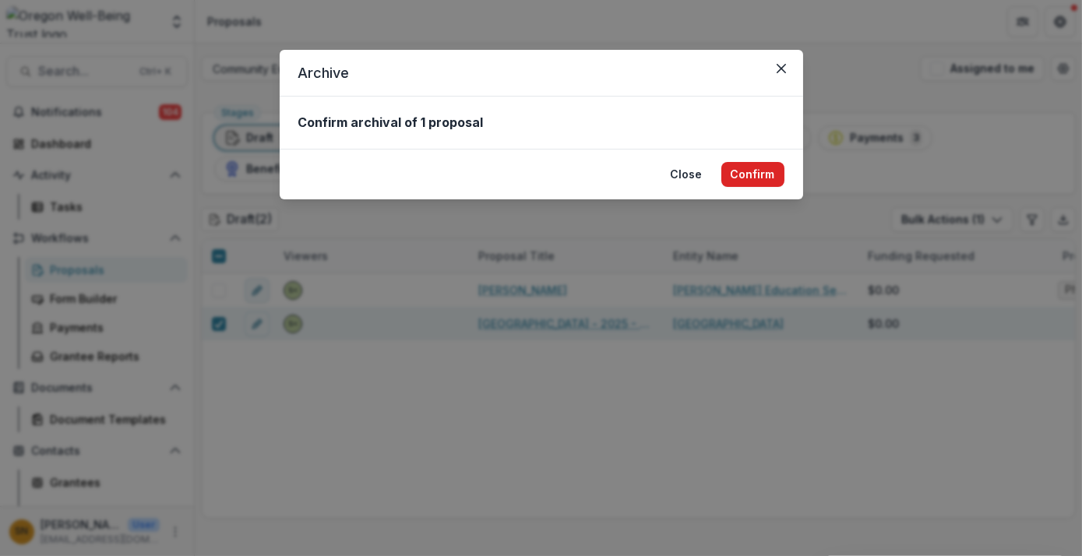
click at [748, 171] on button "Confirm" at bounding box center [752, 174] width 63 height 25
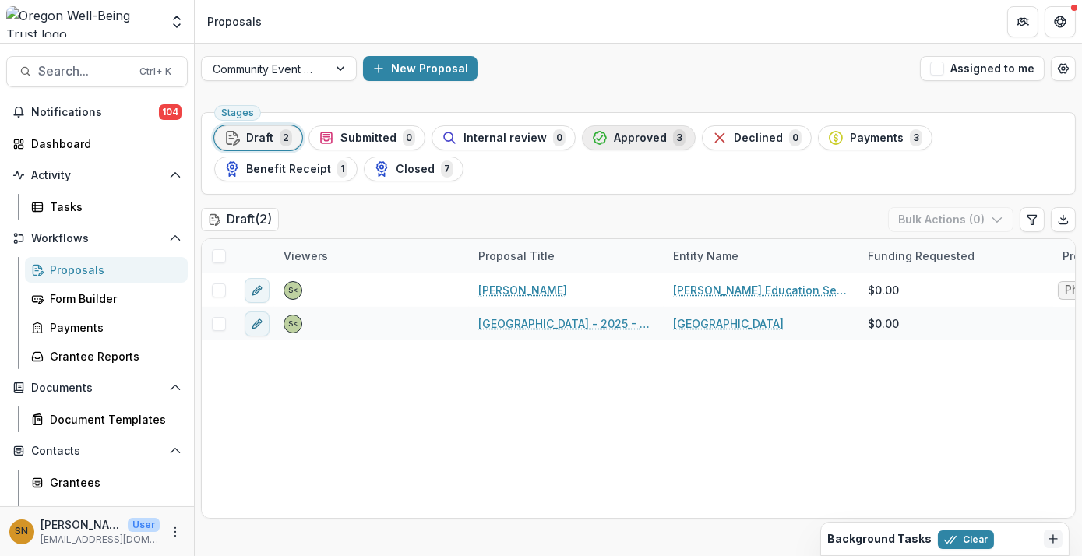
click at [614, 139] on span "Approved" at bounding box center [640, 138] width 53 height 13
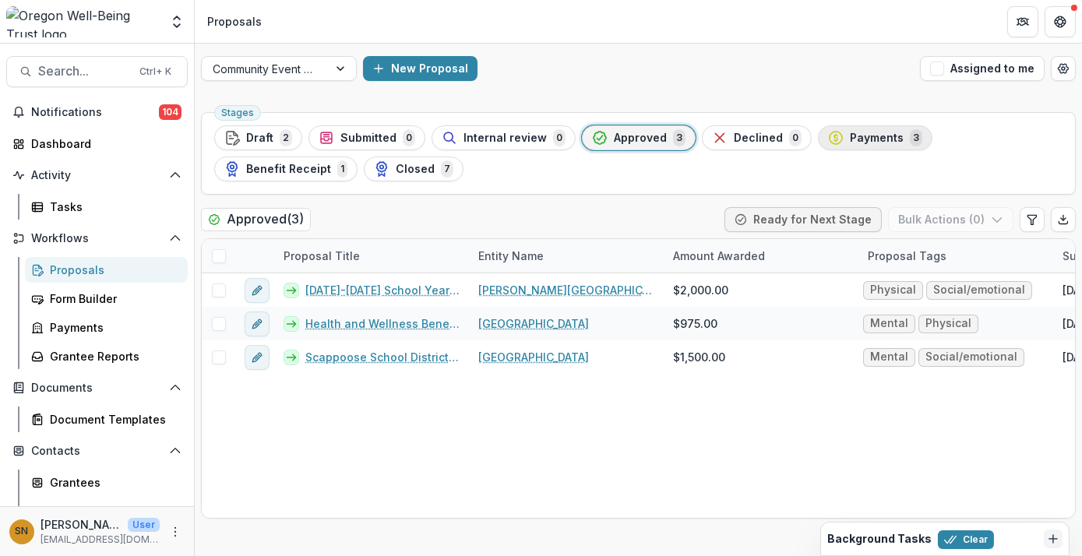
click at [865, 139] on span "Payments" at bounding box center [877, 138] width 54 height 13
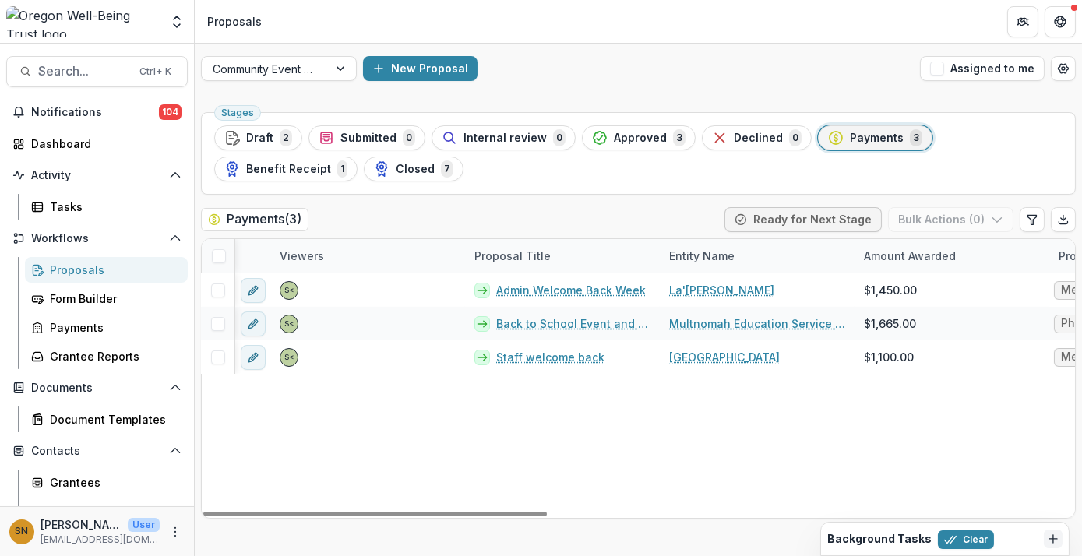
scroll to position [0, 5]
click at [331, 163] on span "Benefit Receipt" at bounding box center [288, 169] width 85 height 13
